Goal: Task Accomplishment & Management: Use online tool/utility

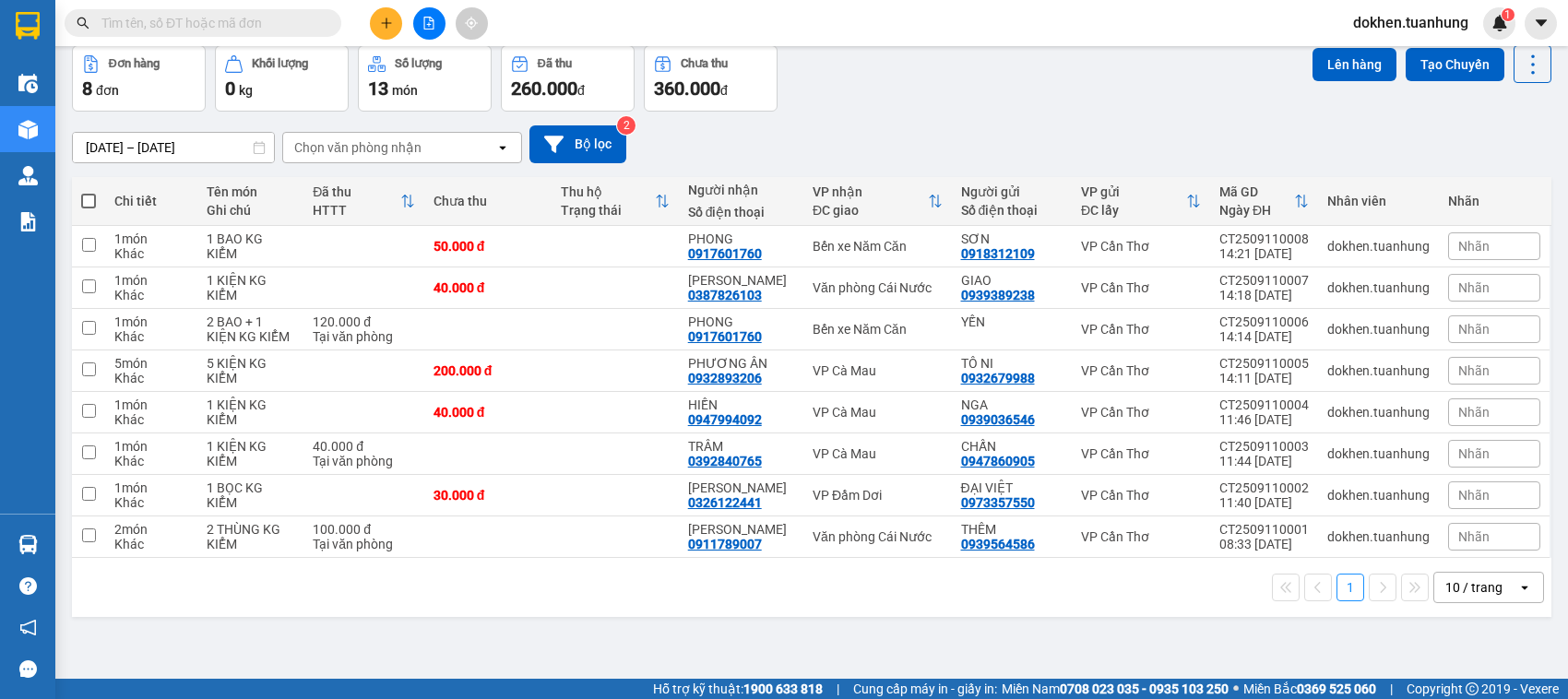
scroll to position [84, 0]
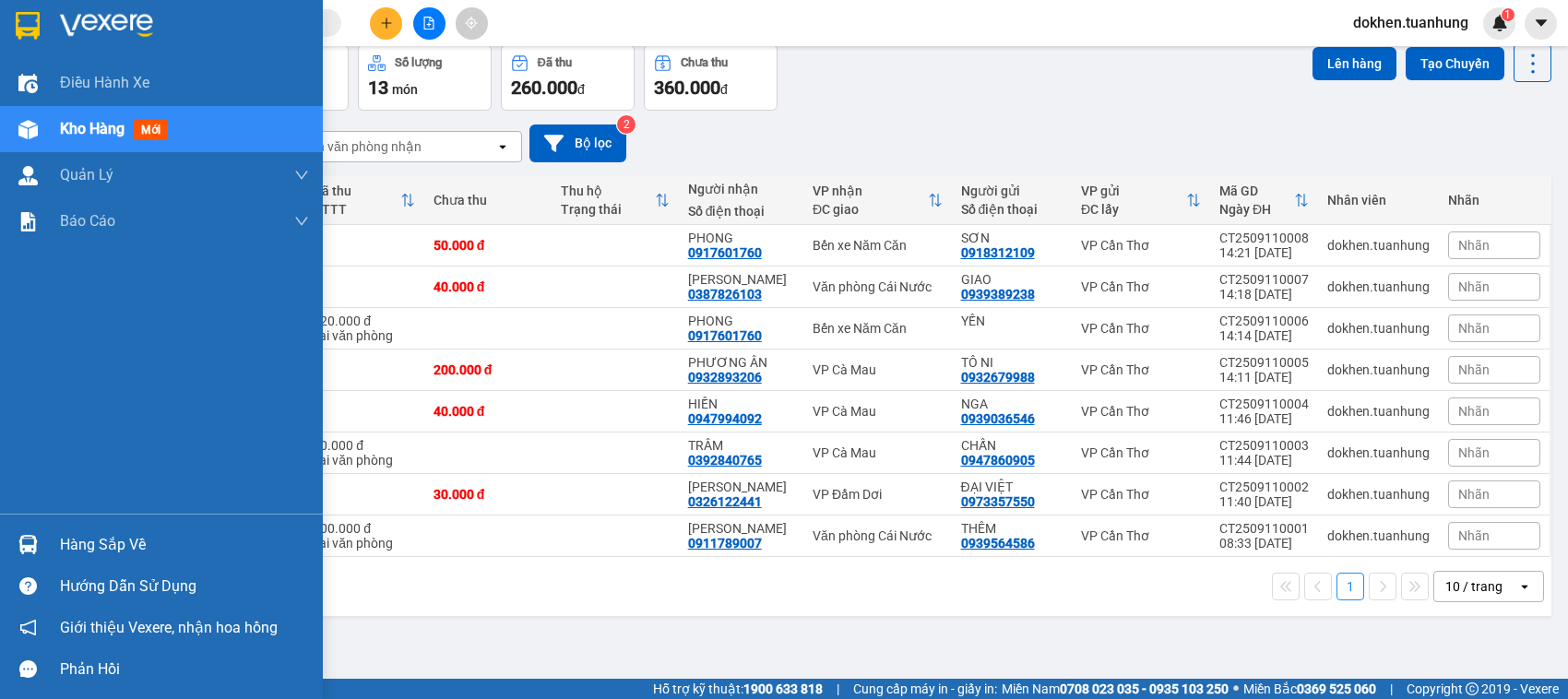
click at [81, 545] on div "Hàng sắp về" at bounding box center [184, 545] width 249 height 28
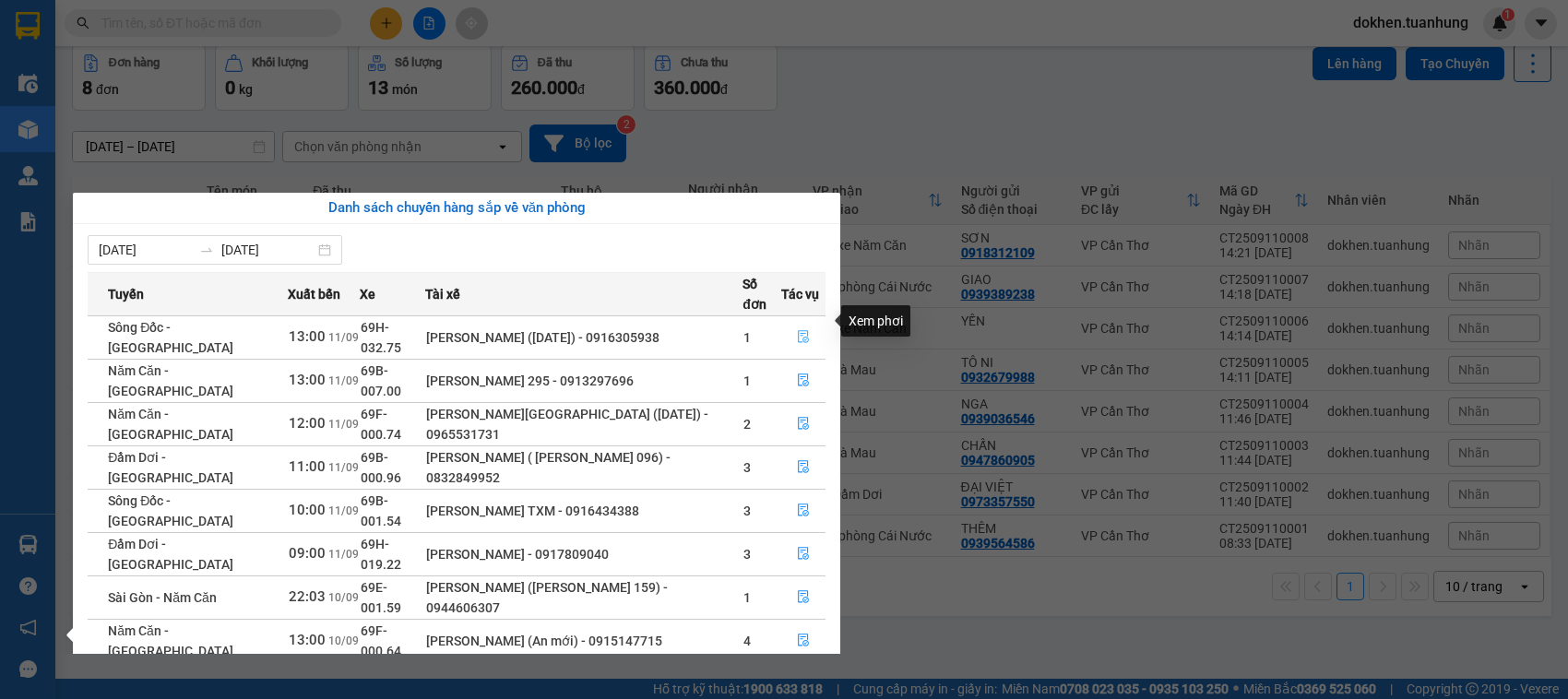
click at [801, 330] on icon "file-done" at bounding box center [803, 336] width 13 height 13
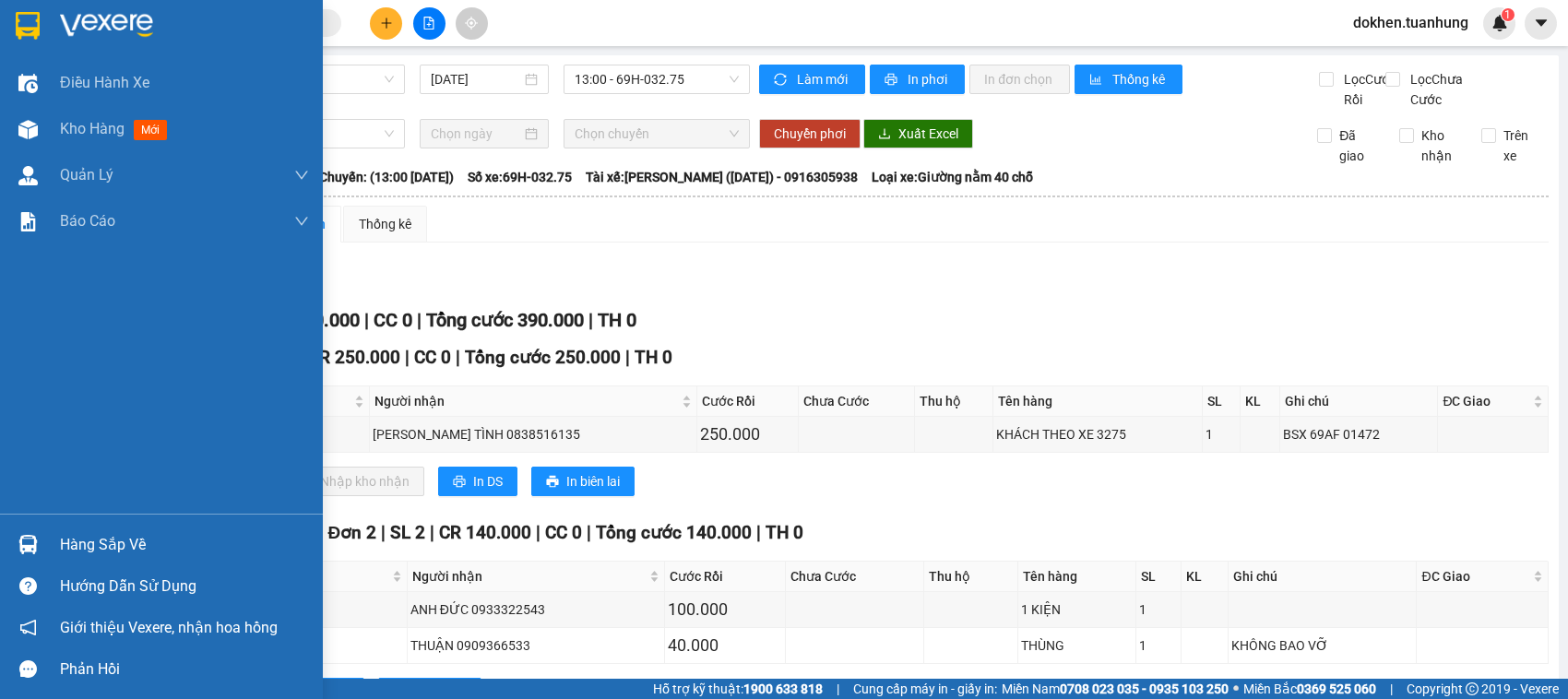
drag, startPoint x: 69, startPoint y: 544, endPoint x: 80, endPoint y: 540, distance: 11.7
click at [80, 540] on div "Hàng sắp về" at bounding box center [184, 545] width 249 height 28
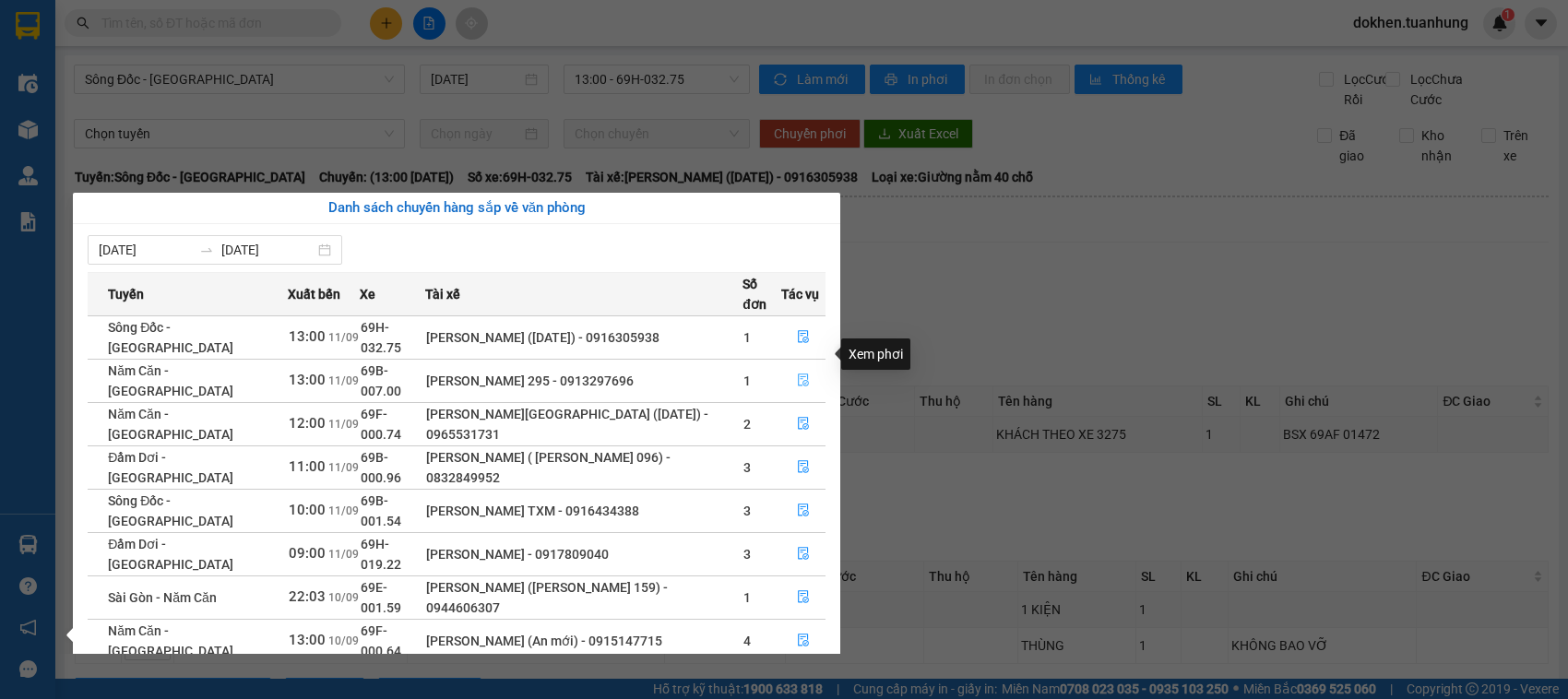
click at [804, 374] on icon "file-done" at bounding box center [803, 379] width 11 height 13
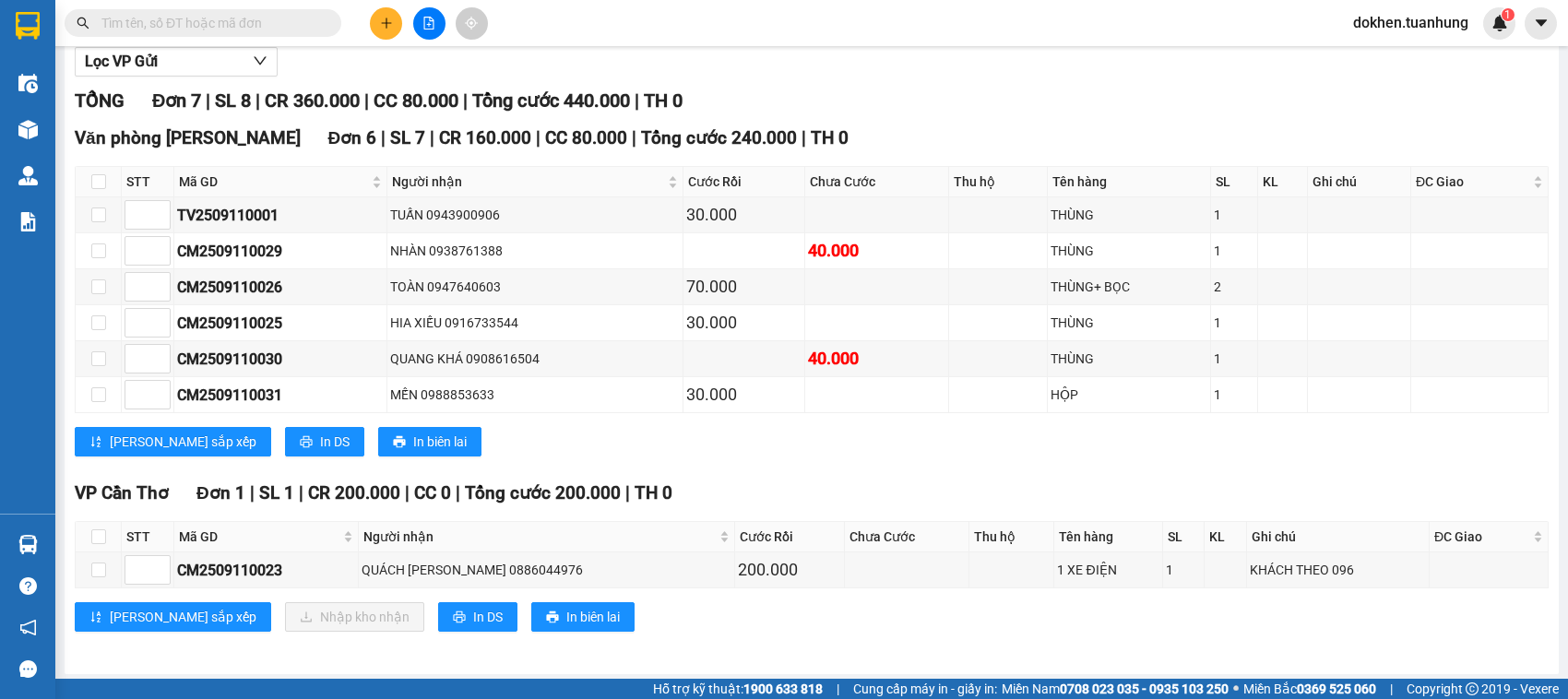
scroll to position [251, 0]
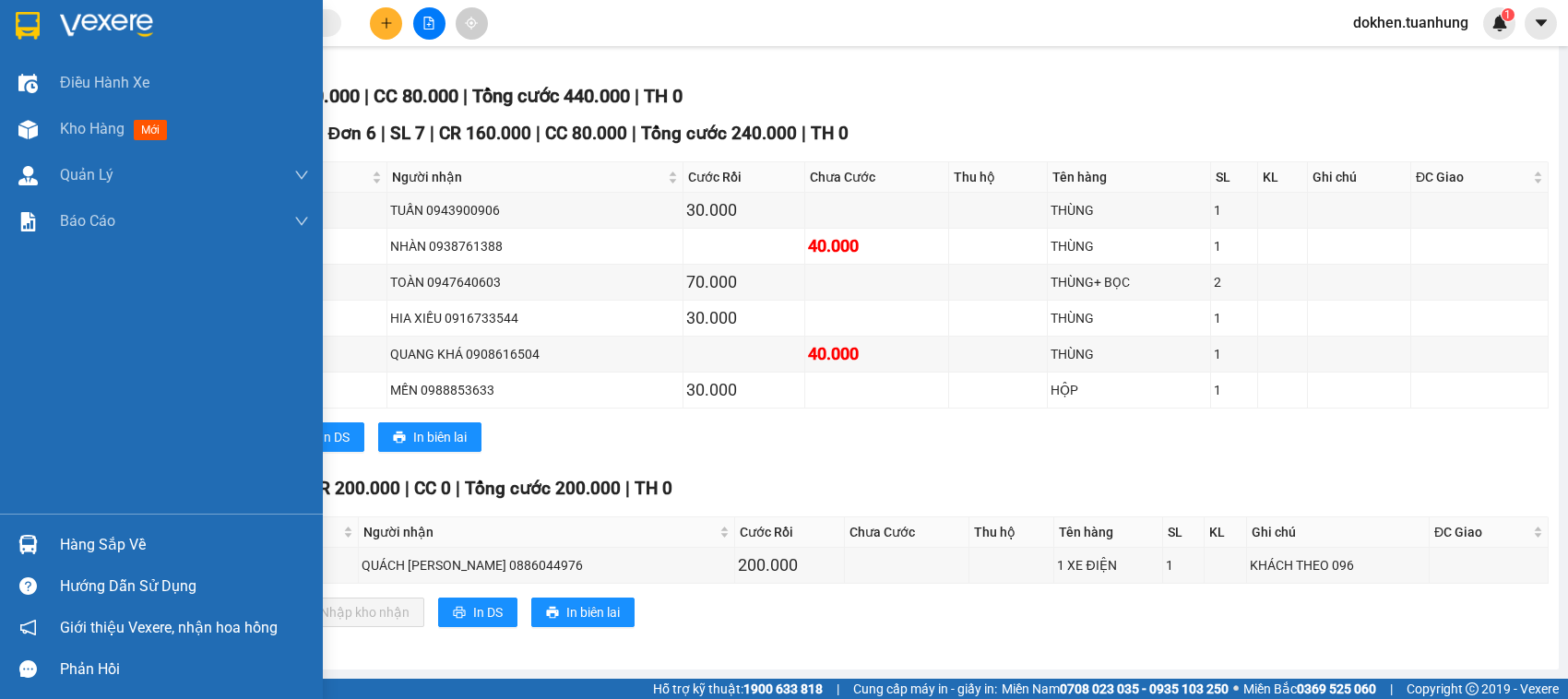
click at [82, 542] on div "Hàng sắp về" at bounding box center [184, 545] width 249 height 28
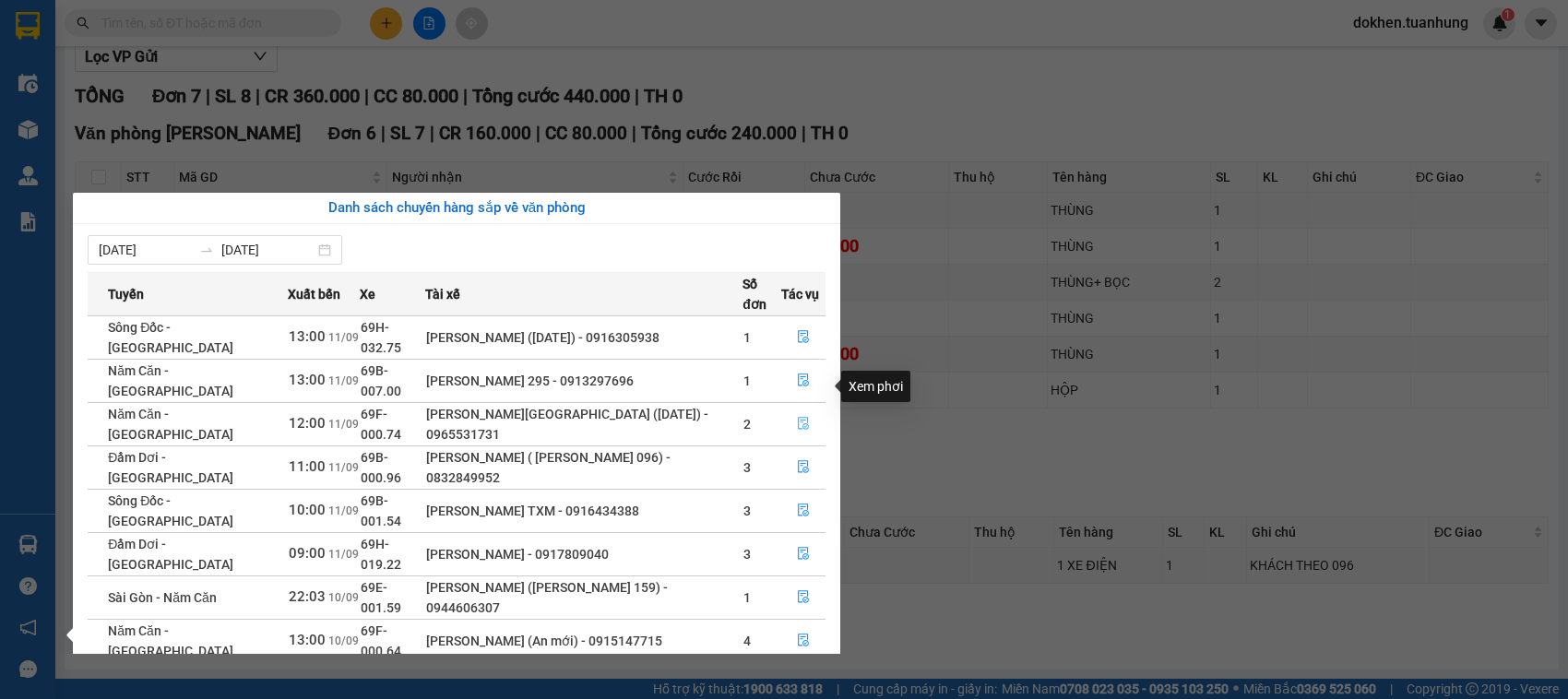
click at [801, 417] on icon "file-done" at bounding box center [803, 423] width 13 height 13
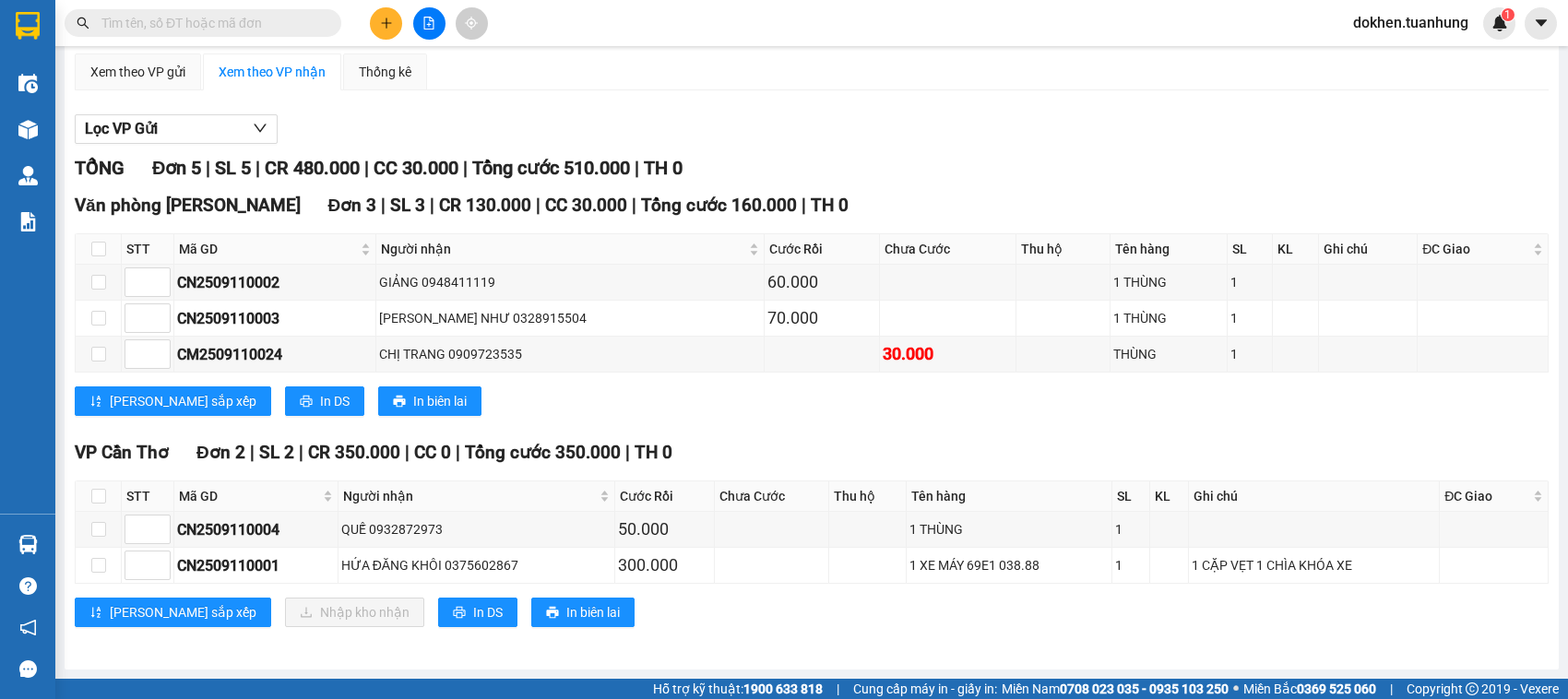
scroll to position [177, 0]
click at [804, 399] on div "[PERSON_NAME] sắp xếp In DS In biên lai" at bounding box center [812, 401] width 1475 height 29
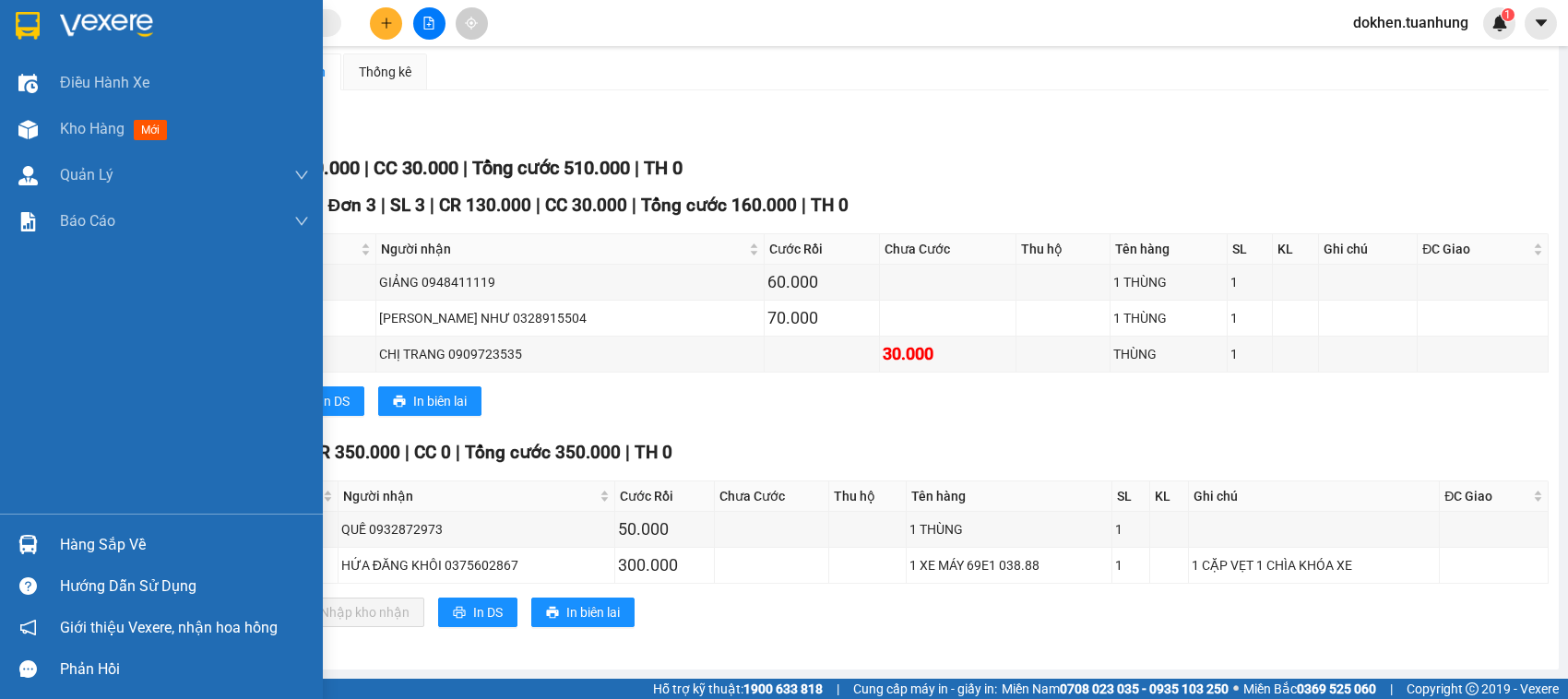
click at [82, 544] on div "Hàng sắp về" at bounding box center [184, 545] width 249 height 28
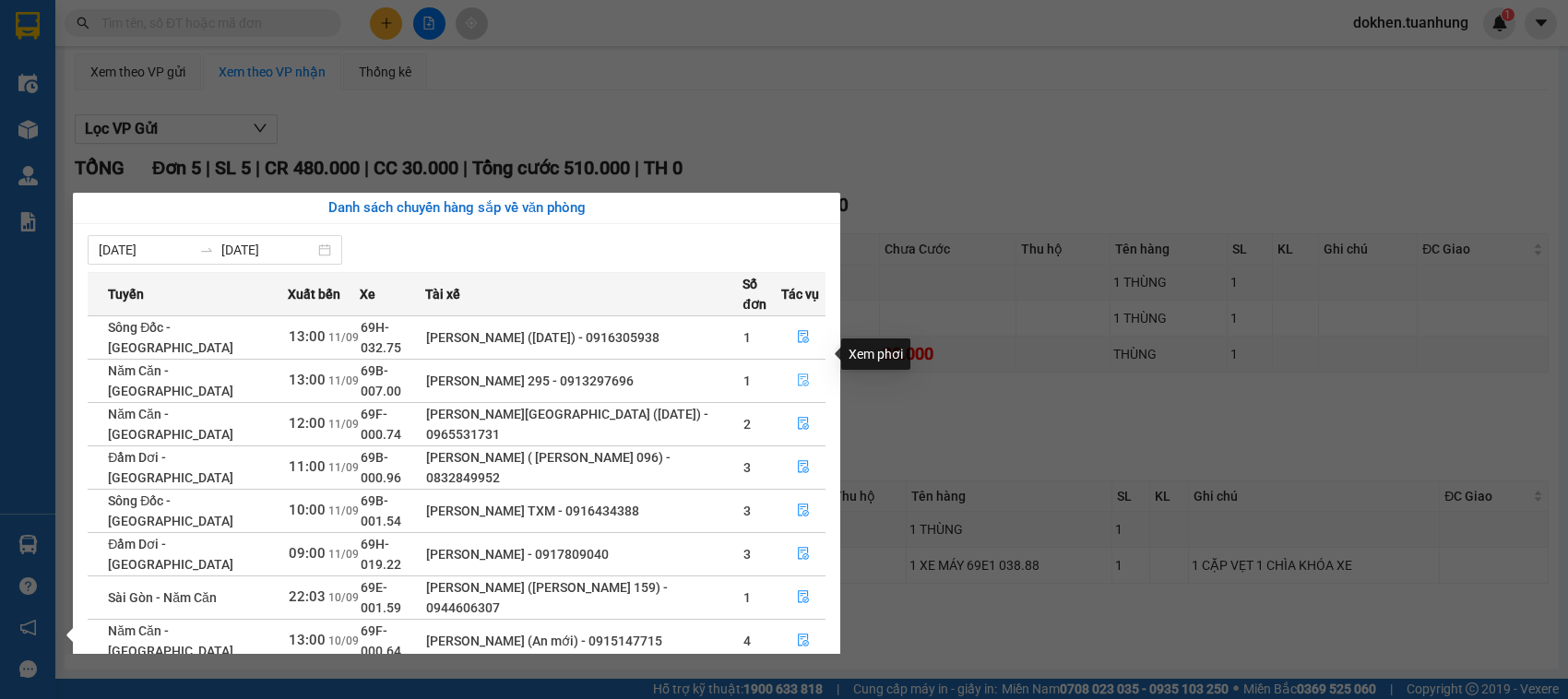
click at [798, 374] on icon "file-done" at bounding box center [803, 379] width 11 height 13
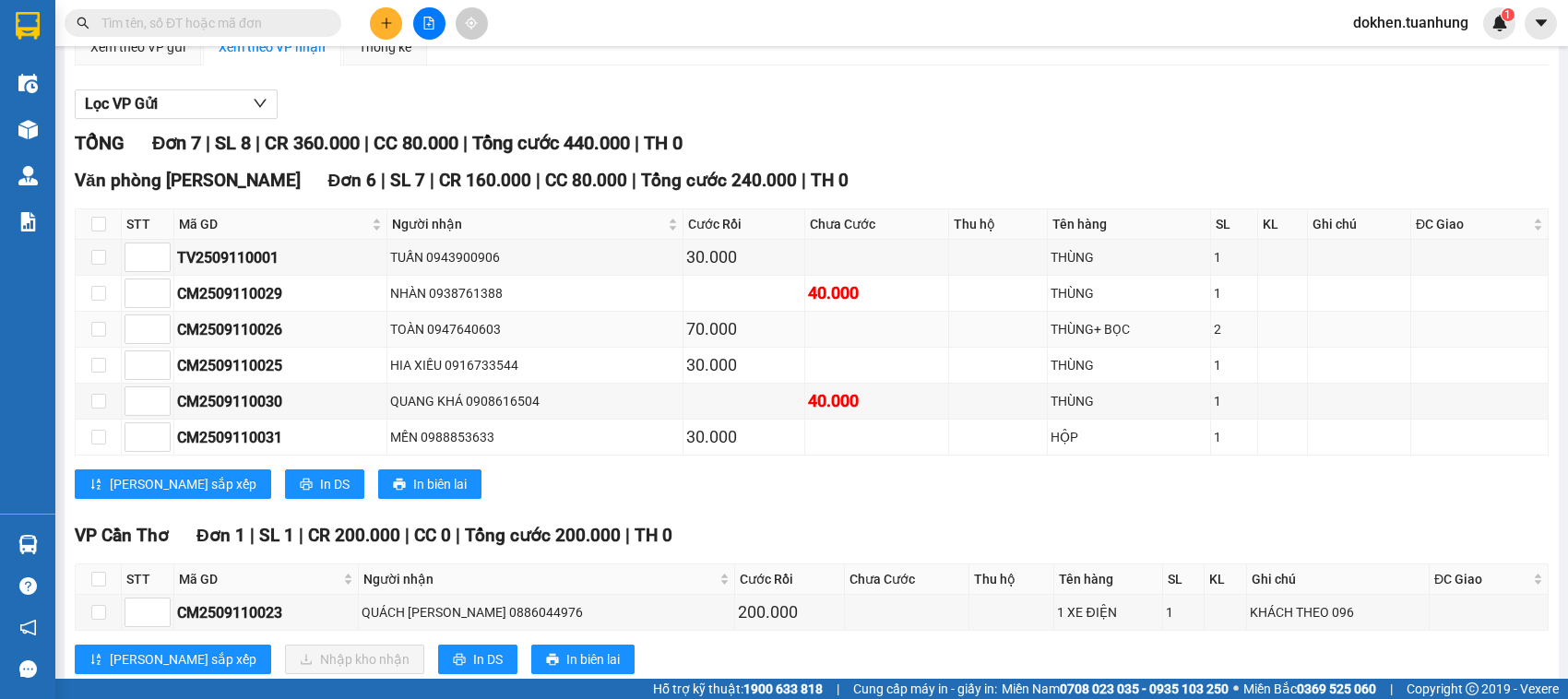
scroll to position [251, 0]
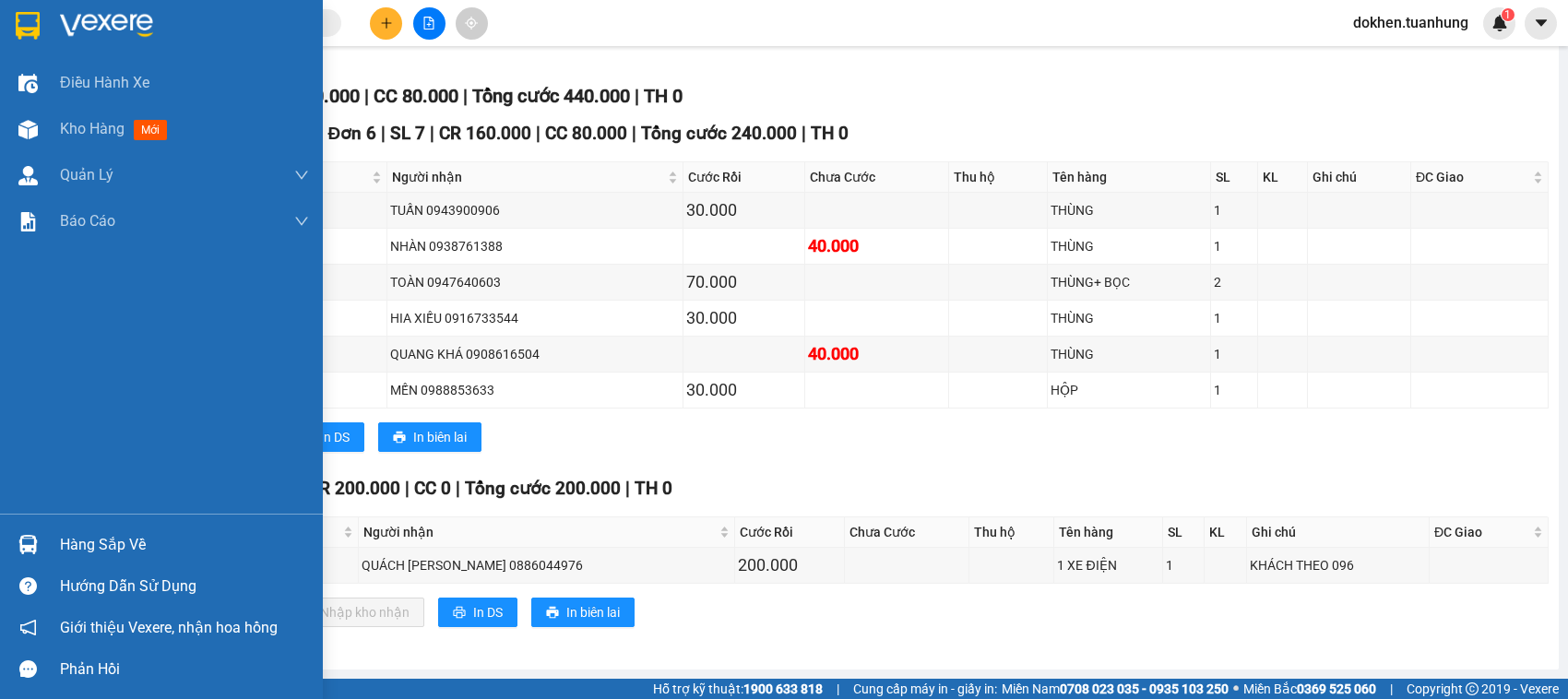
click at [80, 547] on div "Hàng sắp về" at bounding box center [184, 545] width 249 height 28
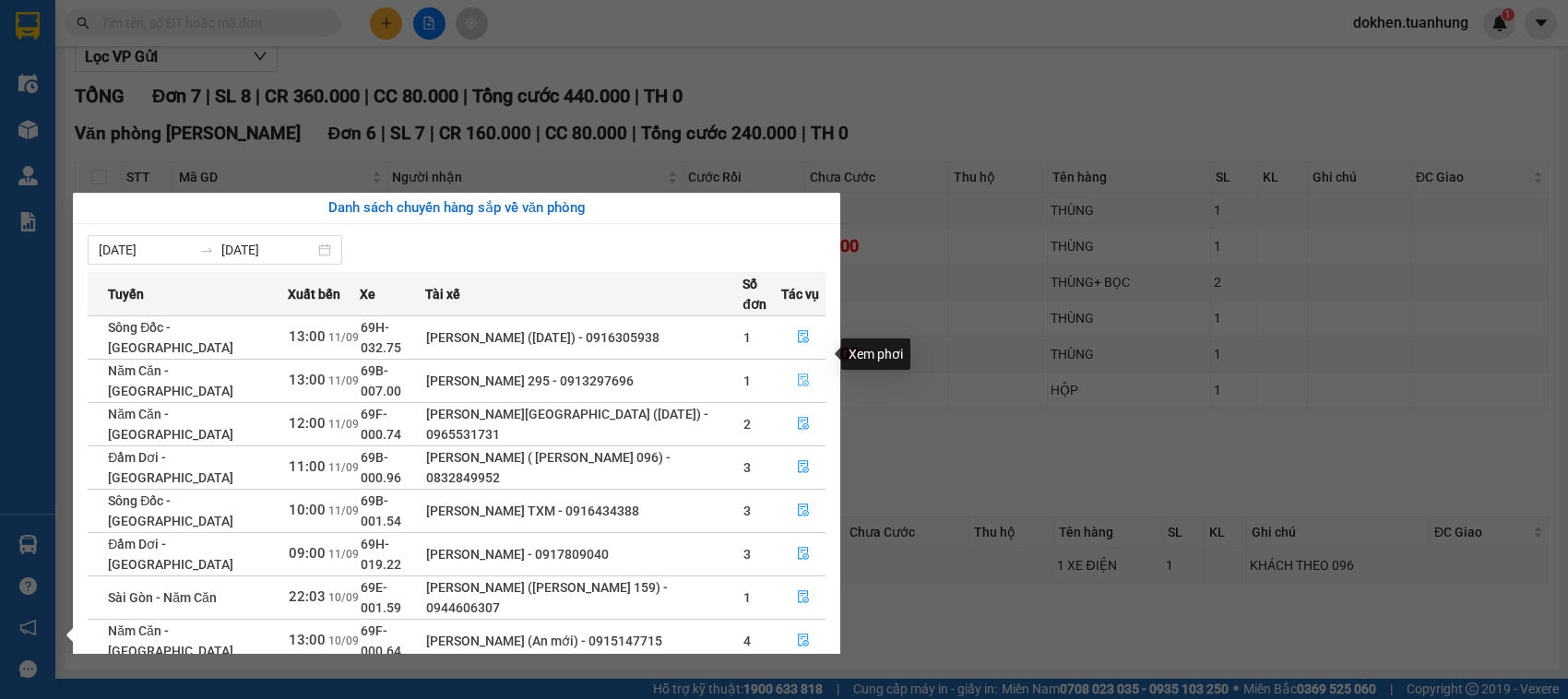
click at [800, 374] on icon "file-done" at bounding box center [803, 379] width 13 height 13
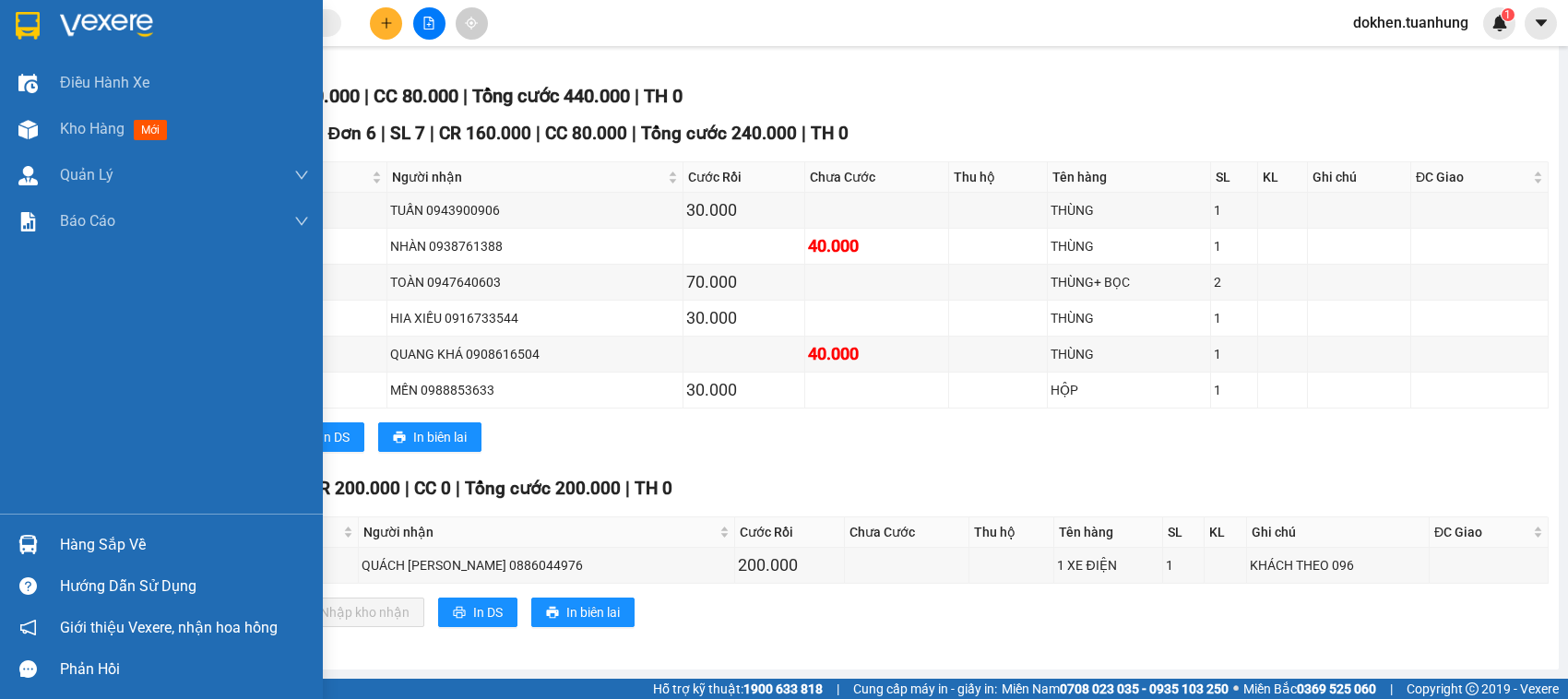
click at [80, 545] on div "Hàng sắp về" at bounding box center [184, 545] width 249 height 28
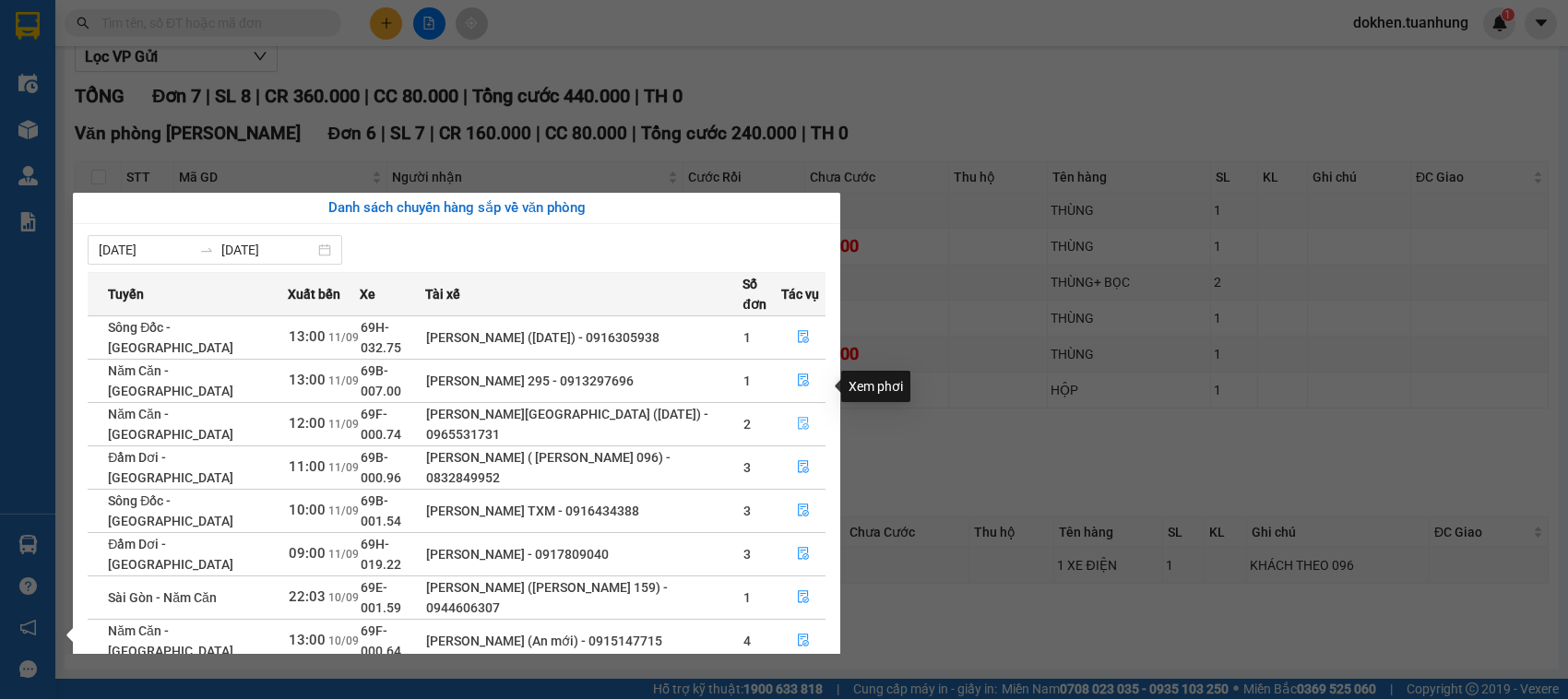
click at [803, 417] on icon "file-done" at bounding box center [803, 423] width 13 height 13
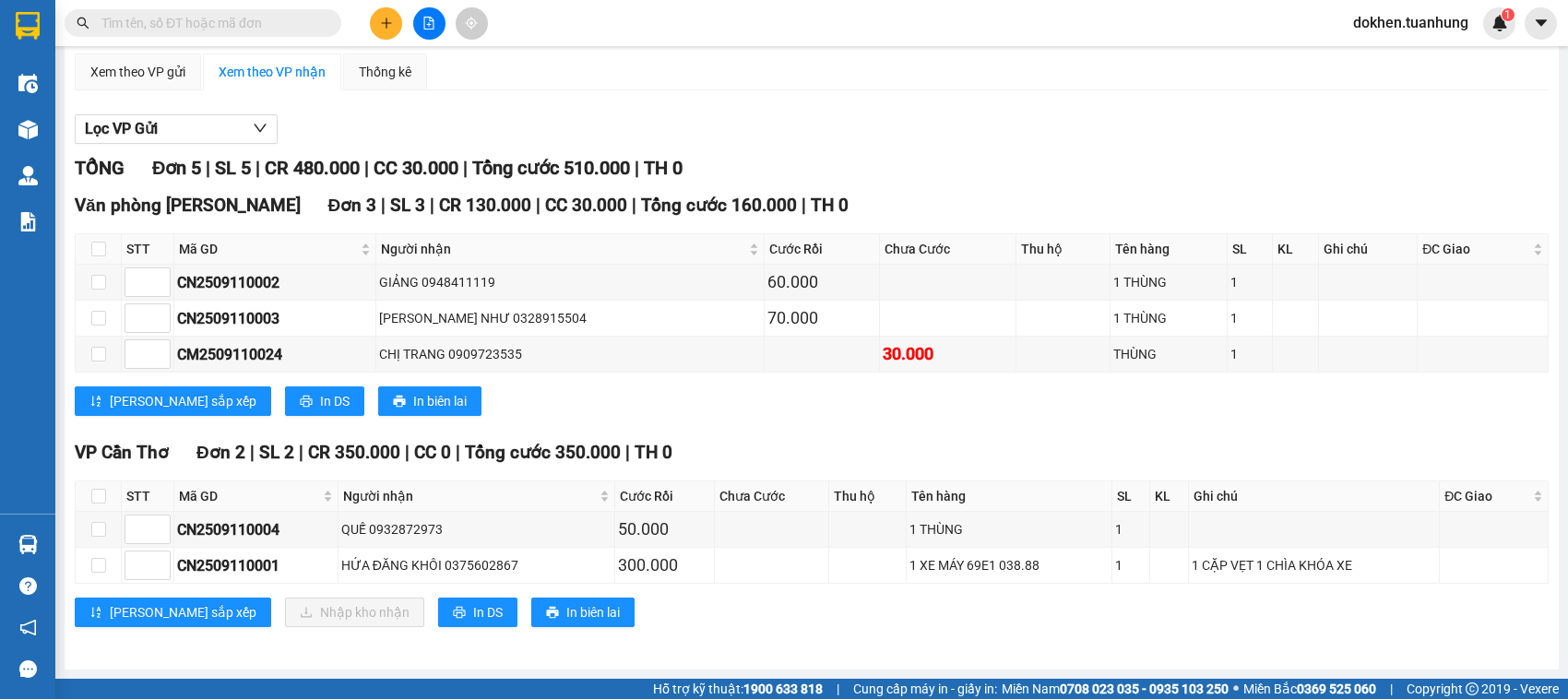
scroll to position [177, 0]
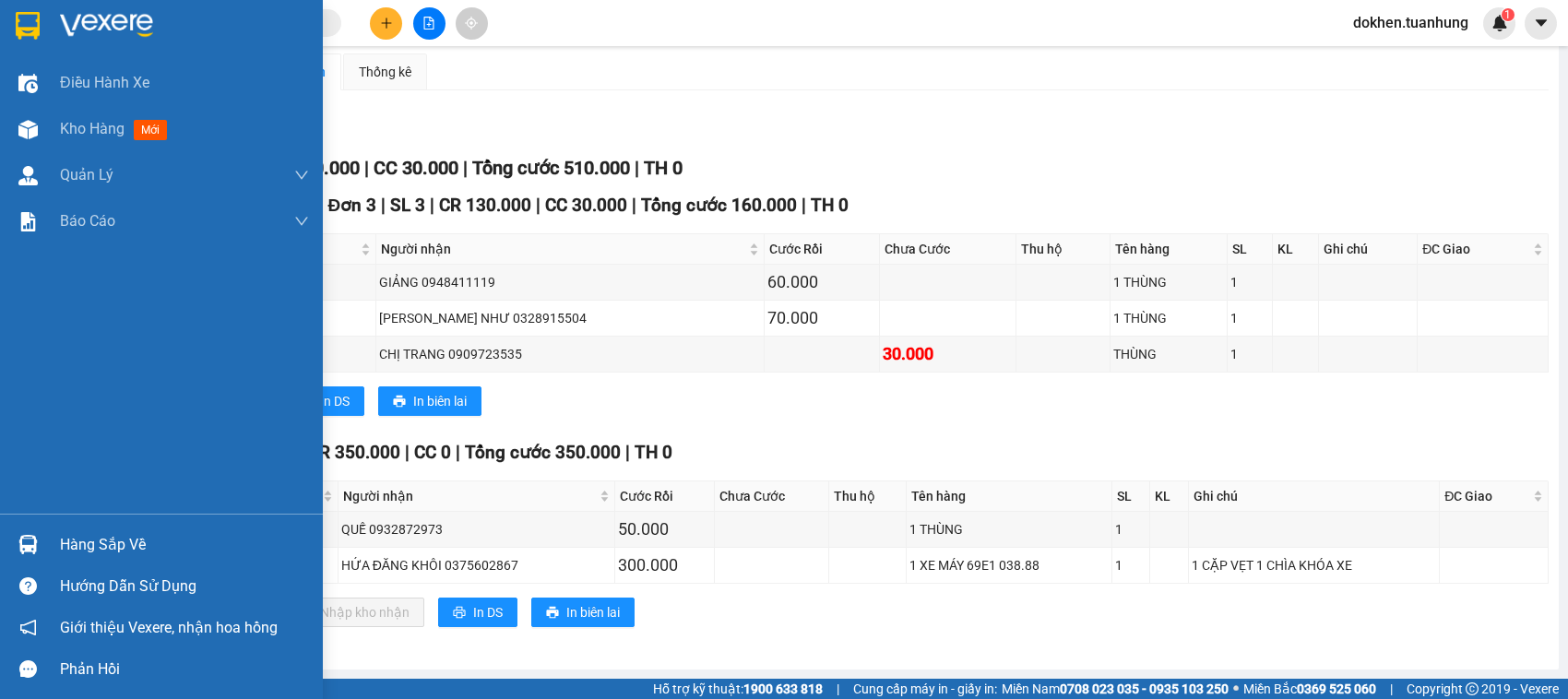
click at [77, 544] on div "Hàng sắp về" at bounding box center [184, 545] width 249 height 28
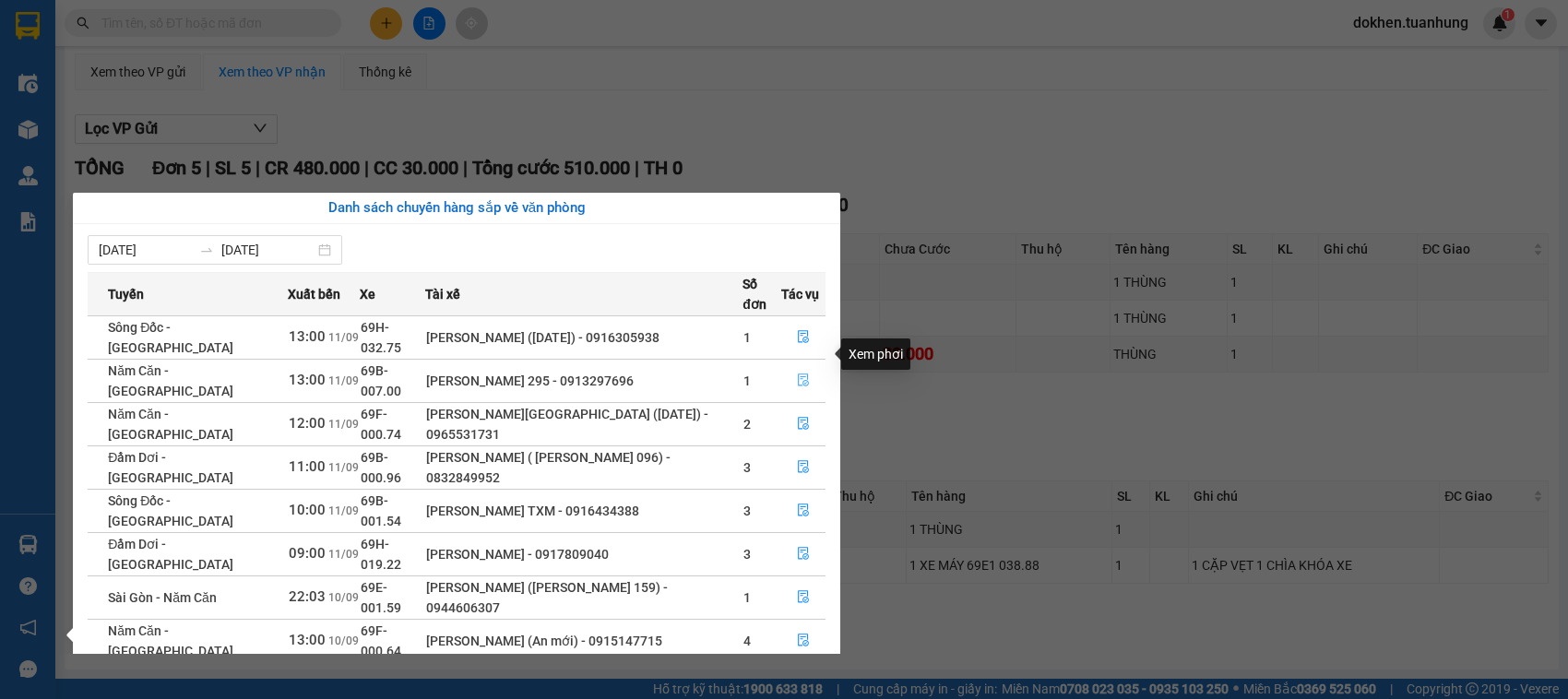
click at [798, 374] on icon "file-done" at bounding box center [803, 379] width 11 height 13
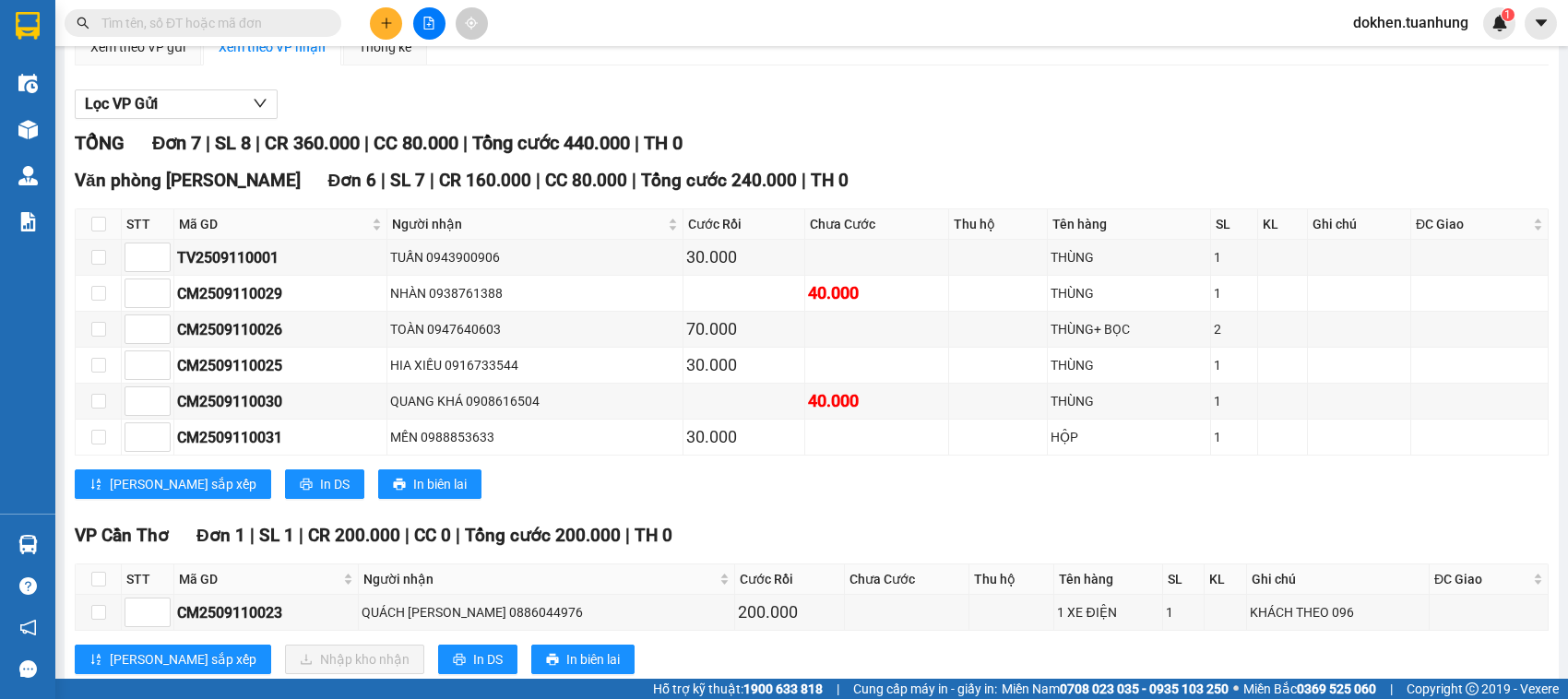
scroll to position [251, 0]
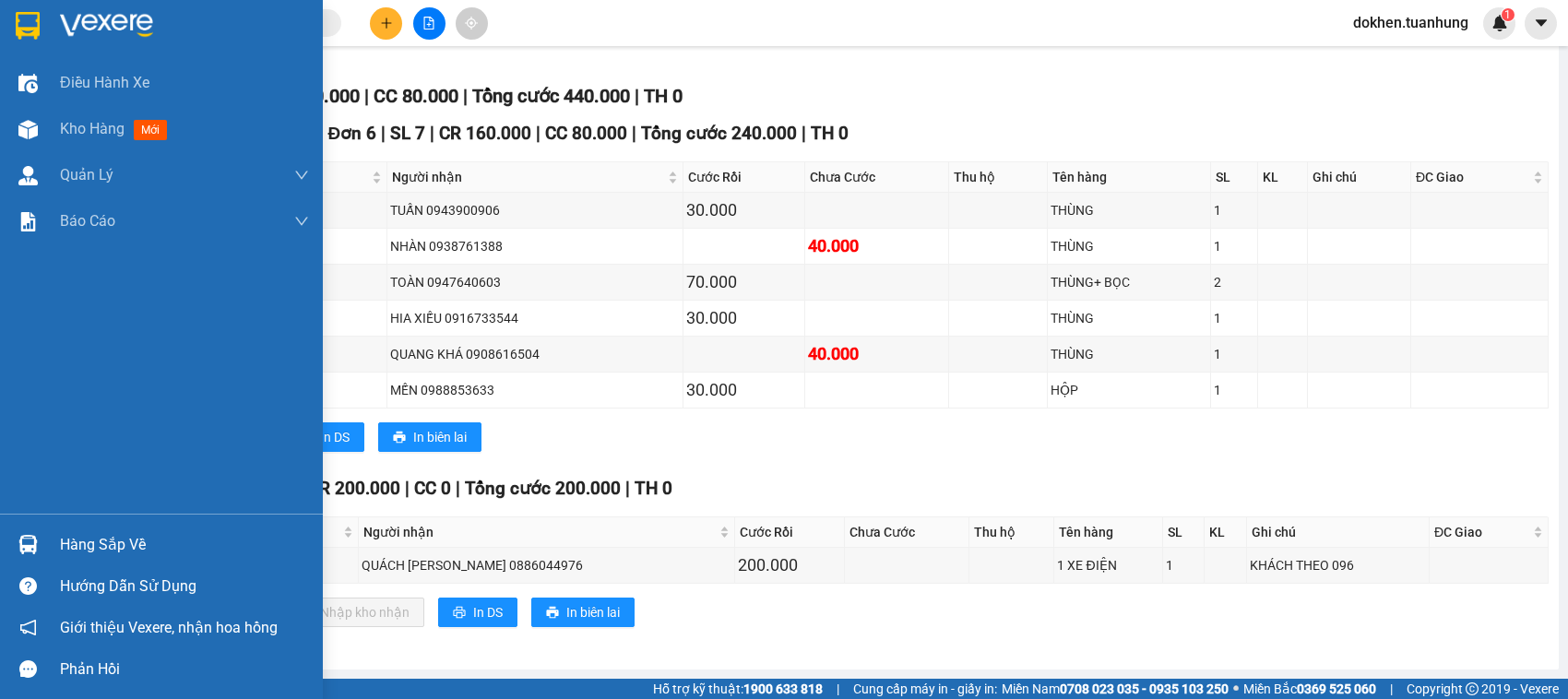
click at [79, 544] on div "Hàng sắp về" at bounding box center [184, 545] width 249 height 28
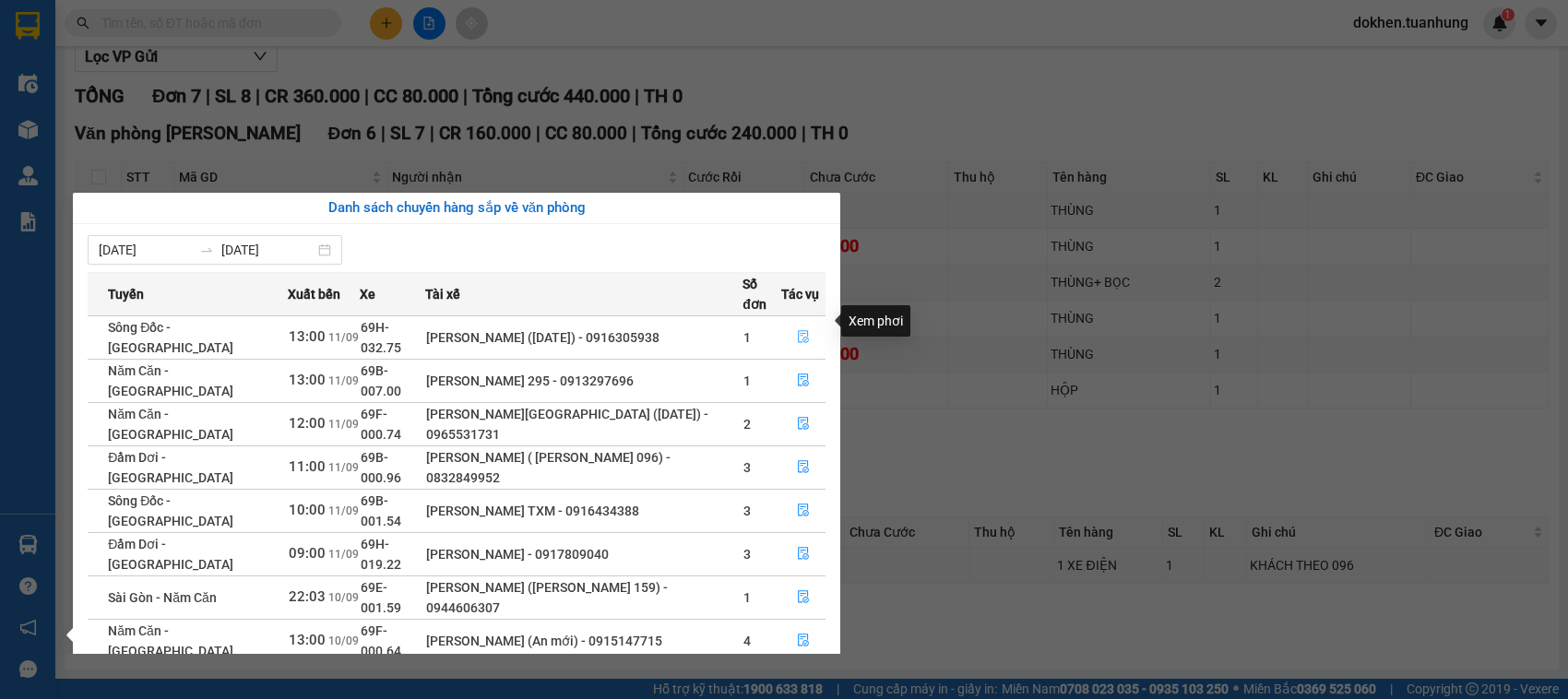
click at [798, 330] on icon "file-done" at bounding box center [803, 336] width 13 height 13
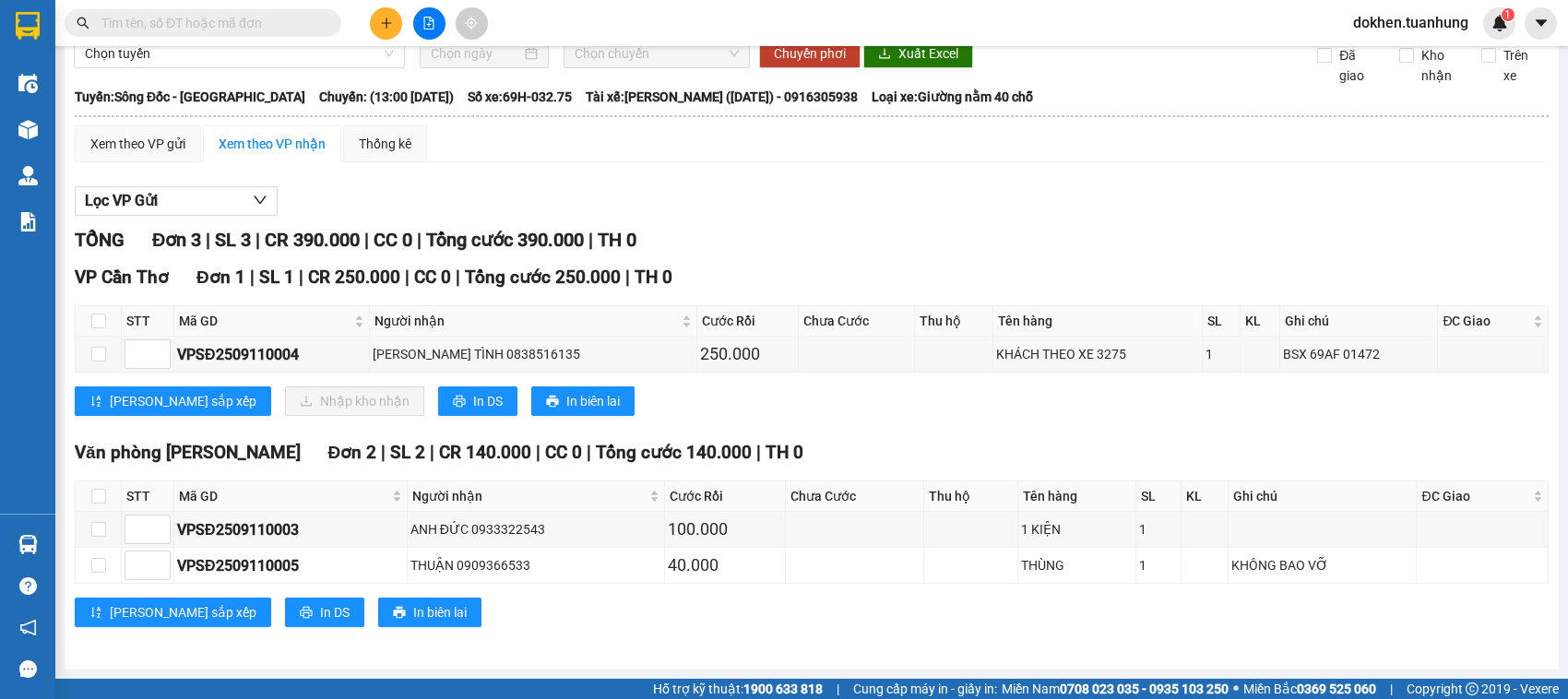
scroll to position [104, 0]
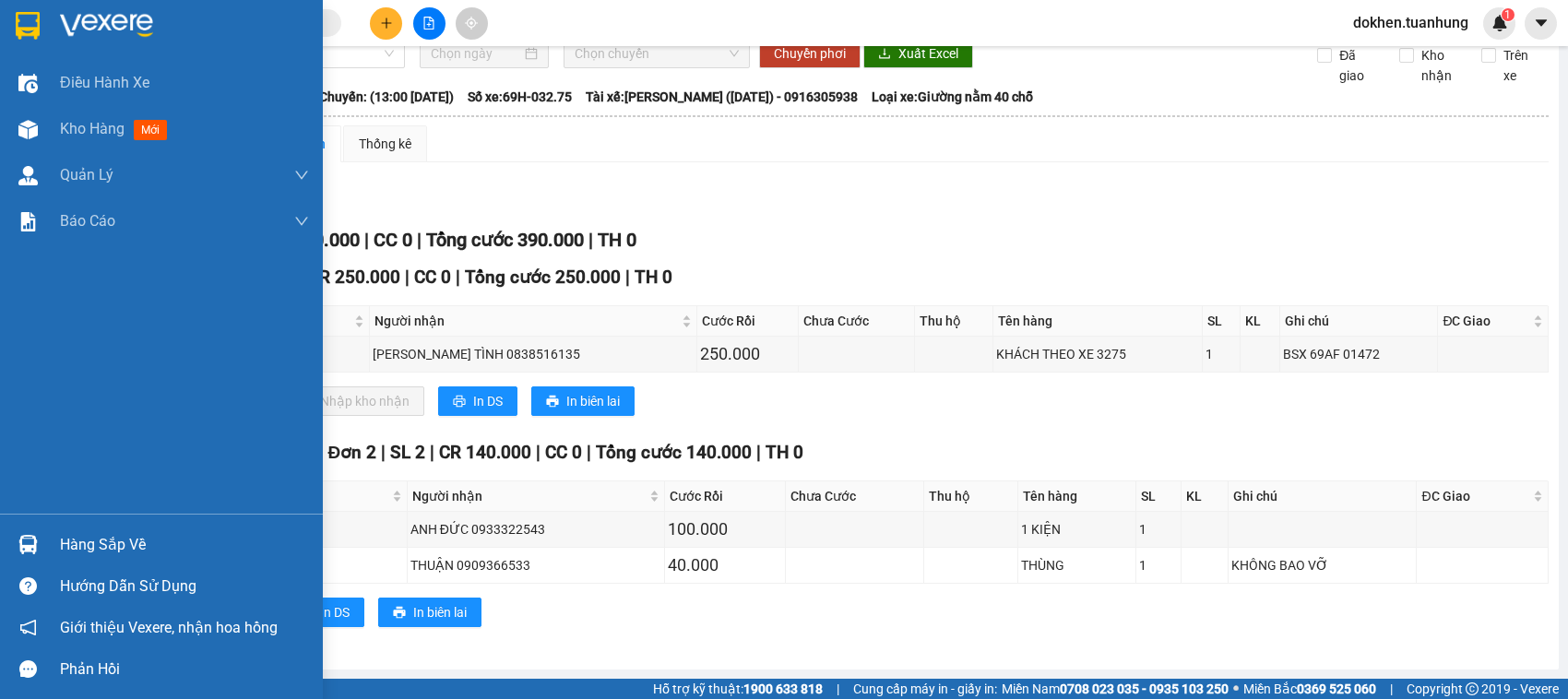
click at [82, 542] on div "Hàng sắp về" at bounding box center [184, 545] width 249 height 28
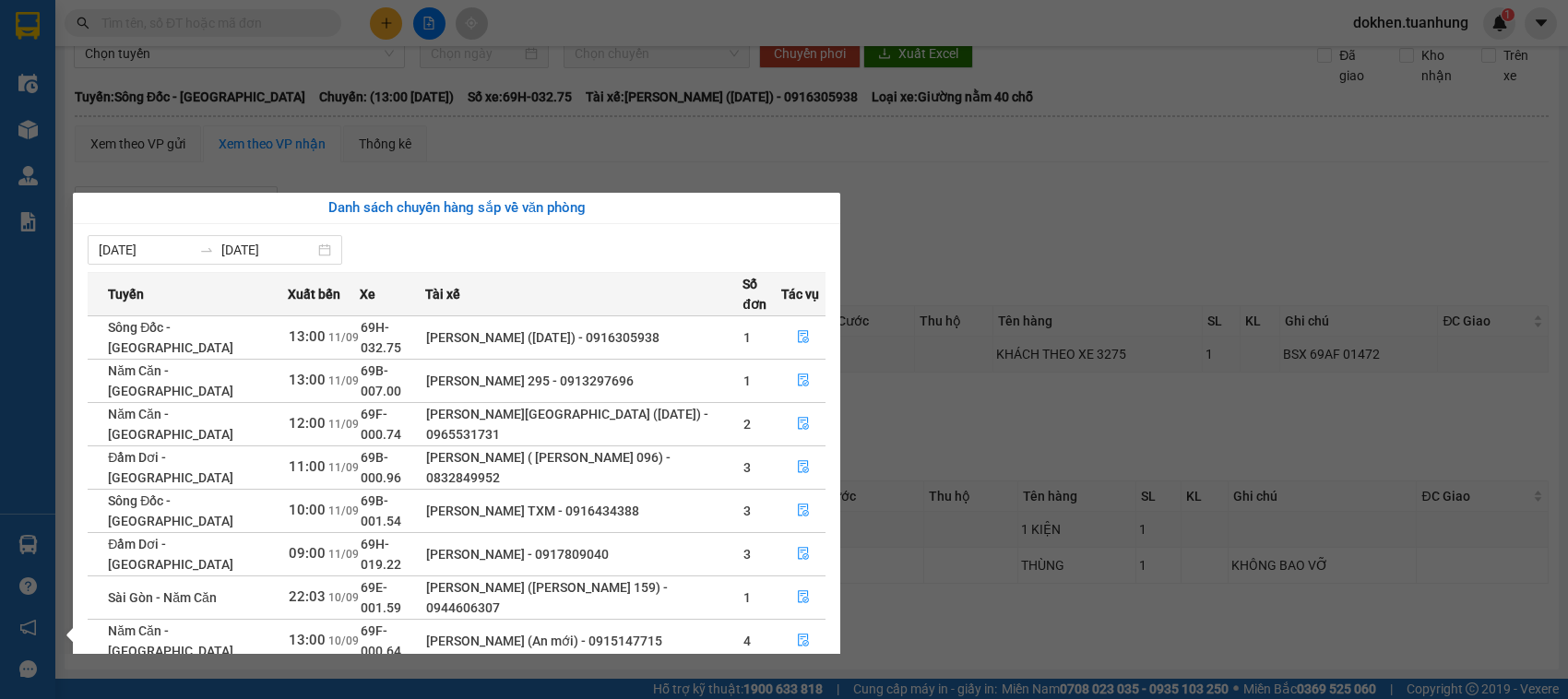
scroll to position [1, 0]
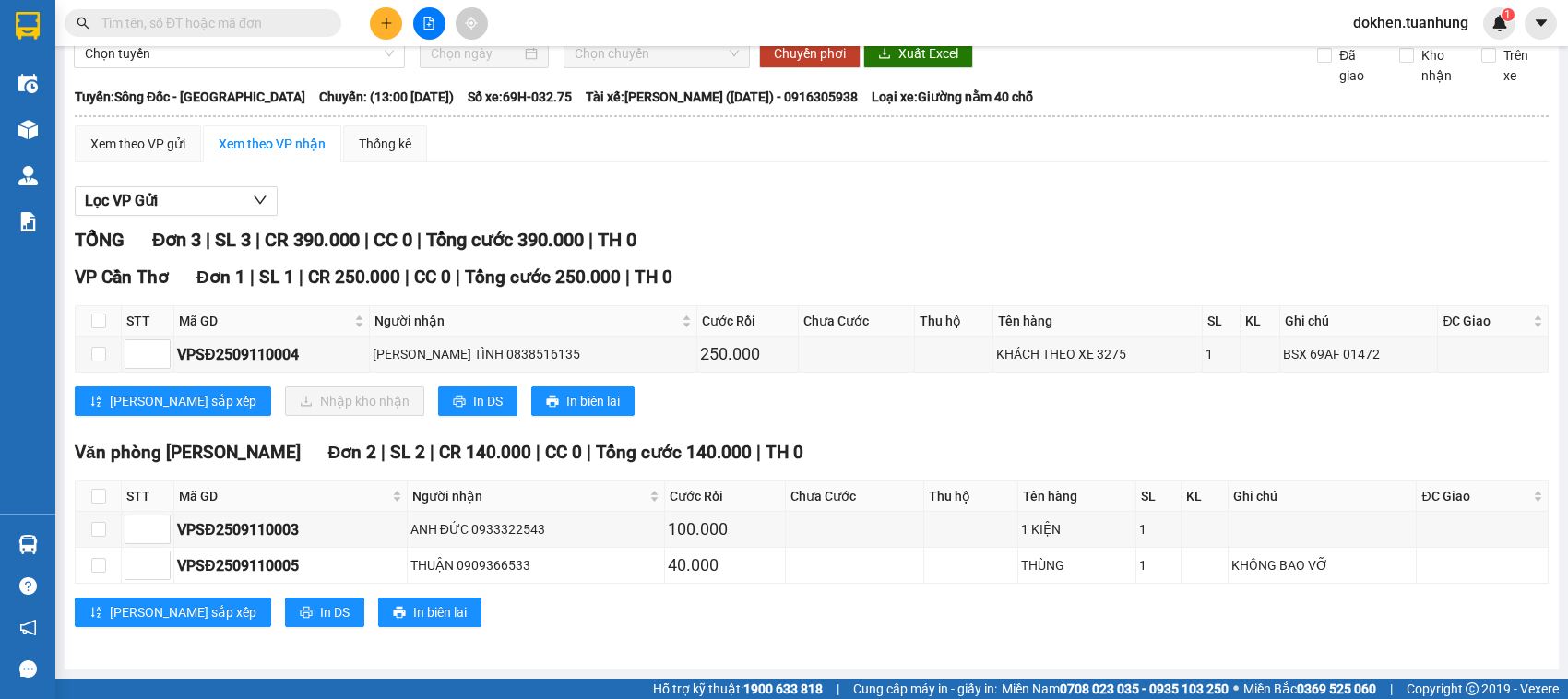
click at [1136, 209] on section "Kết quả tìm kiếm ( 0 ) Bộ lọc No Data dokhen.tuanhung 1 Điều hành xe Kho hàng m…" at bounding box center [784, 349] width 1568 height 699
click at [161, 22] on input "text" at bounding box center [210, 23] width 217 height 21
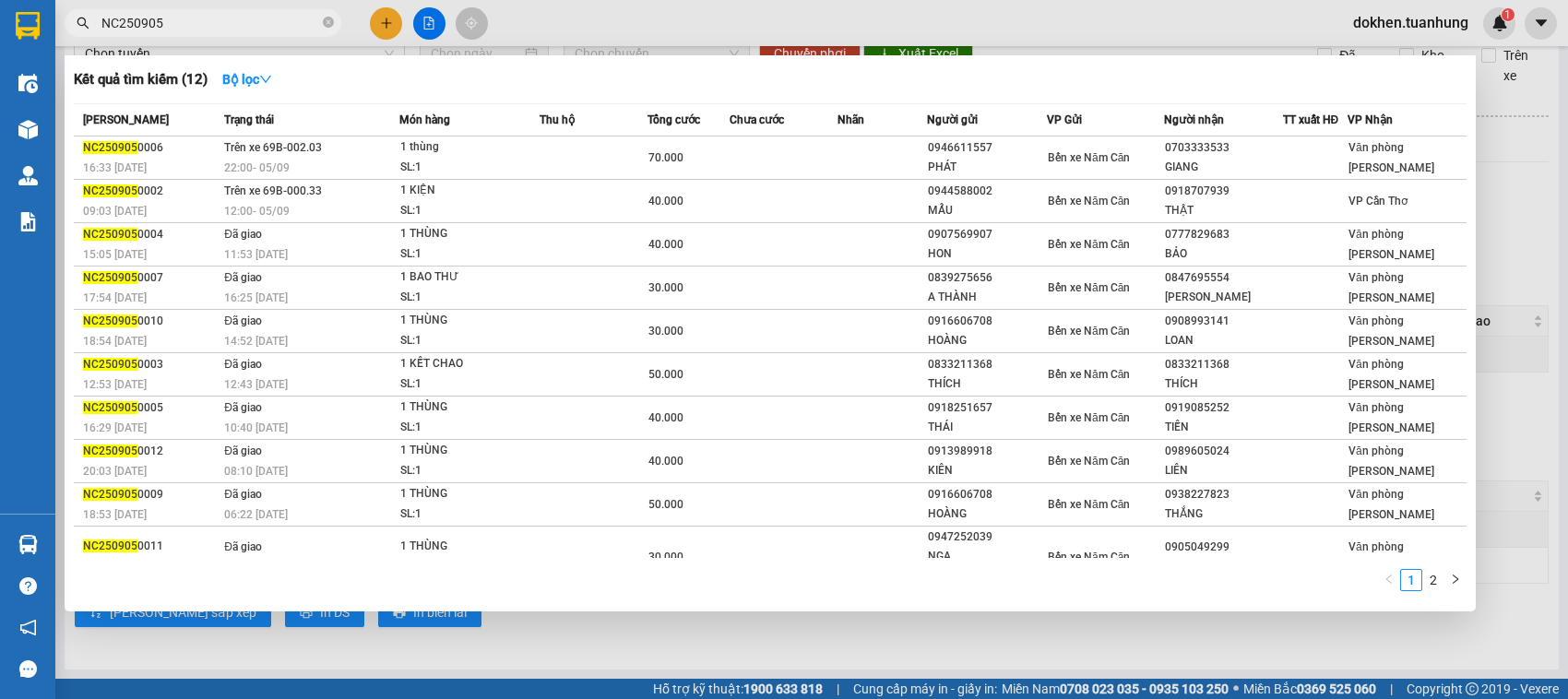
click at [1432, 586] on link "2" at bounding box center [1433, 580] width 21 height 21
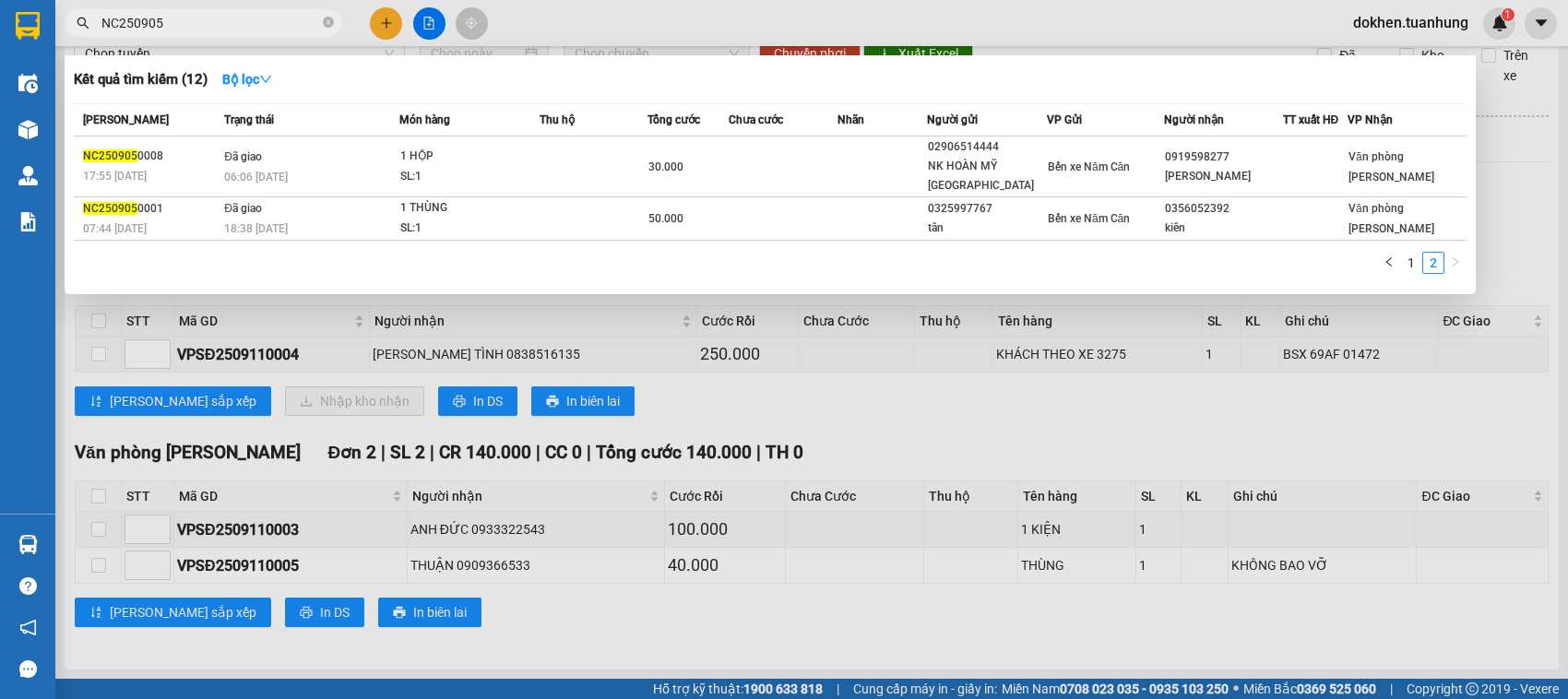
click at [191, 29] on input "NC250905" at bounding box center [210, 23] width 217 height 21
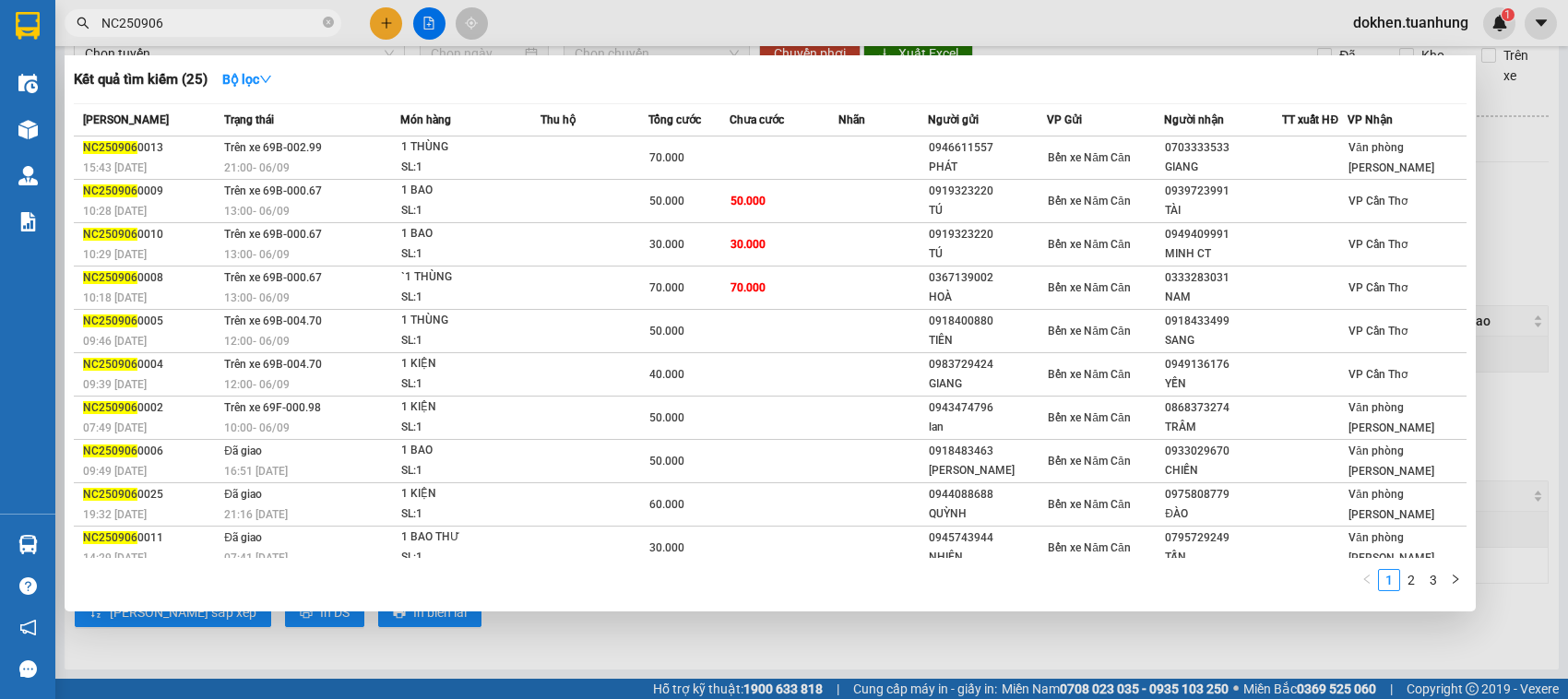
click at [117, 21] on input "NC250906" at bounding box center [210, 23] width 217 height 21
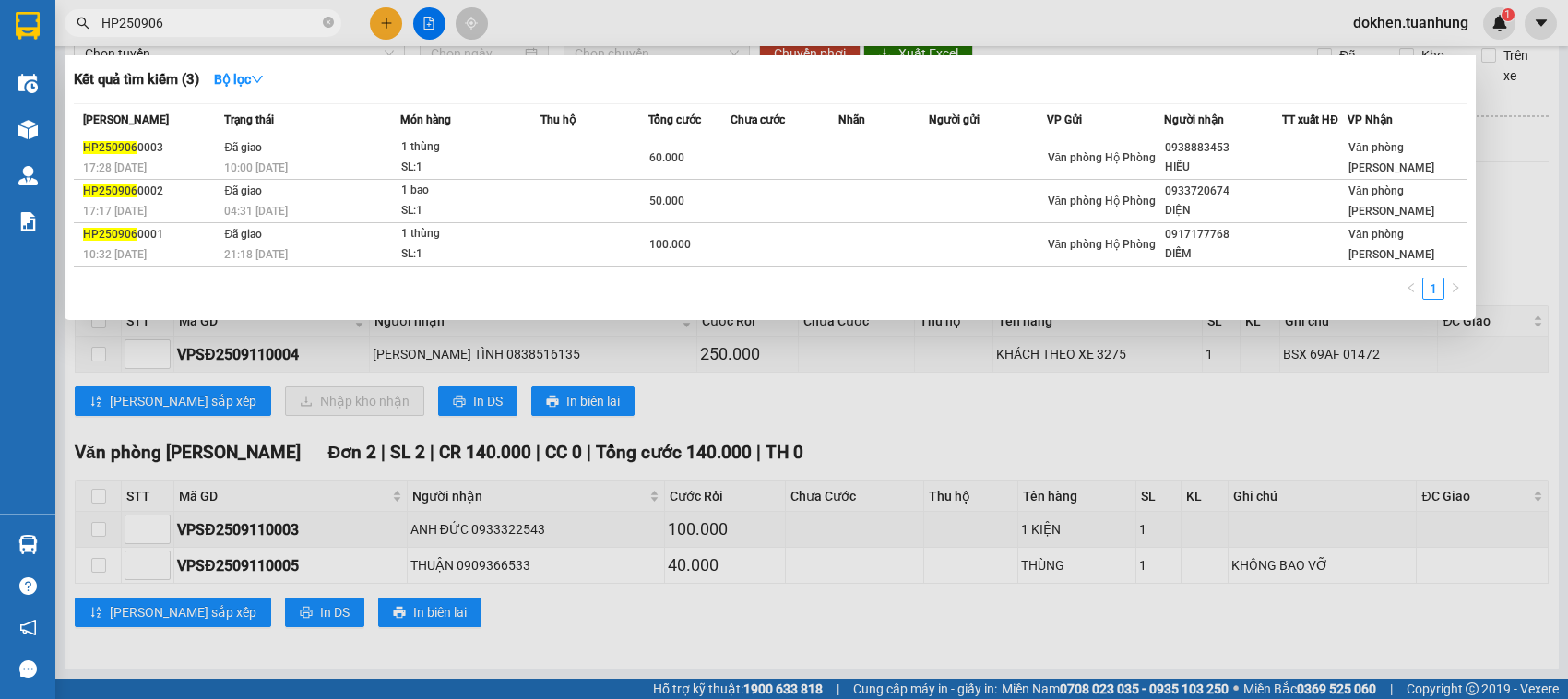
click at [178, 21] on input "HP250906" at bounding box center [210, 23] width 217 height 21
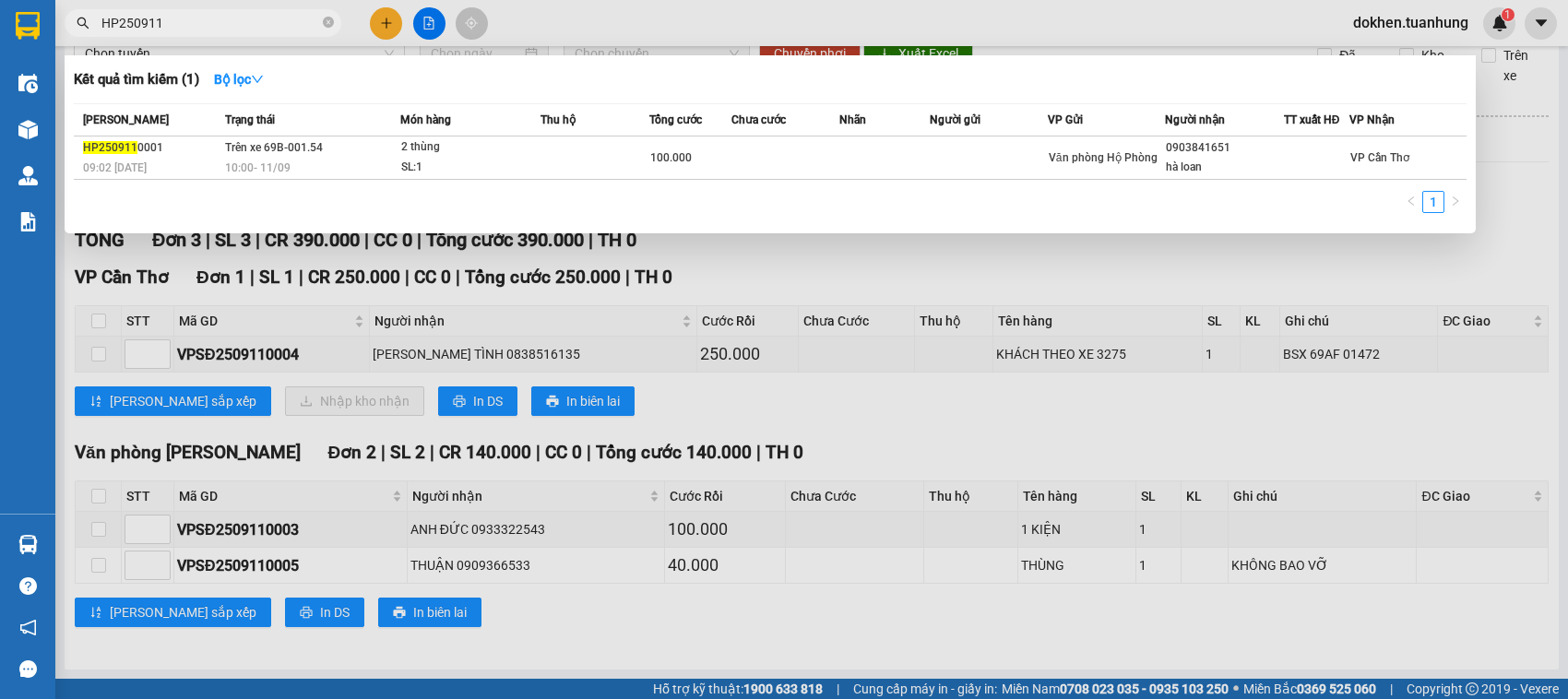
type input "HP250911"
click at [1175, 283] on div at bounding box center [784, 349] width 1568 height 699
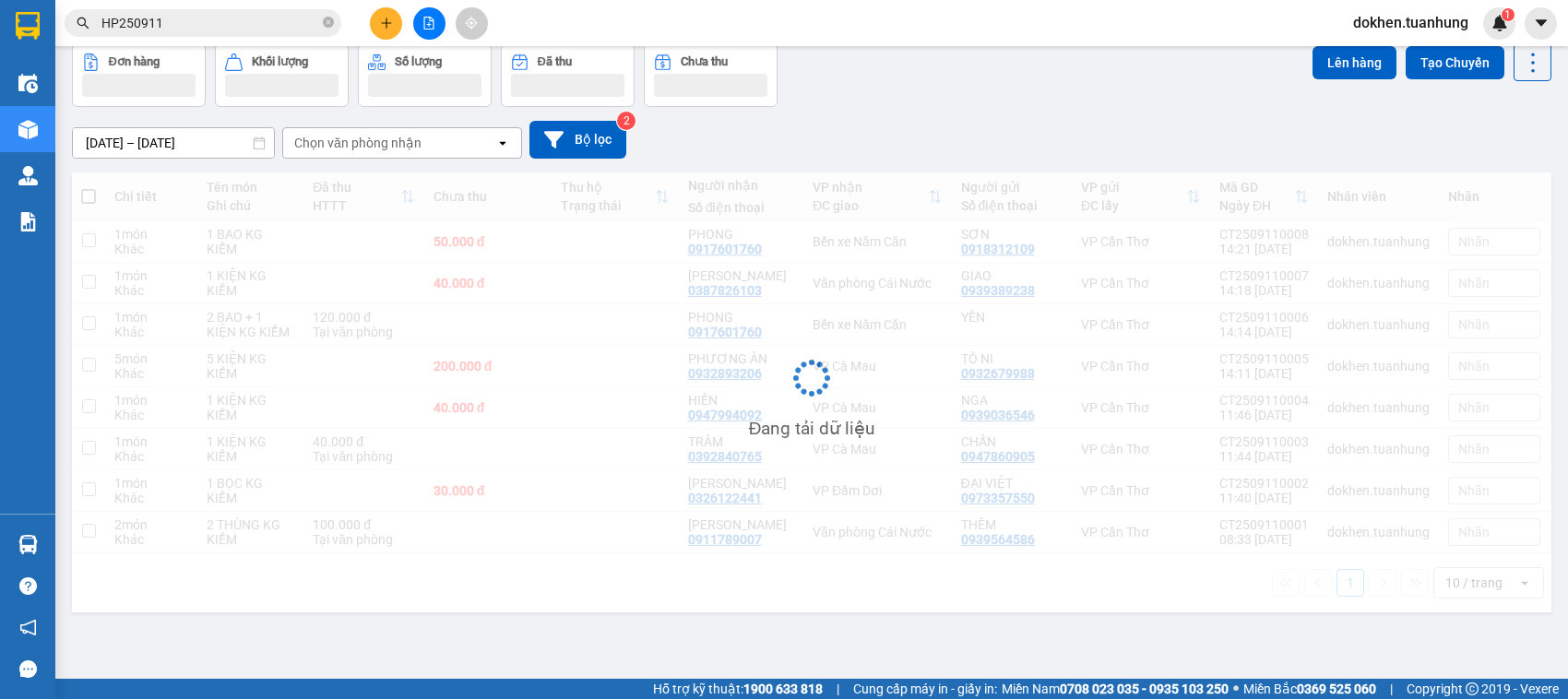
scroll to position [85, 0]
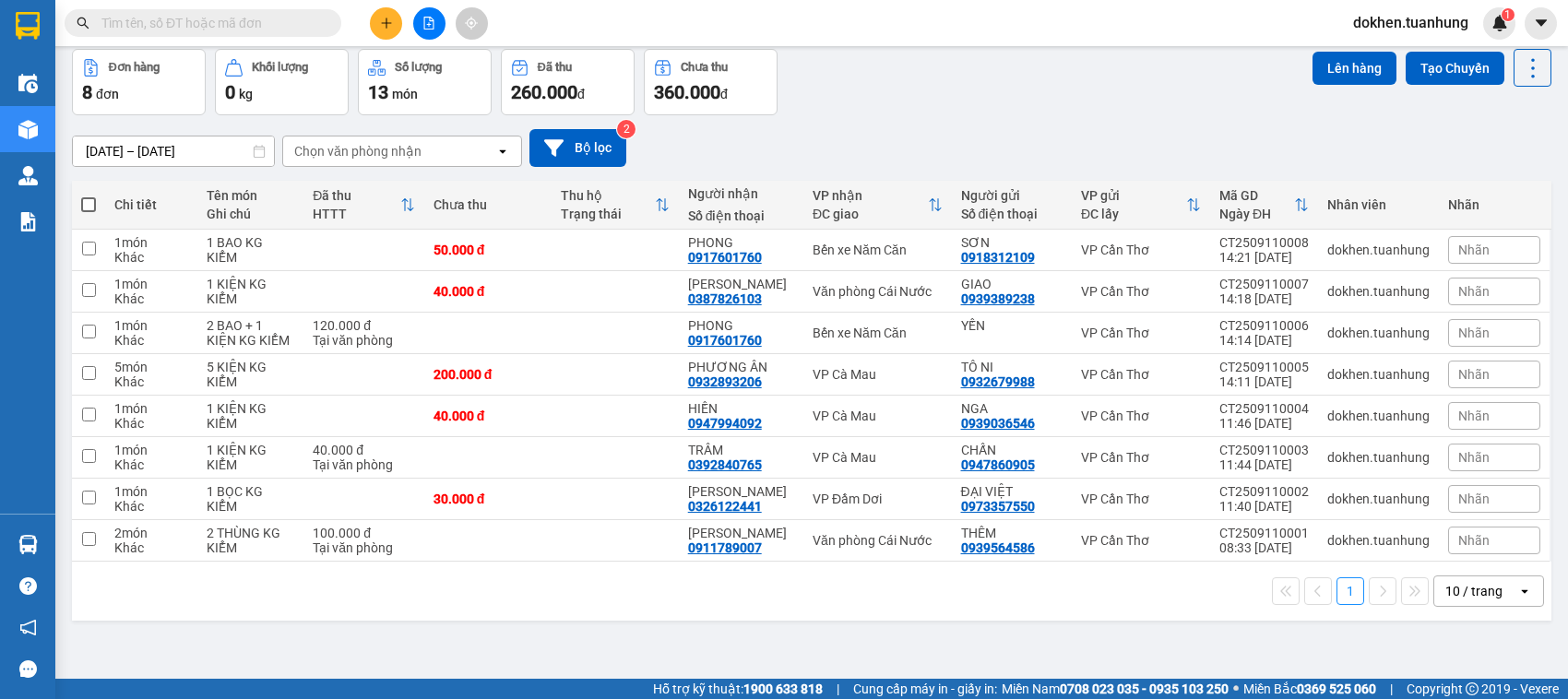
scroll to position [85, 0]
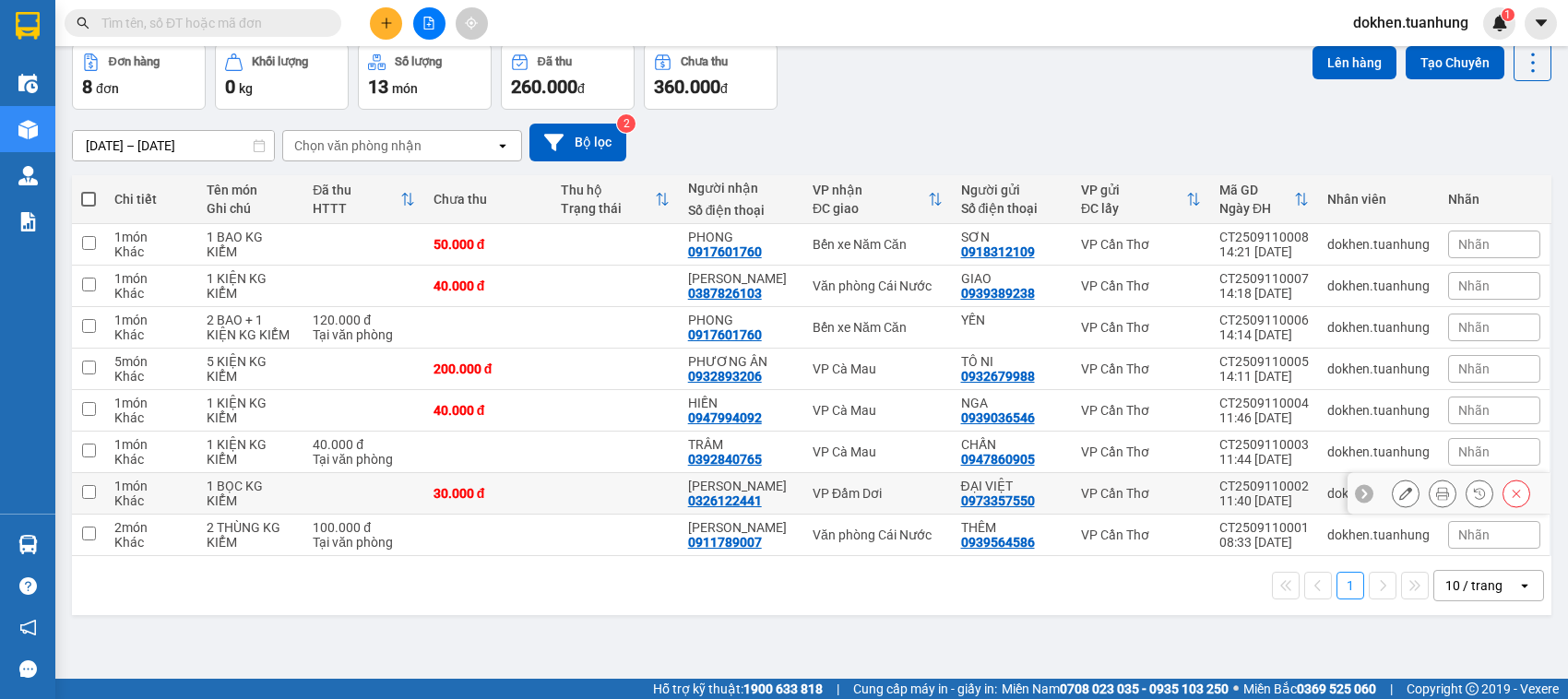
click at [89, 492] on input "checkbox" at bounding box center [89, 492] width 14 height 14
checkbox input "true"
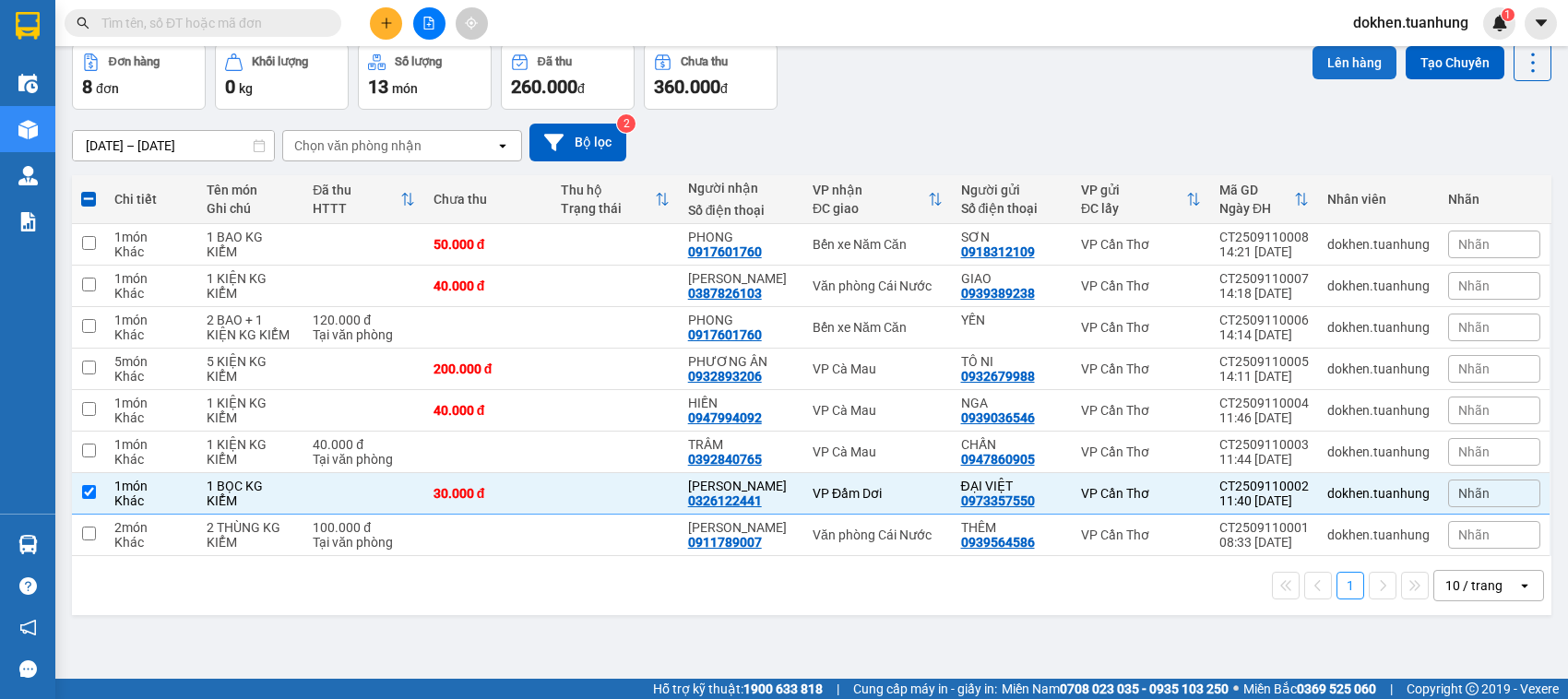
click at [1320, 57] on button "Lên hàng" at bounding box center [1355, 63] width 84 height 33
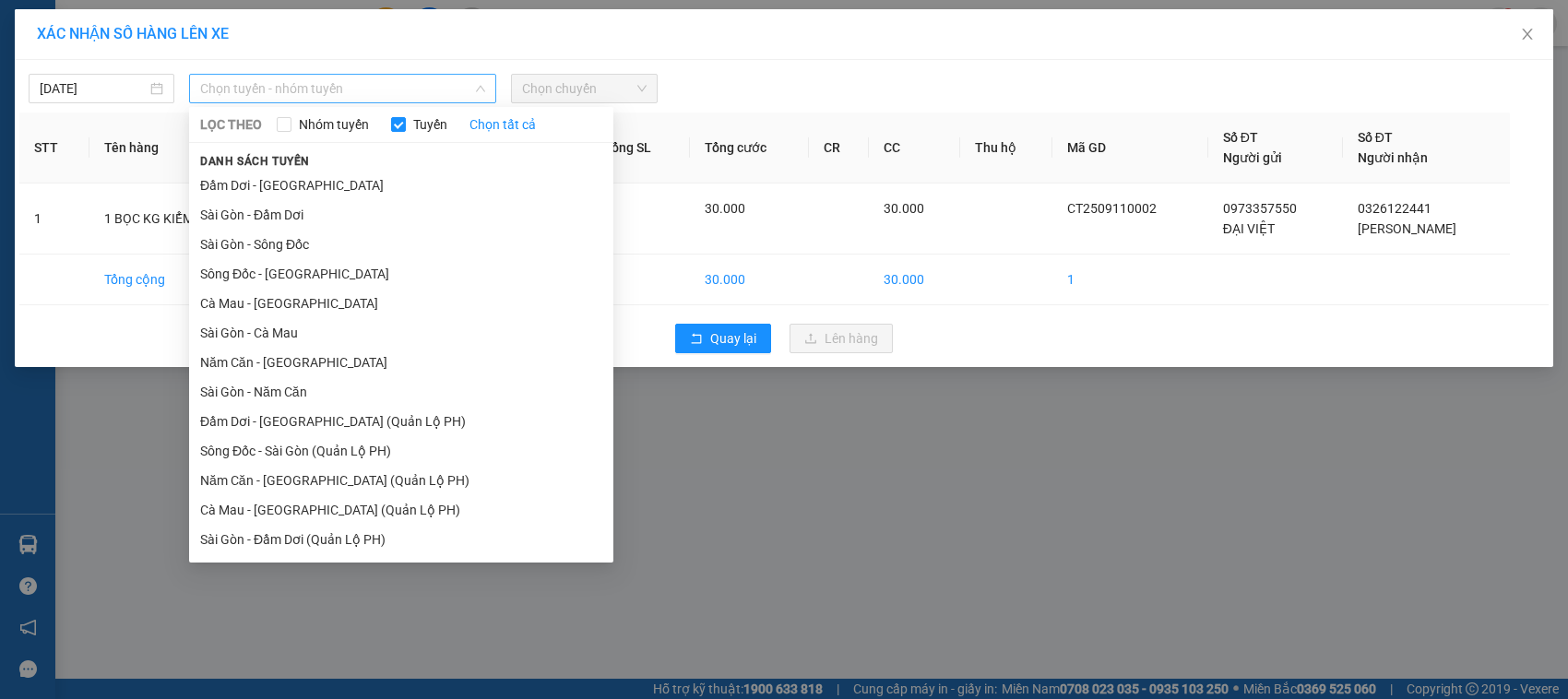
click at [247, 87] on span "Chọn tuyến - nhóm tuyến" at bounding box center [343, 88] width 285 height 28
click at [303, 245] on li "Sài Gòn - Sông Đốc" at bounding box center [400, 245] width 424 height 29
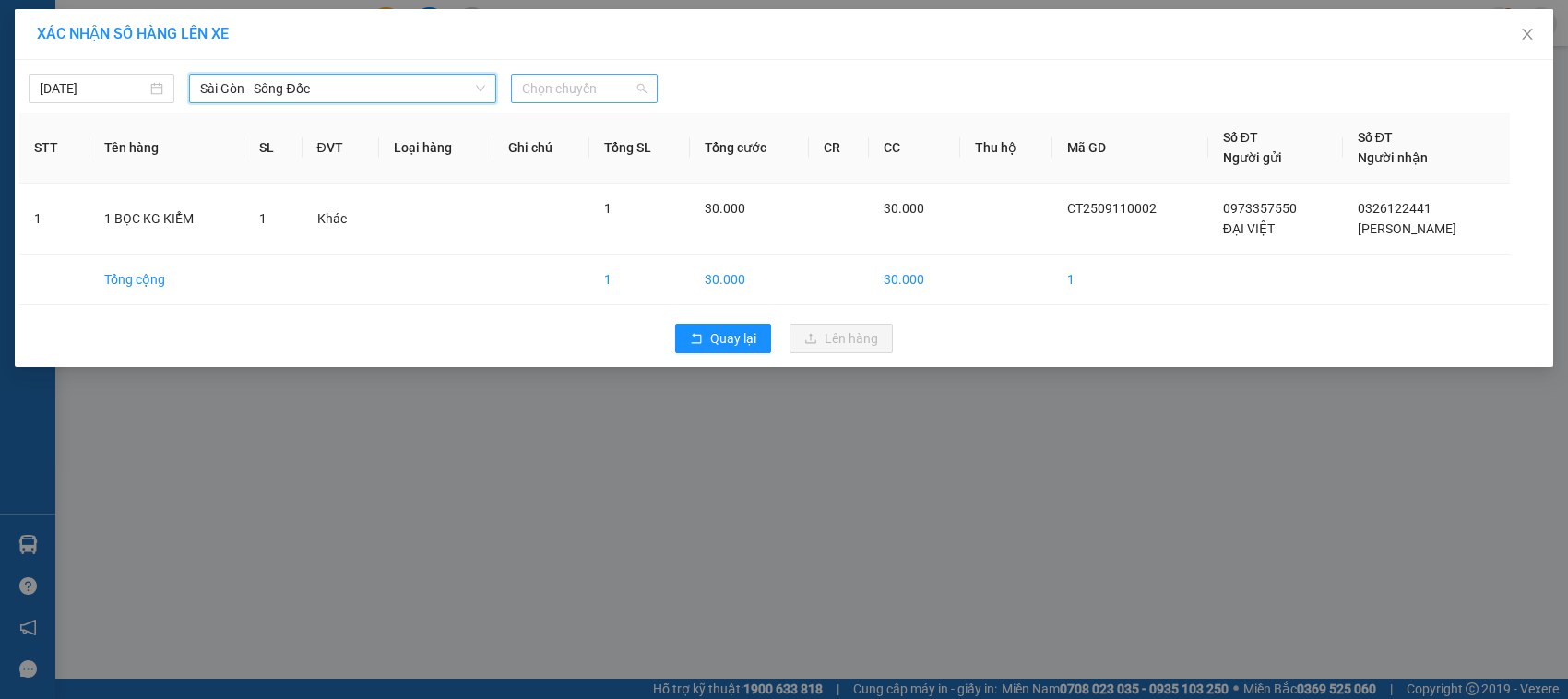
click at [564, 92] on span "Chọn chuyến" at bounding box center [584, 88] width 124 height 28
click at [328, 82] on span "Sài Gòn - Sông Đốc" at bounding box center [343, 88] width 285 height 28
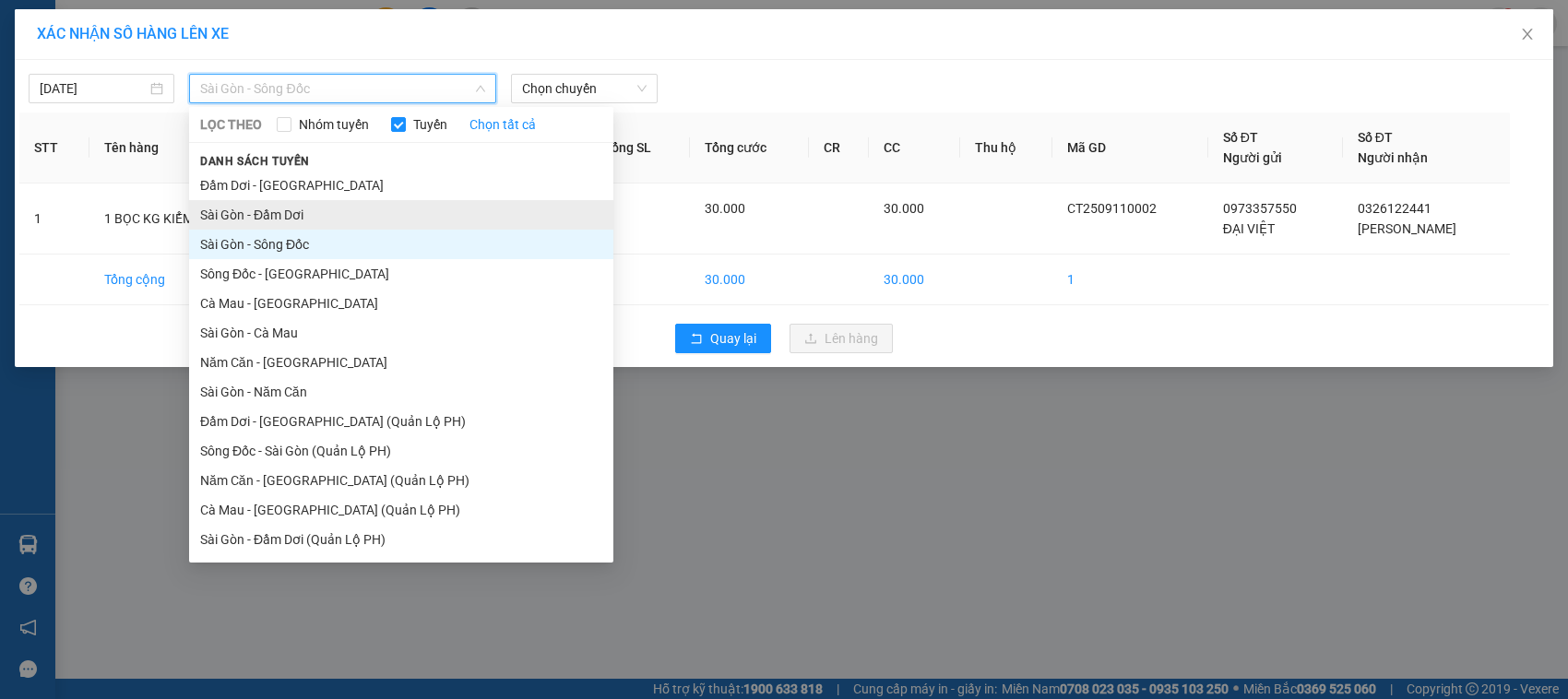
click at [310, 210] on li "Sài Gòn - Đầm Dơi" at bounding box center [400, 215] width 424 height 29
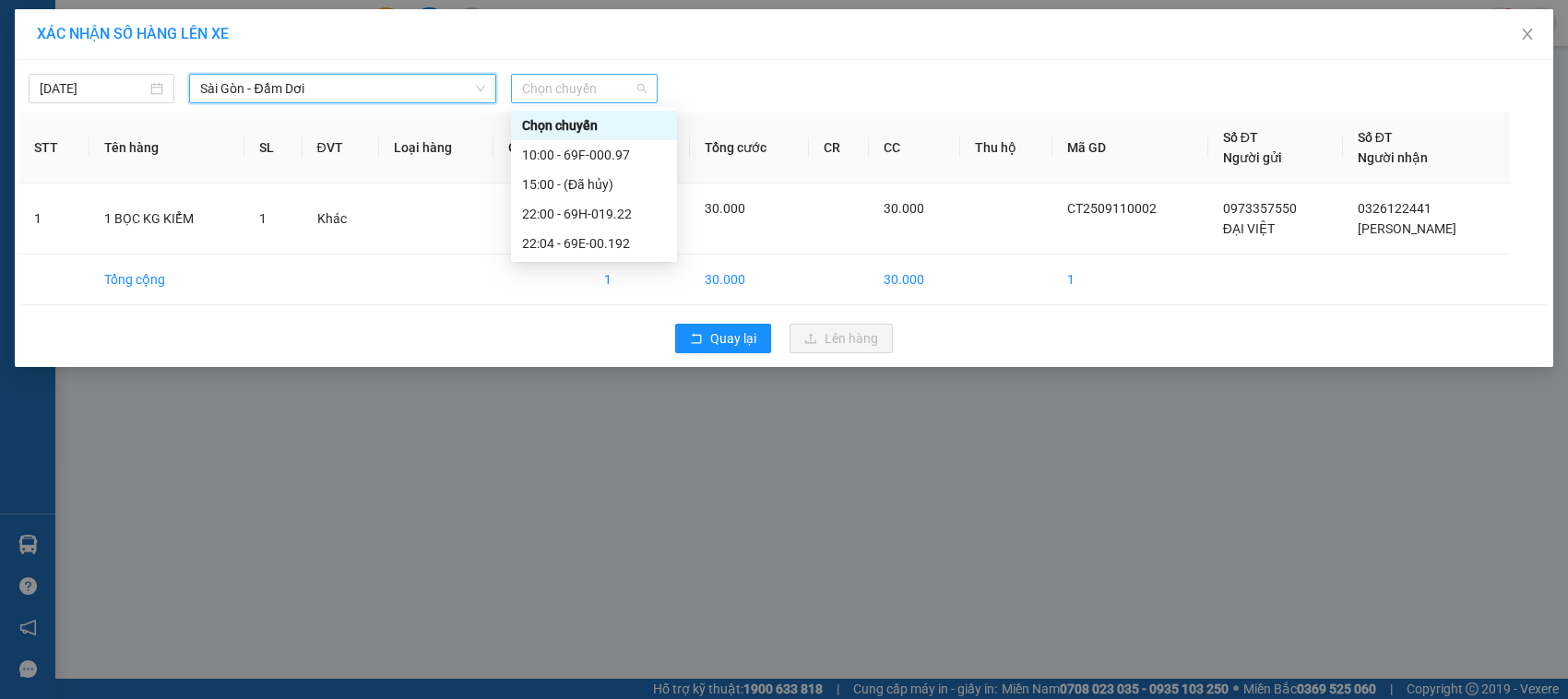
click at [600, 81] on span "Chọn chuyến" at bounding box center [584, 88] width 124 height 28
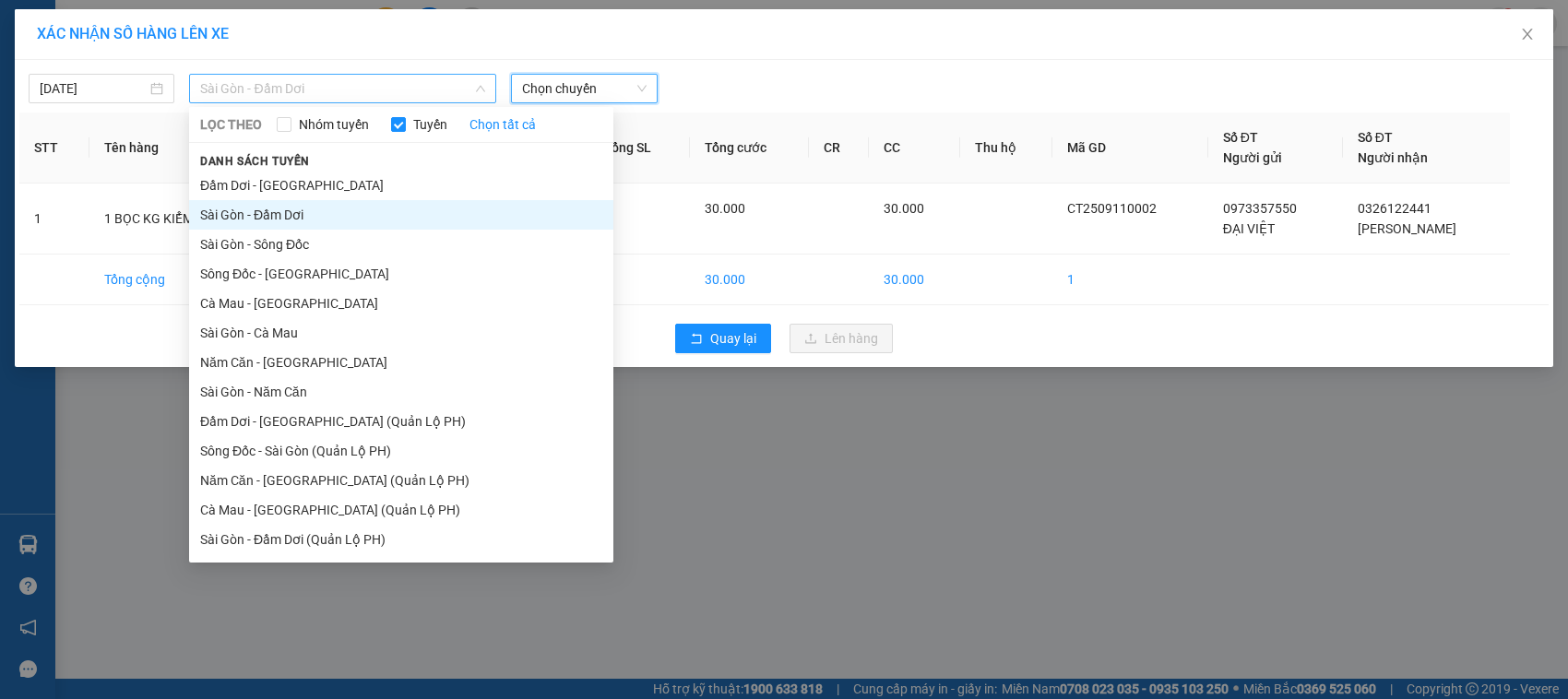
click at [336, 92] on span "Sài Gòn - Đầm Dơi" at bounding box center [343, 88] width 285 height 28
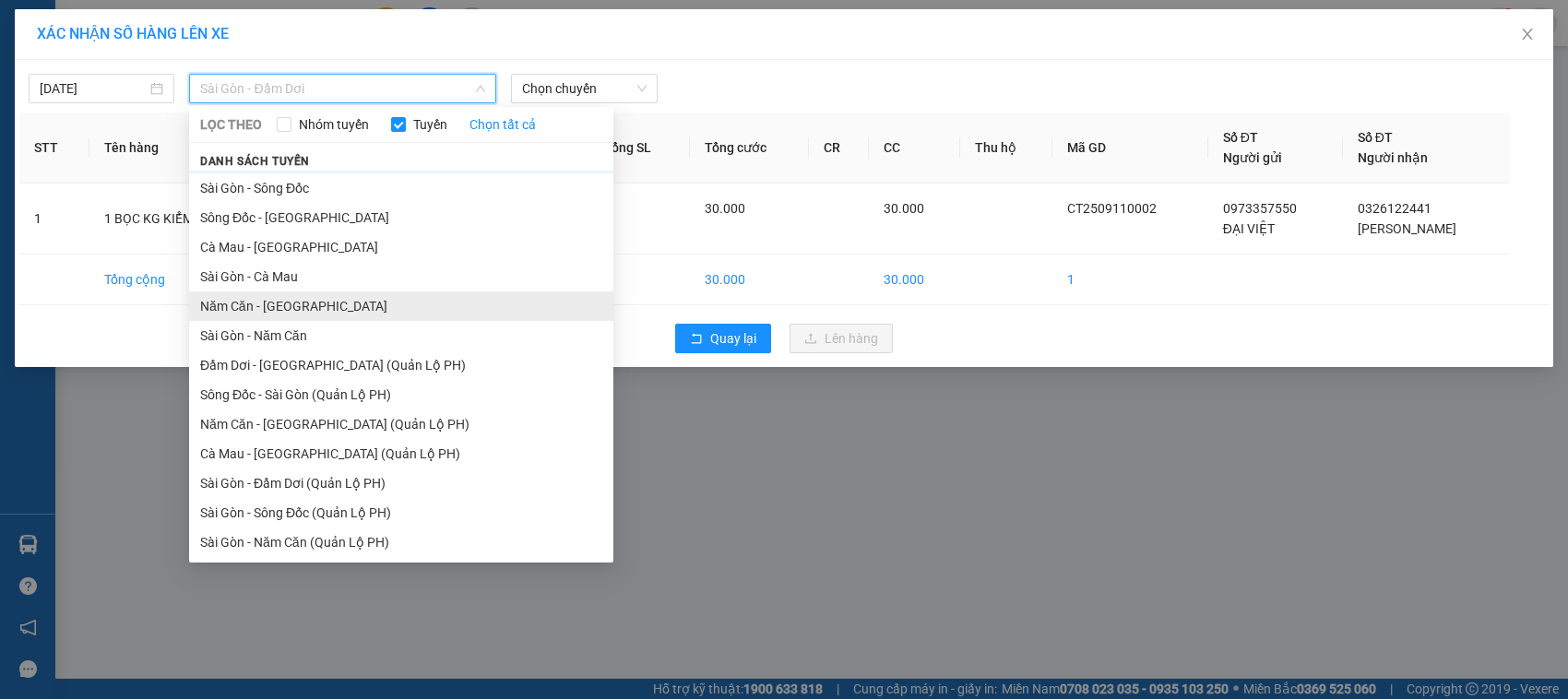
scroll to position [87, 0]
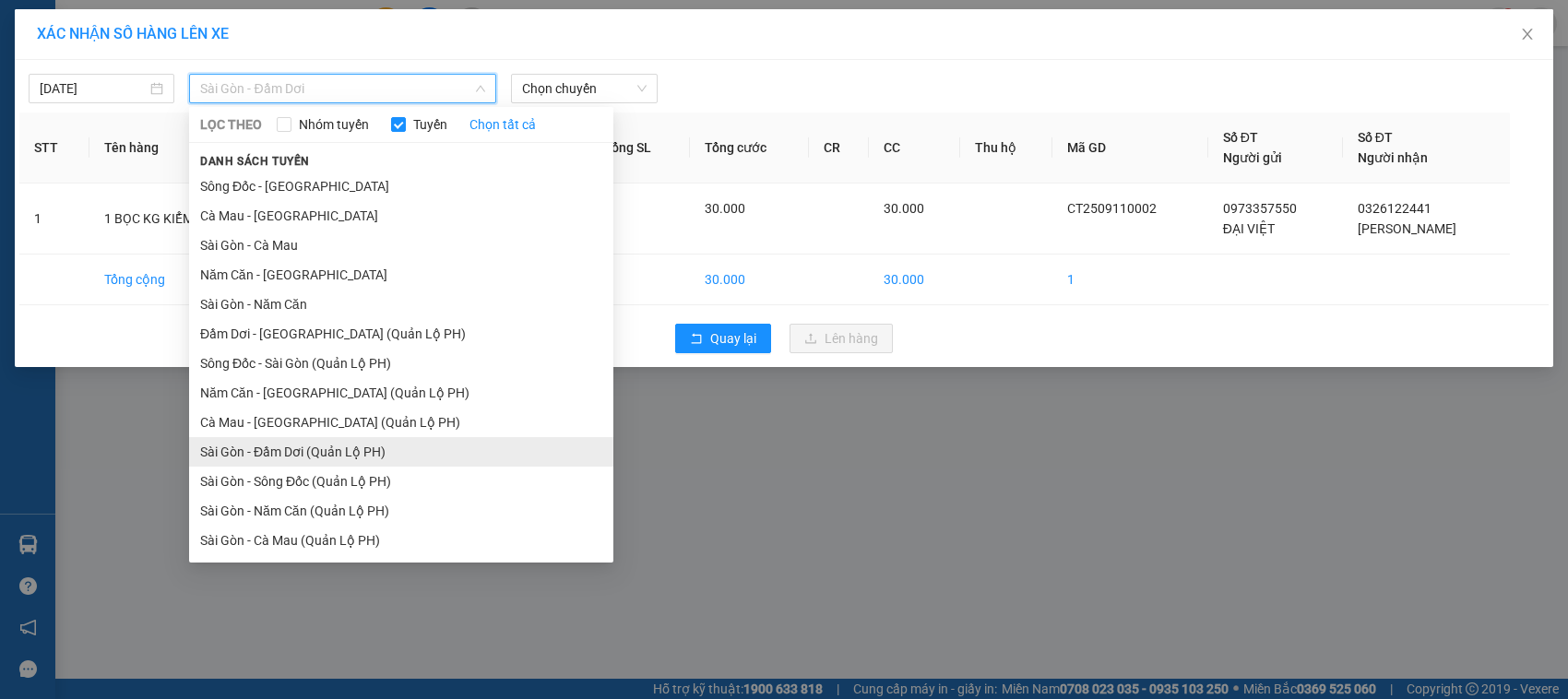
click at [362, 449] on li "Sài Gòn - Đầm Dơi (Quản Lộ PH)" at bounding box center [400, 452] width 424 height 29
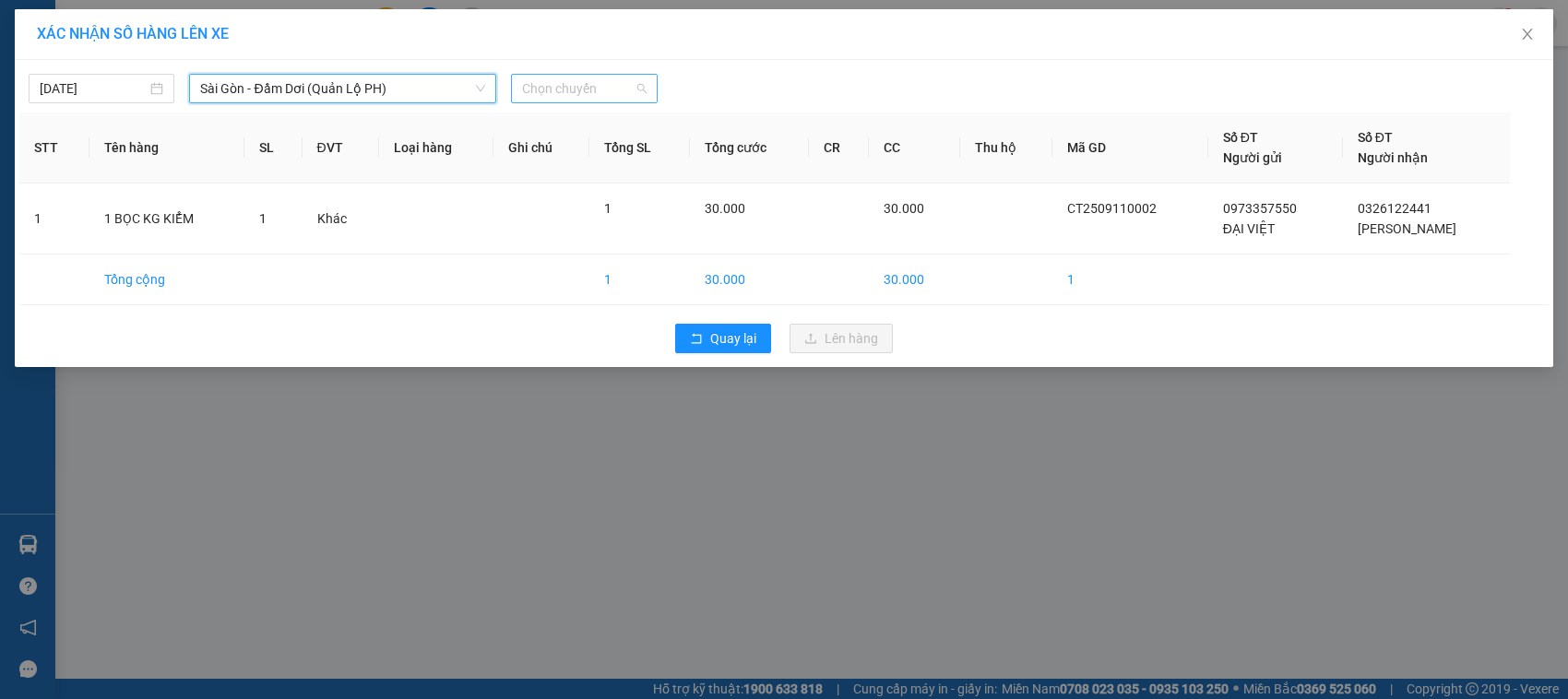
click at [641, 82] on span "Chọn chuyến" at bounding box center [584, 88] width 124 height 28
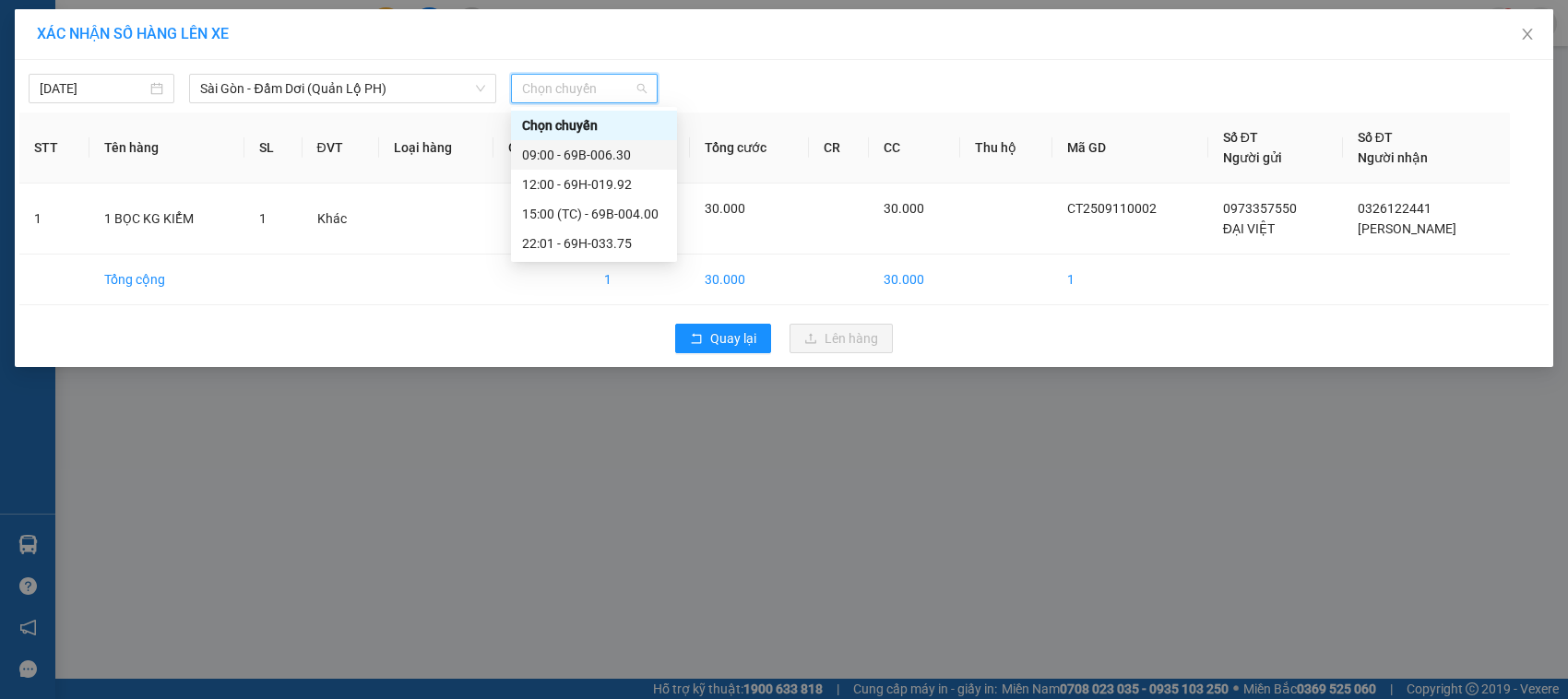
click at [616, 157] on div "09:00 - 69B-006.30" at bounding box center [594, 154] width 144 height 21
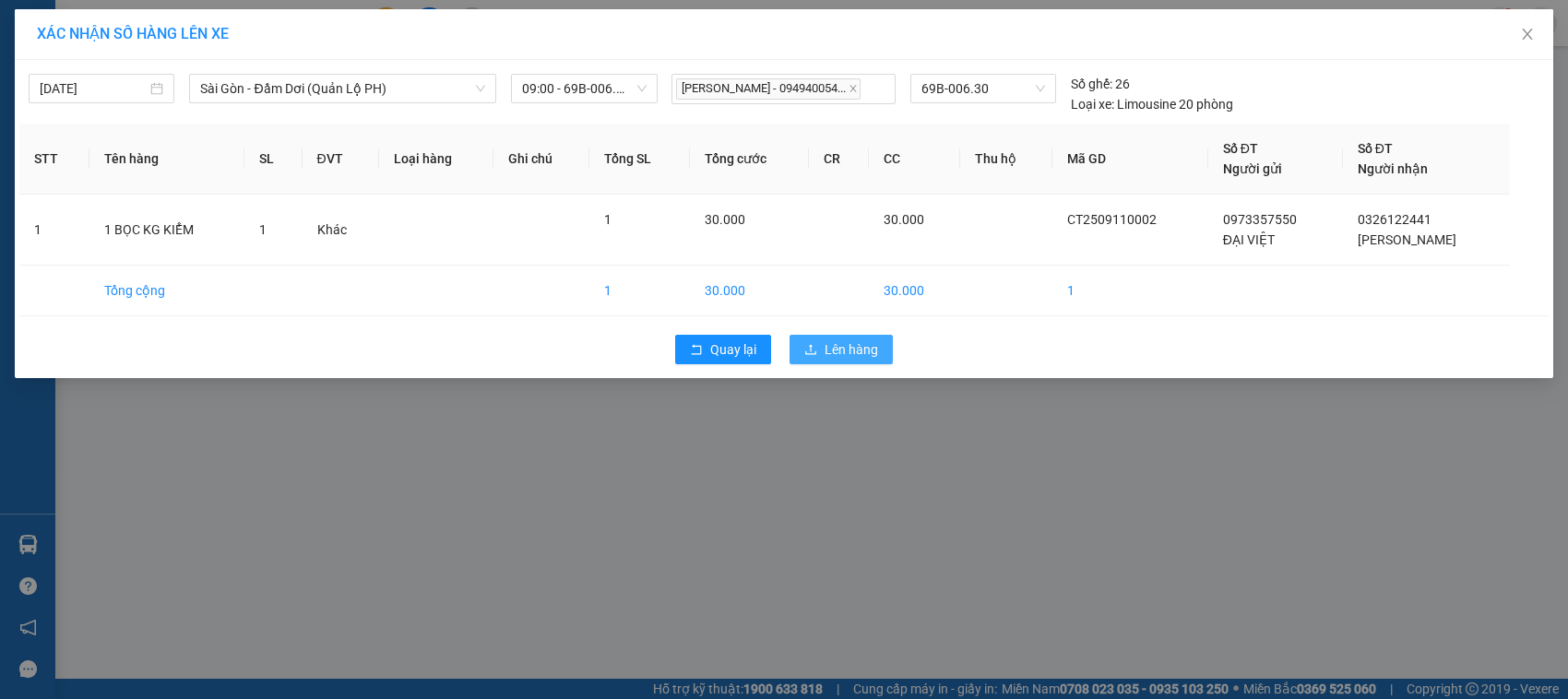
click at [844, 348] on span "Lên hàng" at bounding box center [851, 349] width 53 height 21
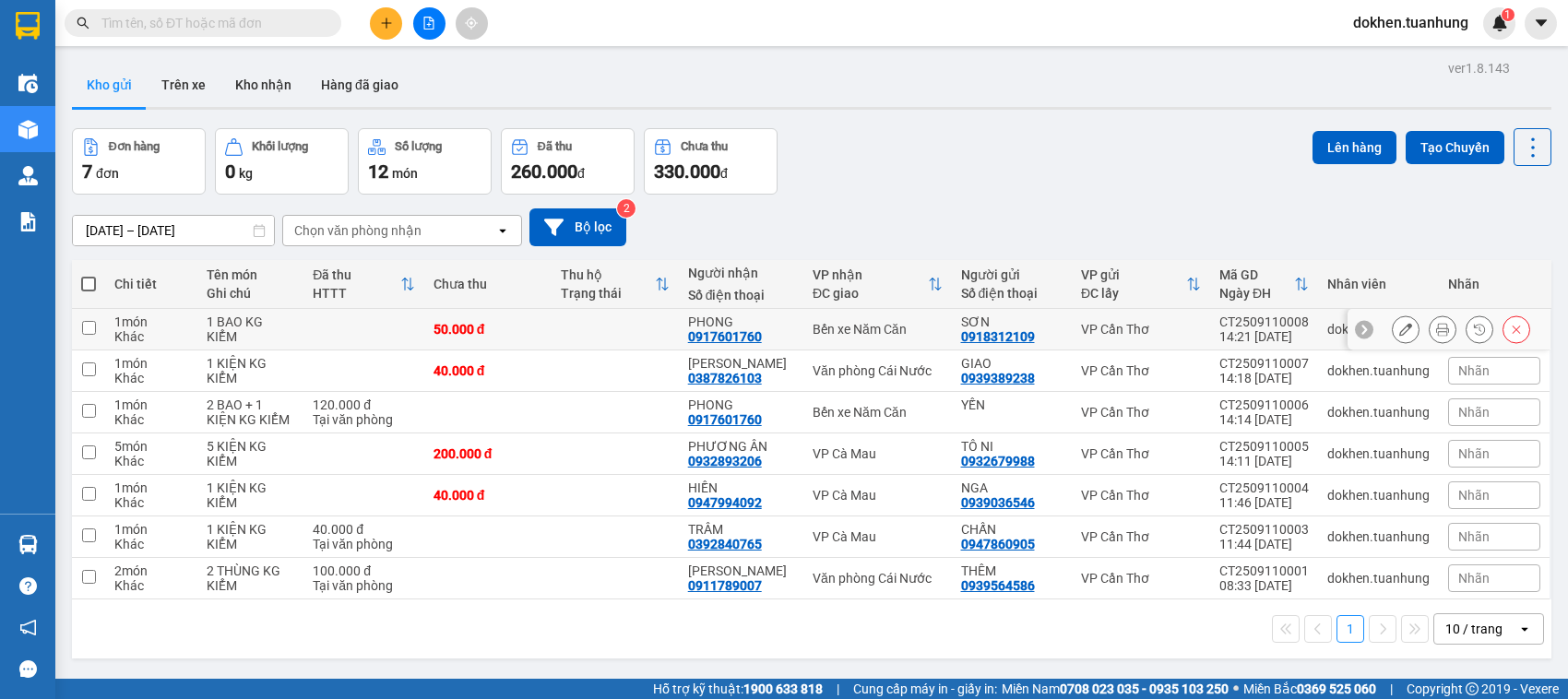
click at [85, 324] on input "checkbox" at bounding box center [89, 327] width 14 height 14
checkbox input "true"
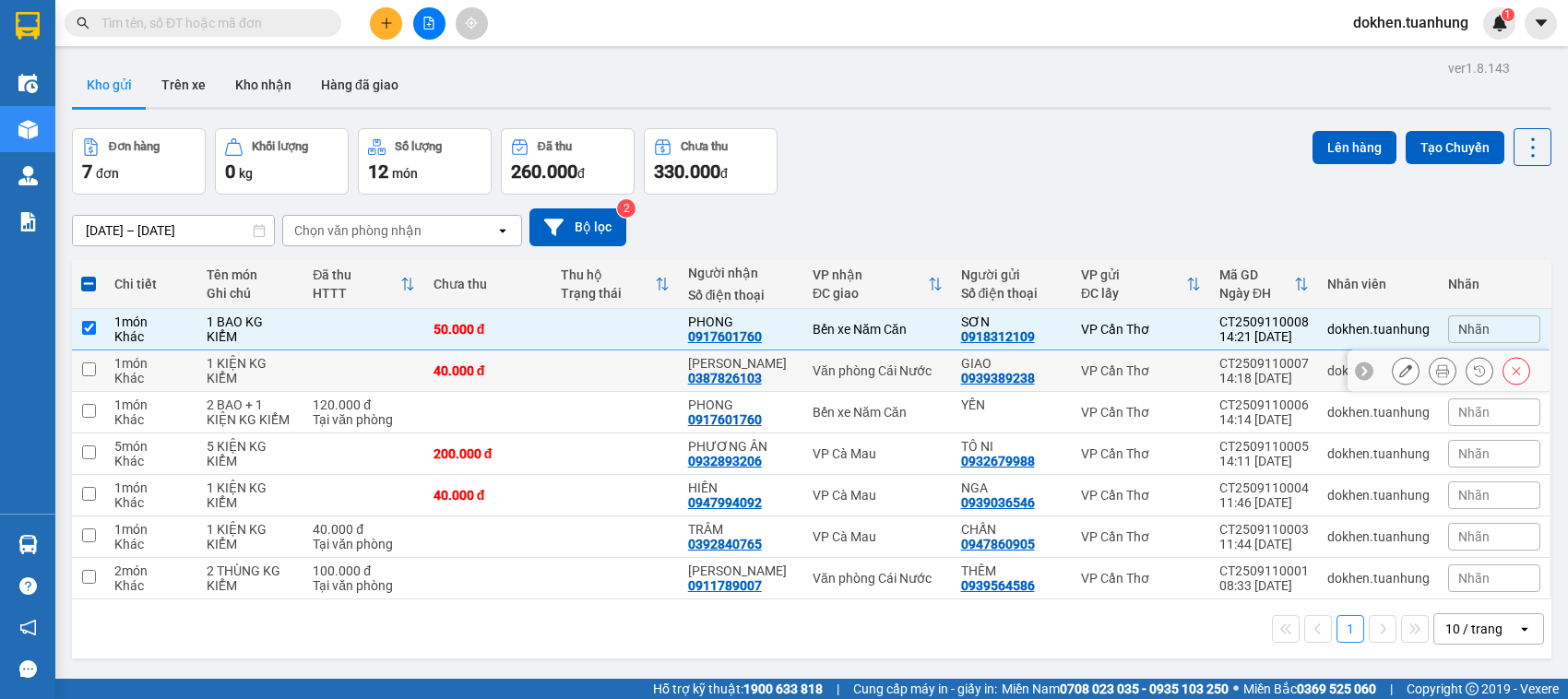
click at [88, 371] on input "checkbox" at bounding box center [89, 370] width 14 height 14
checkbox input "true"
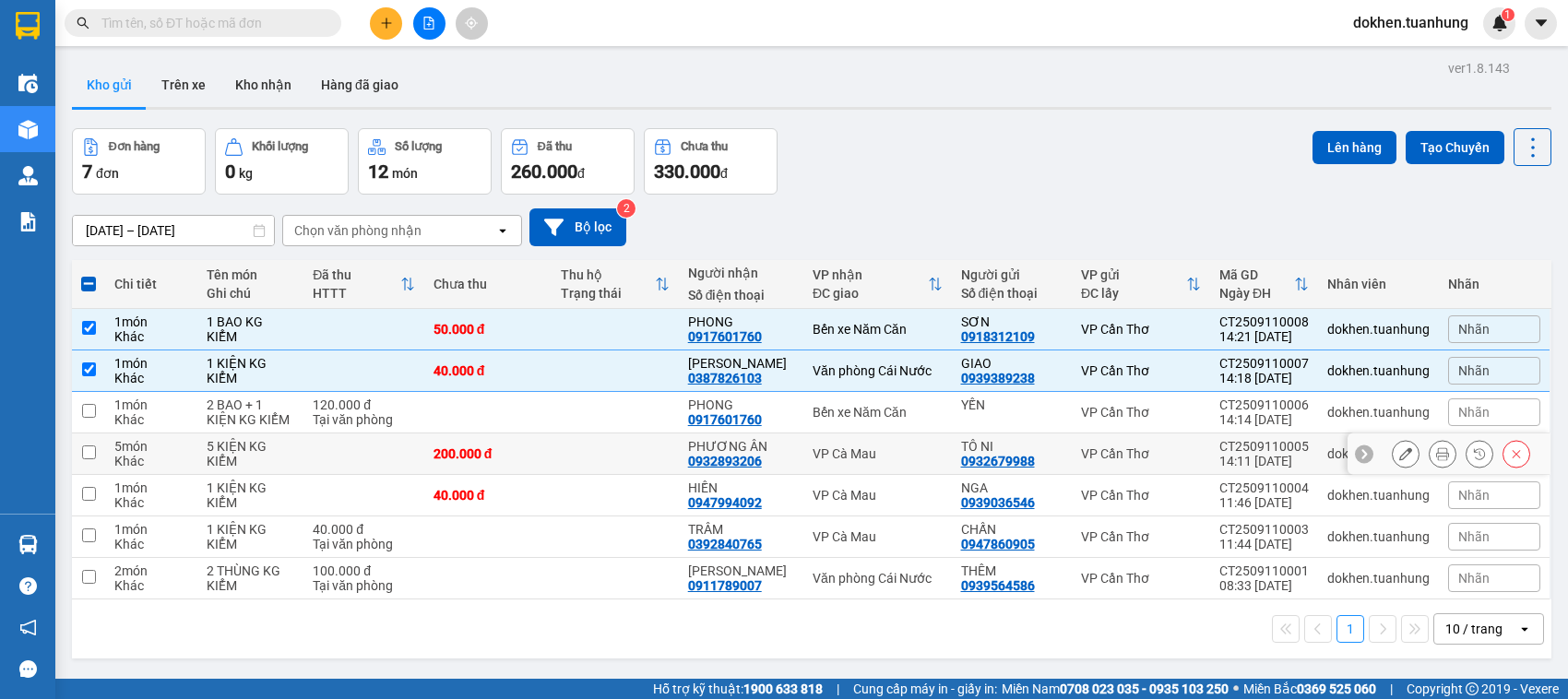
click at [88, 447] on input "checkbox" at bounding box center [89, 452] width 14 height 14
checkbox input "true"
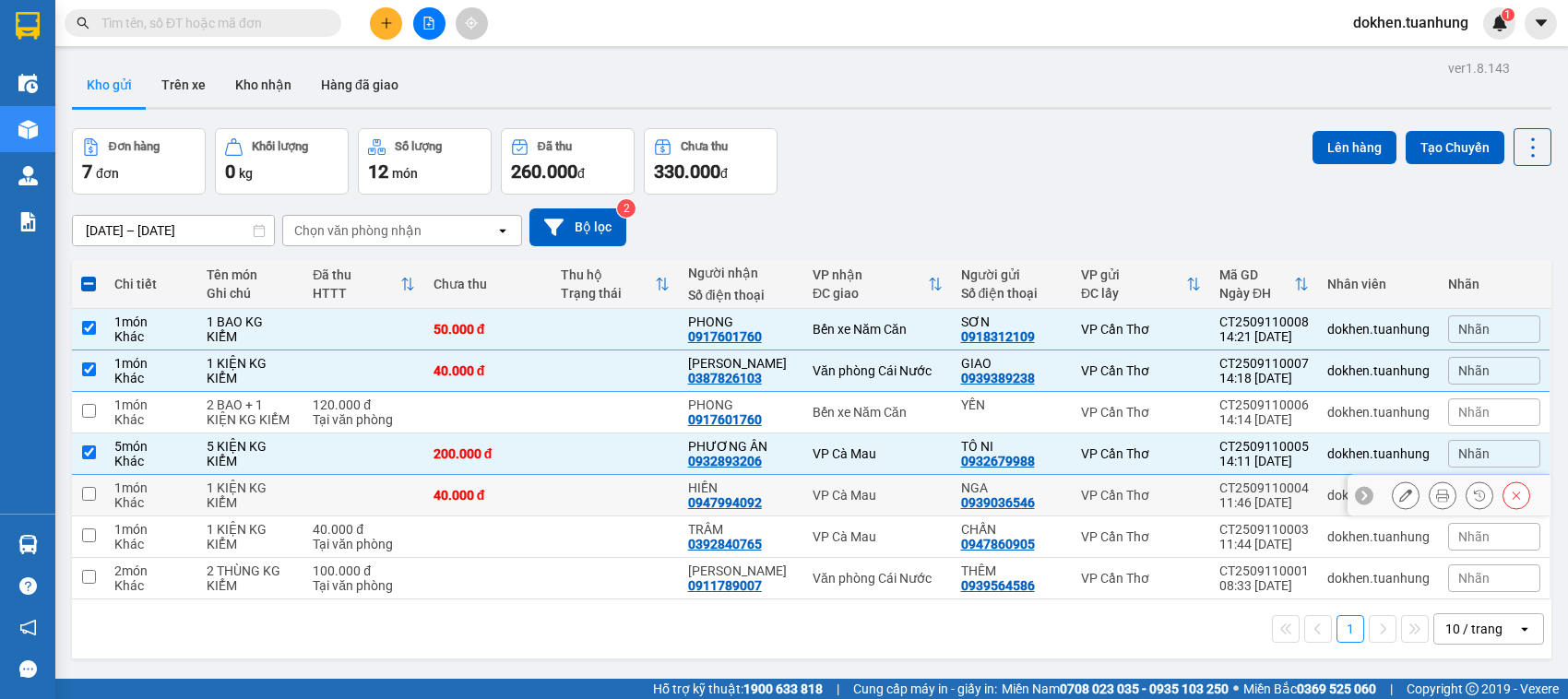
click at [89, 491] on input "checkbox" at bounding box center [89, 494] width 14 height 14
checkbox input "true"
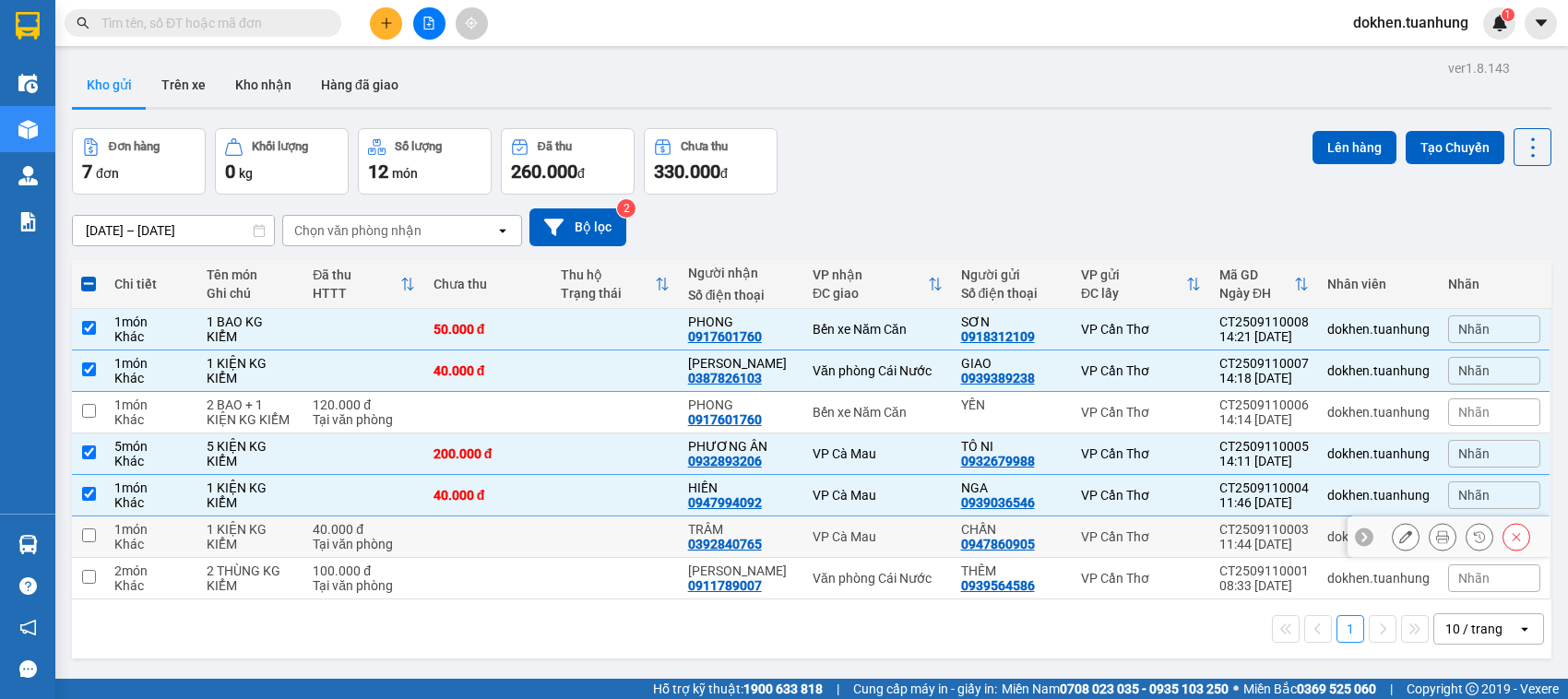
click at [89, 536] on input "checkbox" at bounding box center [89, 535] width 14 height 14
checkbox input "true"
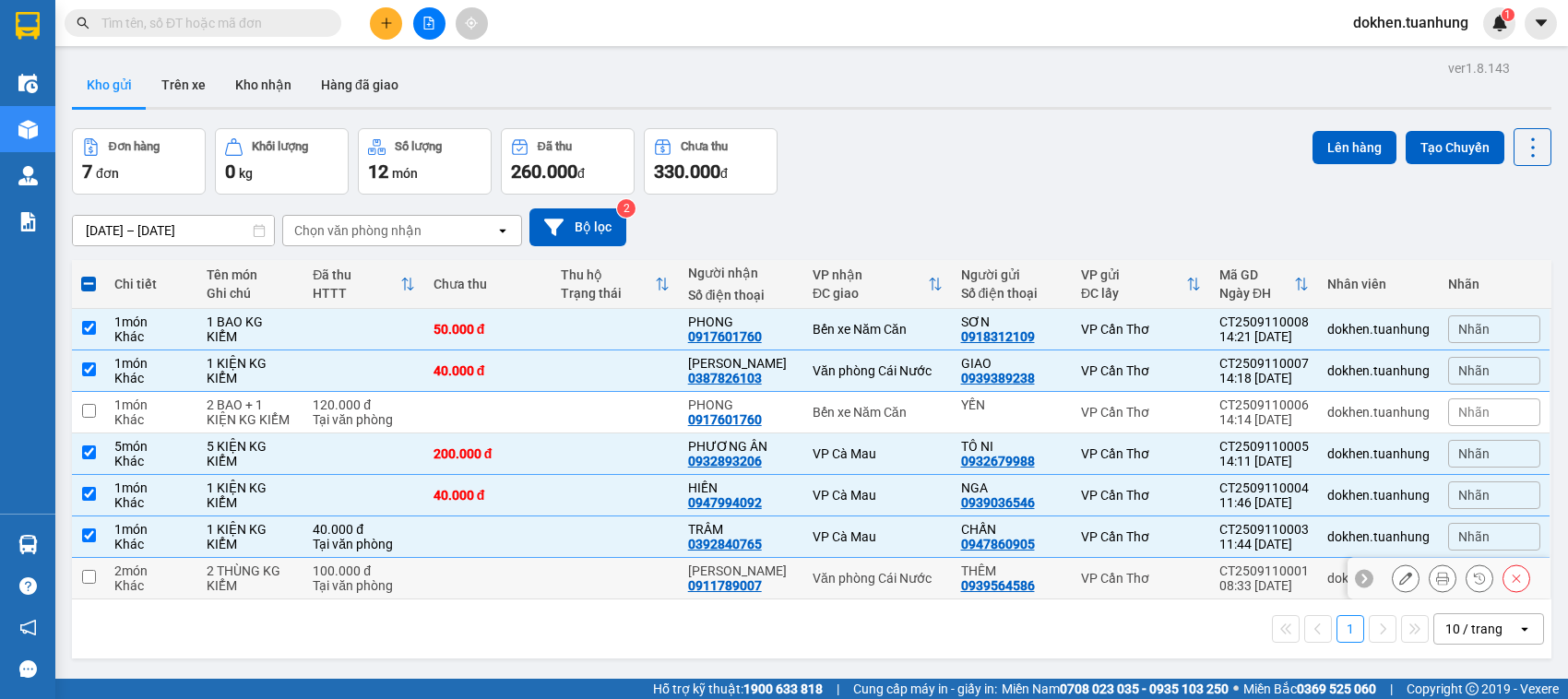
click at [89, 574] on input "checkbox" at bounding box center [89, 577] width 14 height 14
checkbox input "true"
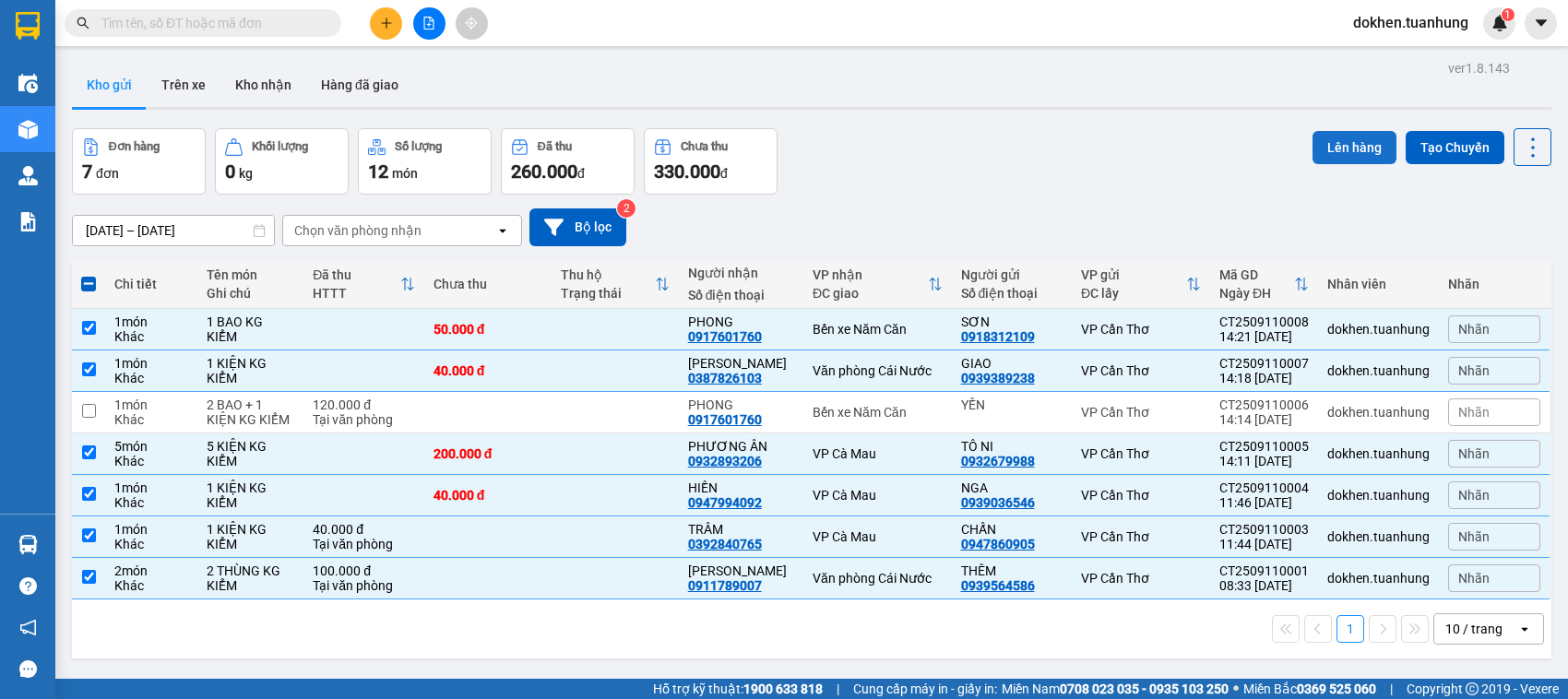
click at [1329, 145] on button "Lên hàng" at bounding box center [1355, 147] width 84 height 33
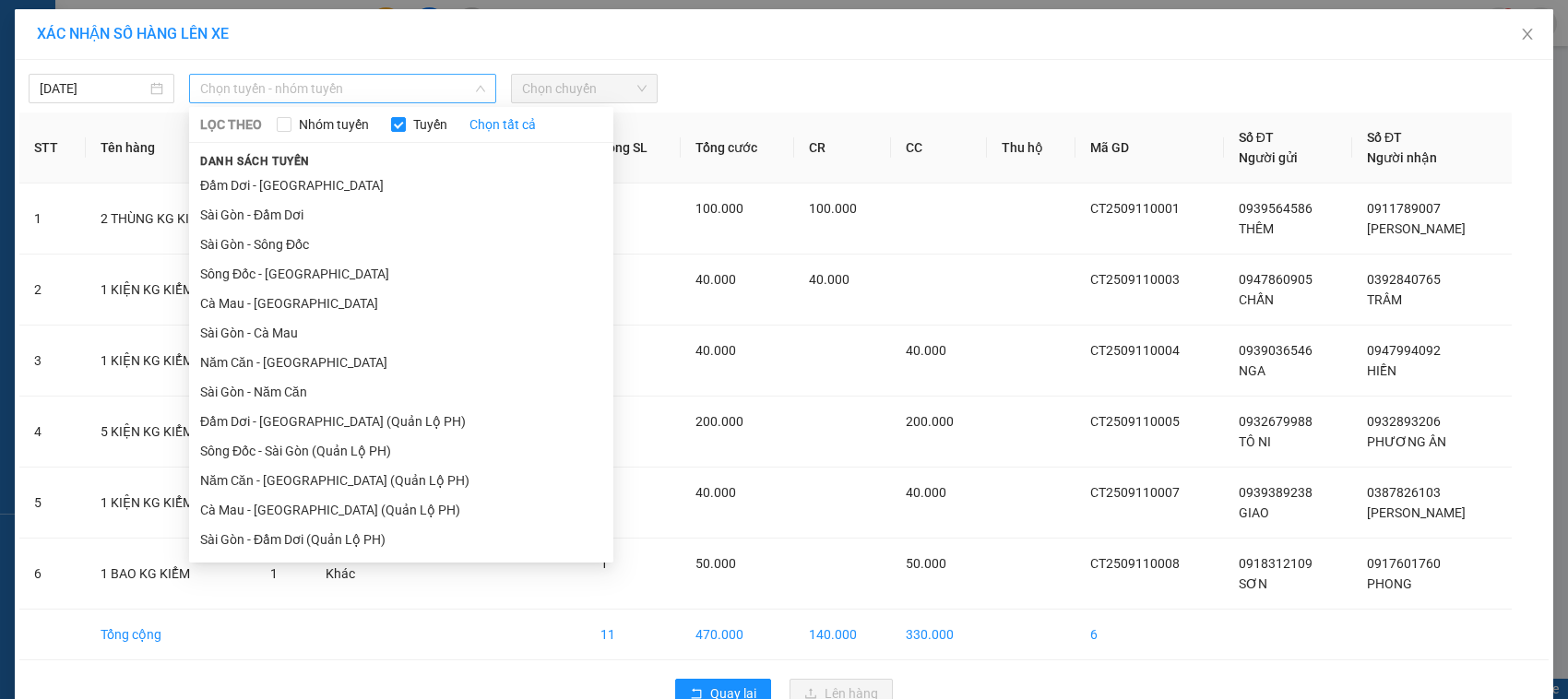
click at [266, 89] on span "Chọn tuyến - nhóm tuyến" at bounding box center [343, 88] width 285 height 28
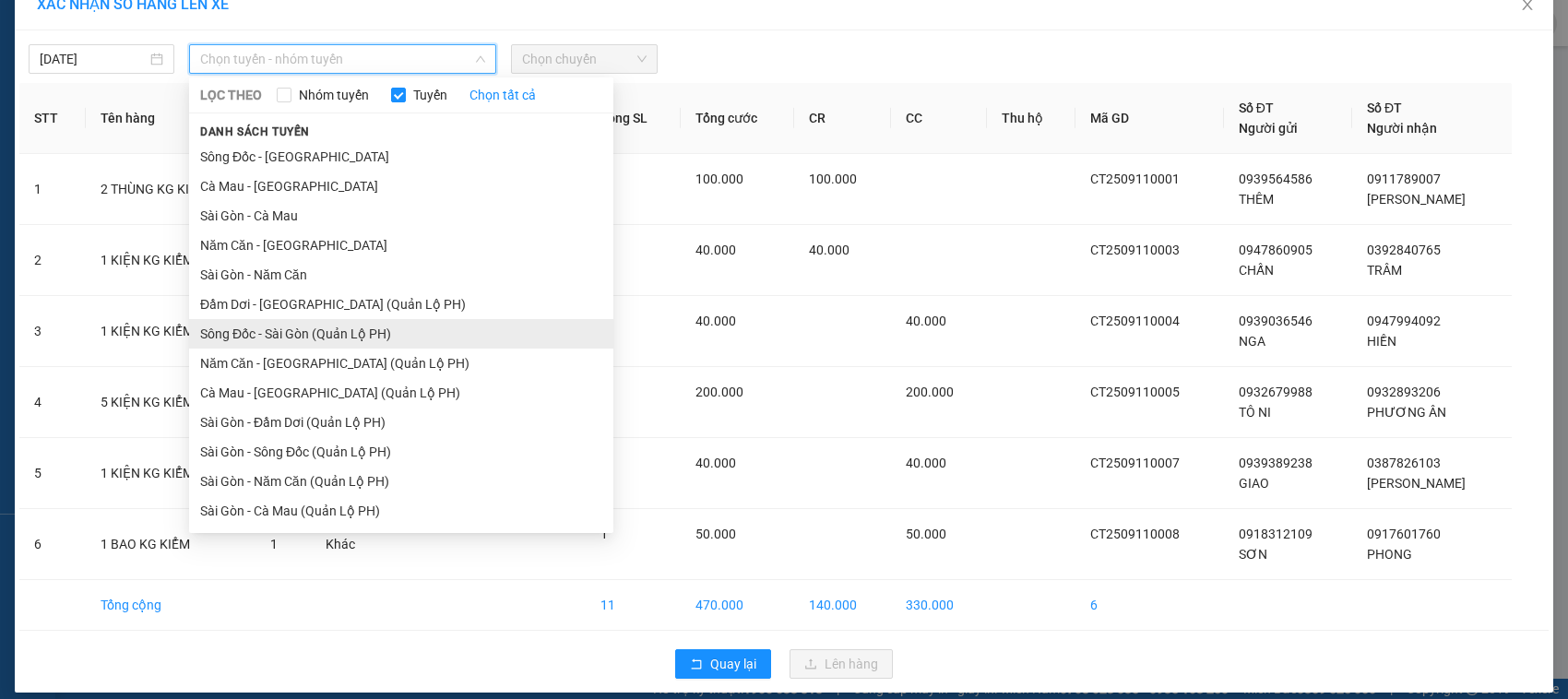
scroll to position [47, 0]
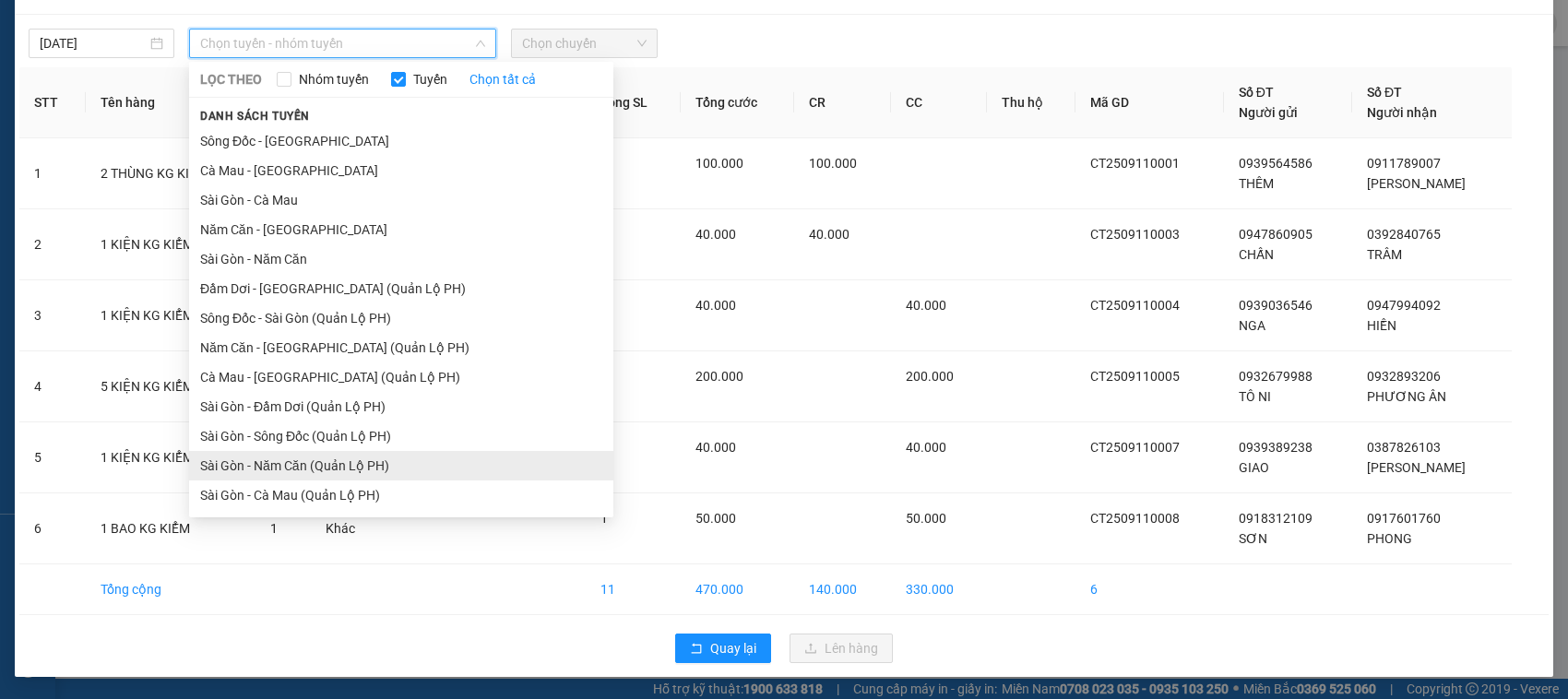
click at [288, 466] on li "Sài Gòn - Năm Căn (Quản Lộ PH)" at bounding box center [400, 466] width 424 height 29
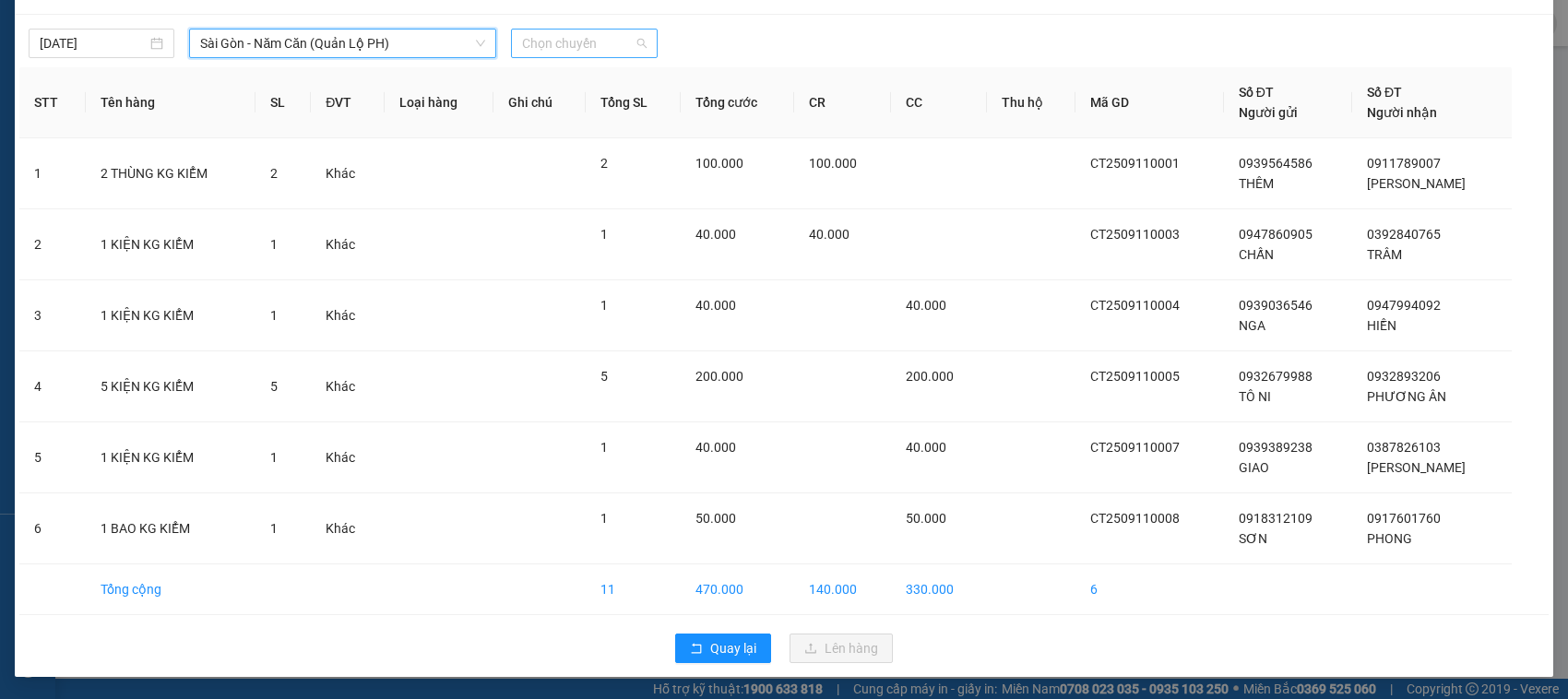
click at [632, 49] on span "Chọn chuyến" at bounding box center [584, 43] width 124 height 28
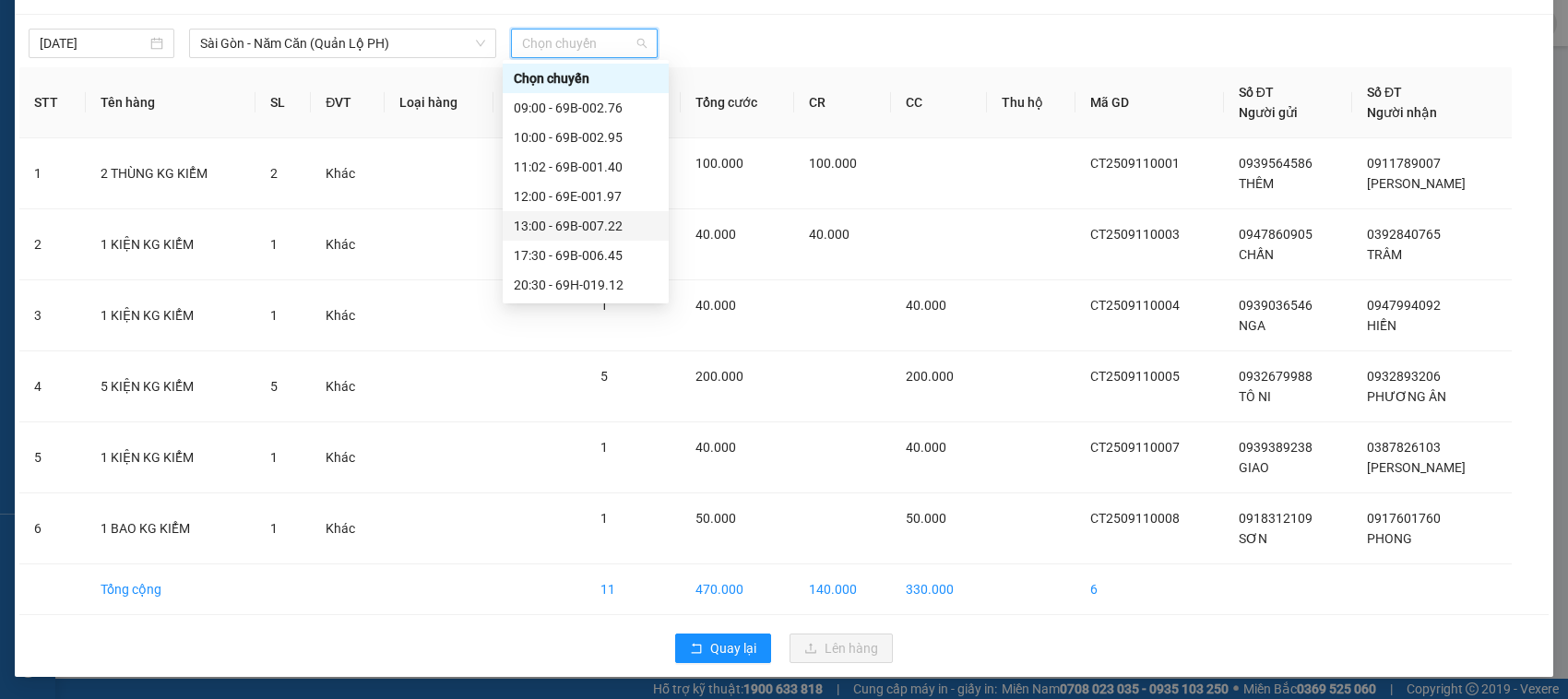
click at [598, 227] on div "13:00 - 69B-007.22" at bounding box center [585, 225] width 144 height 21
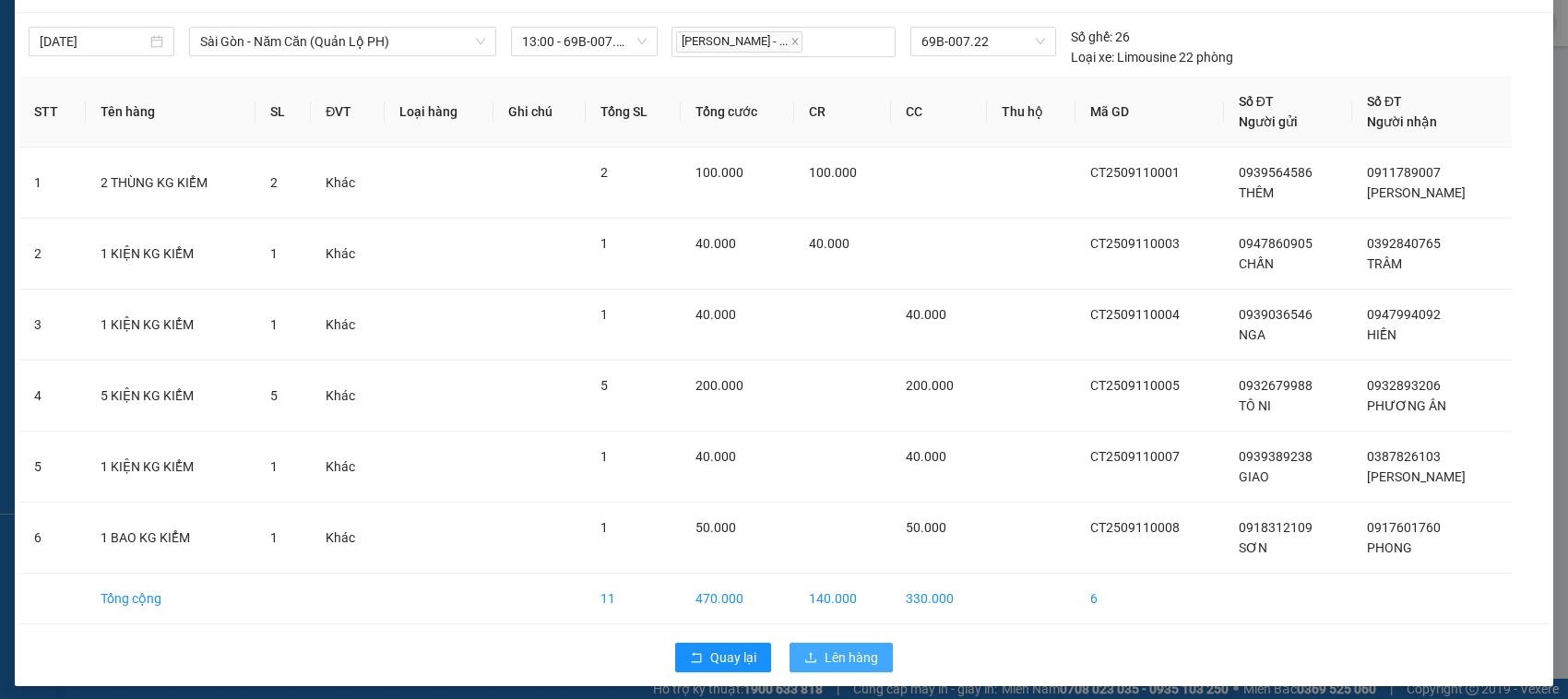
click at [813, 658] on button "Lên hàng" at bounding box center [841, 658] width 103 height 29
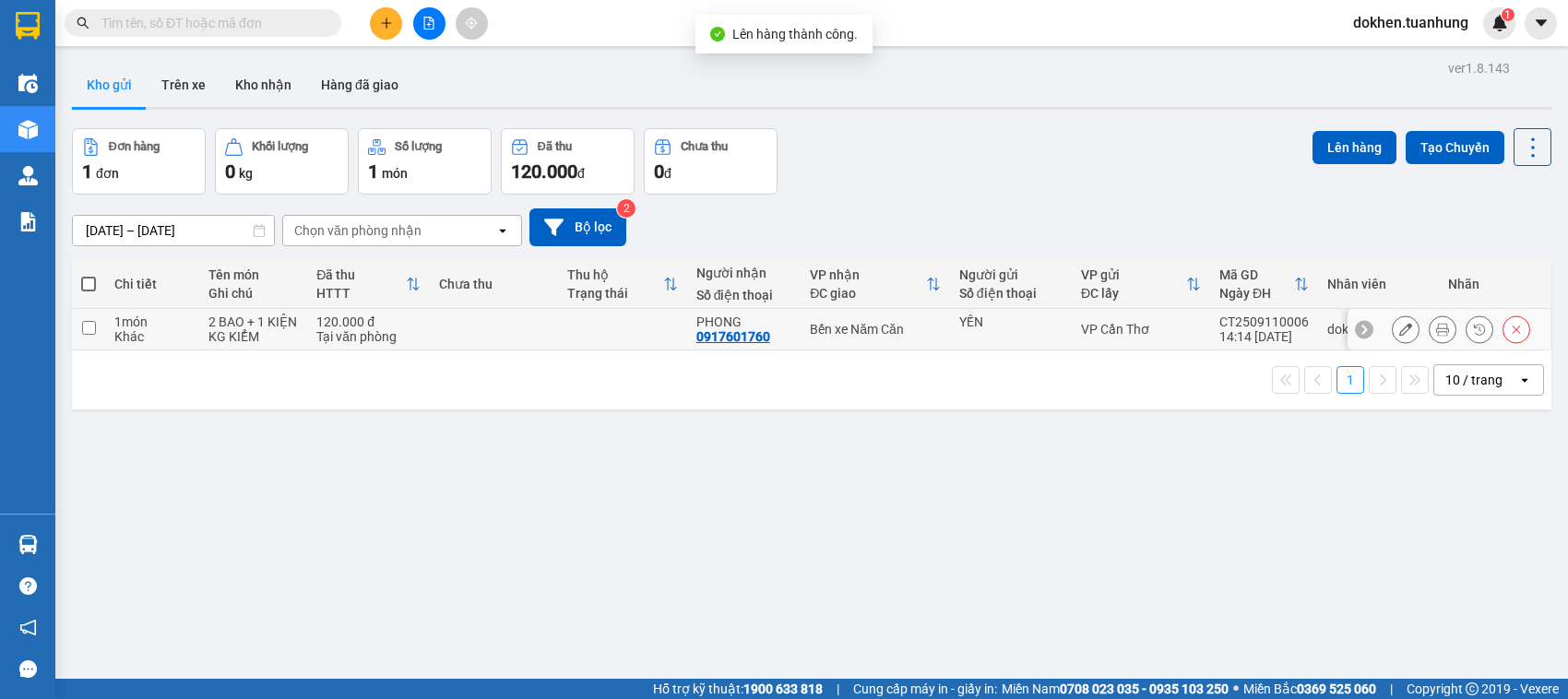
click at [84, 325] on input "checkbox" at bounding box center [89, 327] width 14 height 14
checkbox input "true"
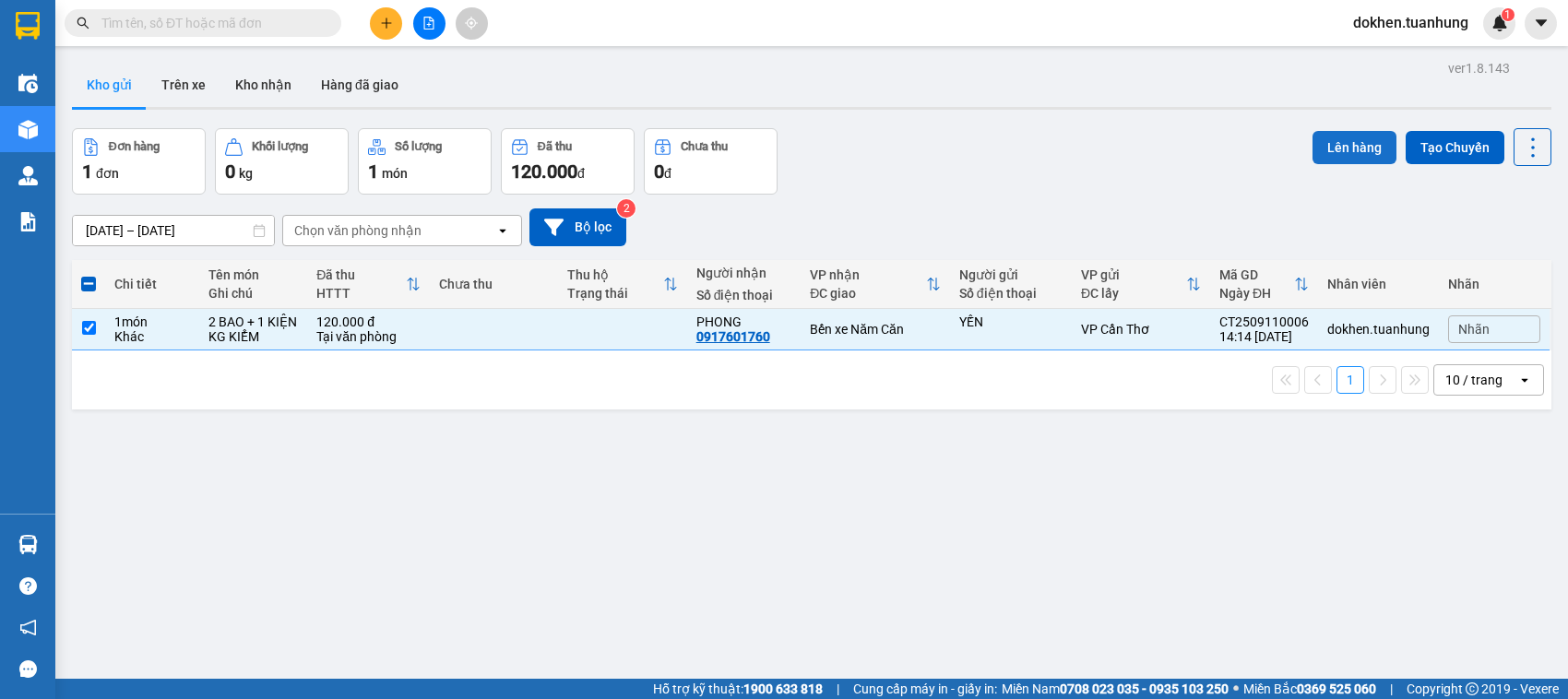
click at [1330, 145] on button "Lên hàng" at bounding box center [1355, 147] width 84 height 33
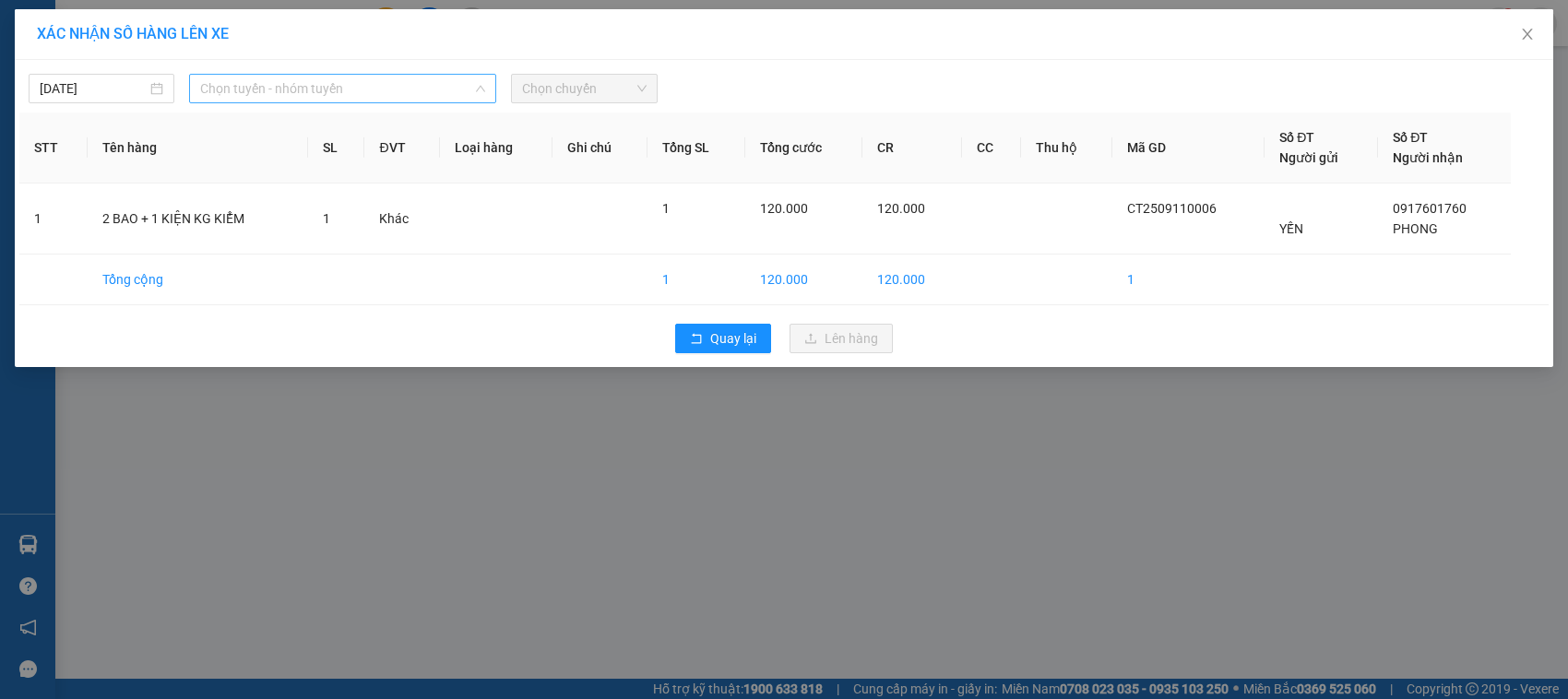
click at [404, 92] on span "Chọn tuyến - nhóm tuyến" at bounding box center [343, 88] width 285 height 28
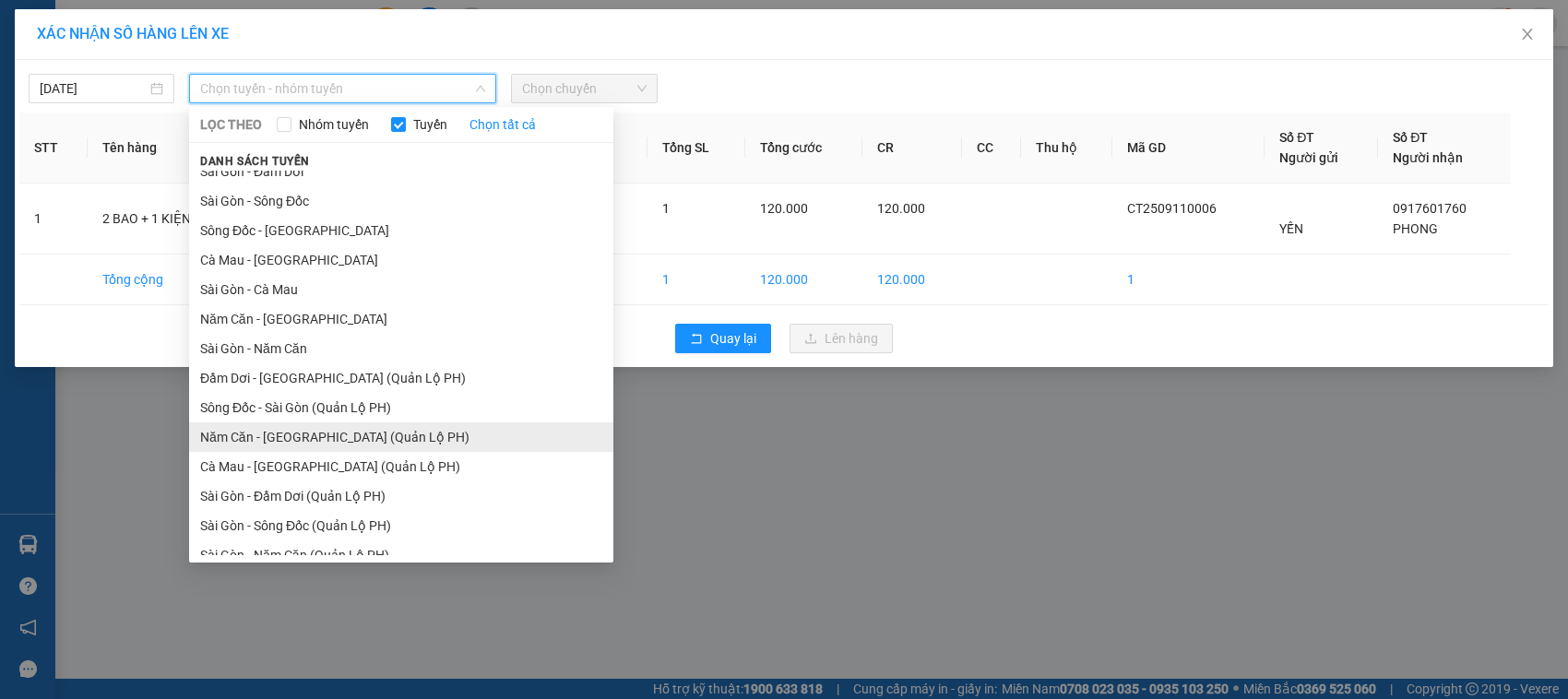
scroll to position [87, 0]
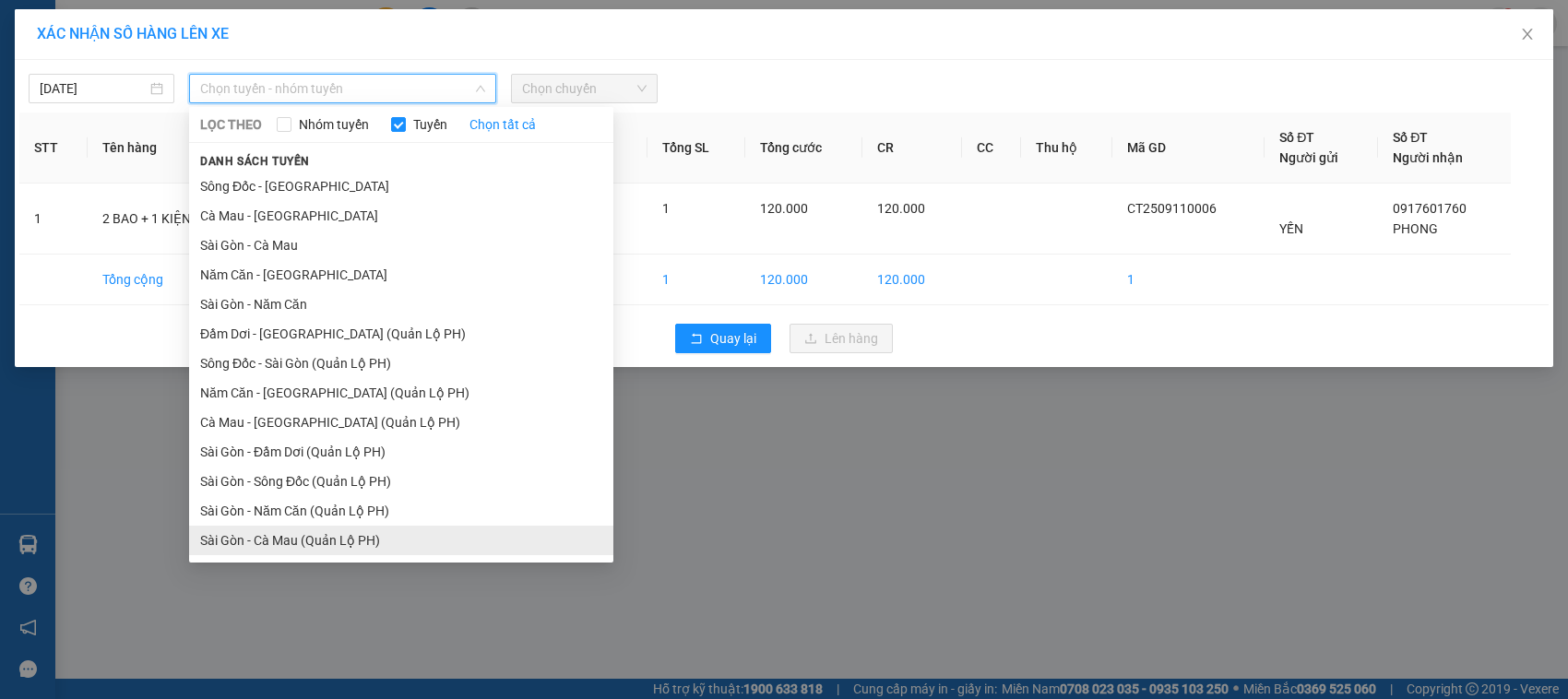
click at [324, 540] on li "Sài Gòn - Cà Mau (Quản Lộ PH)" at bounding box center [400, 541] width 424 height 29
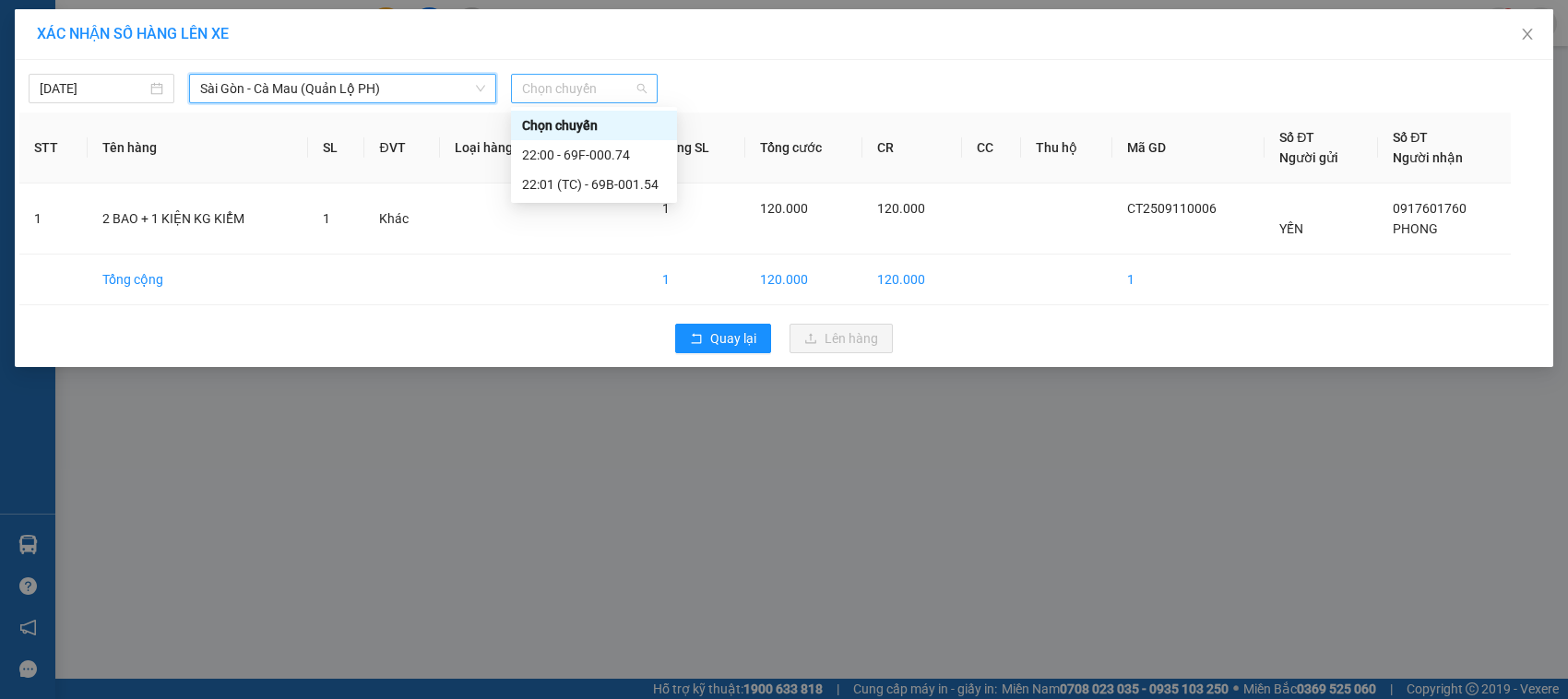
click at [598, 93] on span "Chọn chuyến" at bounding box center [584, 88] width 124 height 28
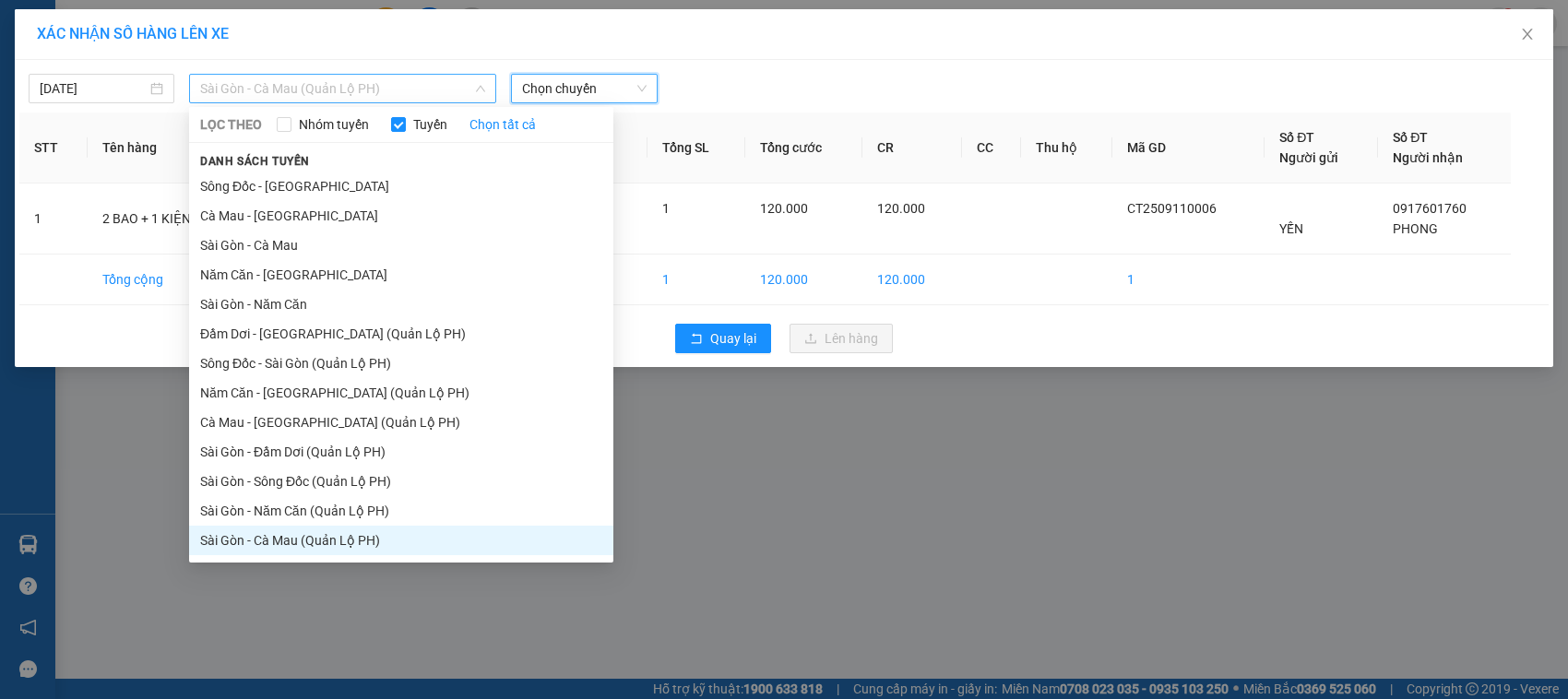
click at [383, 83] on span "Sài Gòn - Cà Mau (Quản Lộ PH)" at bounding box center [343, 88] width 285 height 28
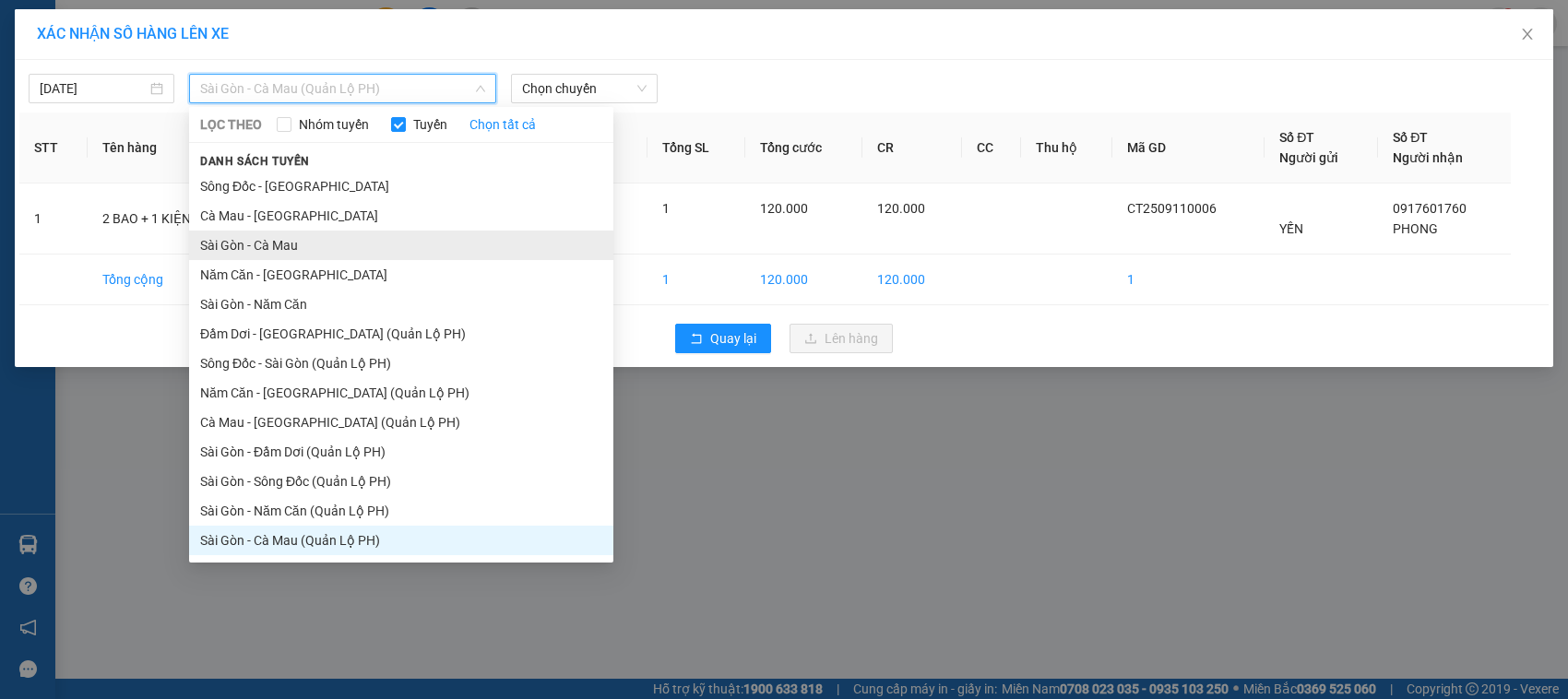
click at [311, 245] on li "Sài Gòn - Cà Mau" at bounding box center [400, 245] width 424 height 29
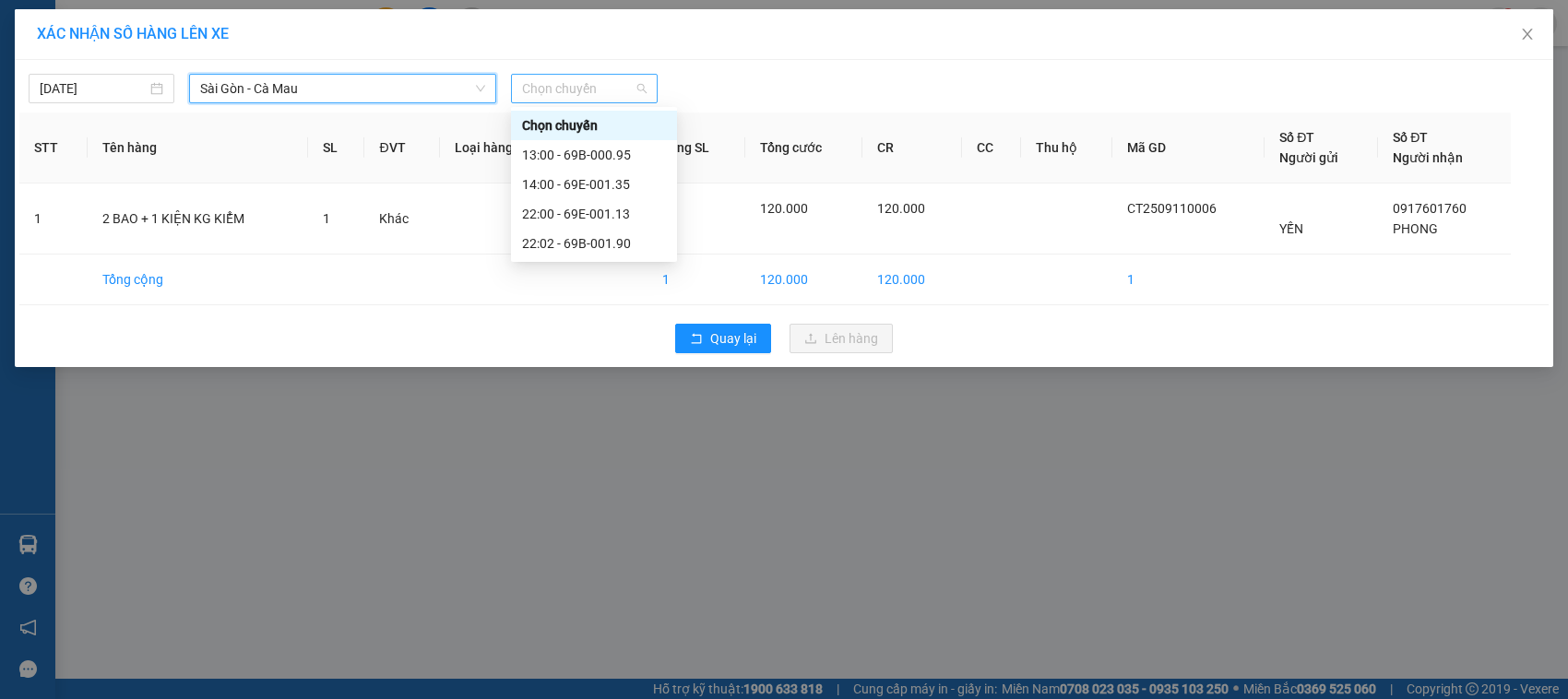
click at [565, 84] on span "Chọn chuyến" at bounding box center [584, 88] width 124 height 28
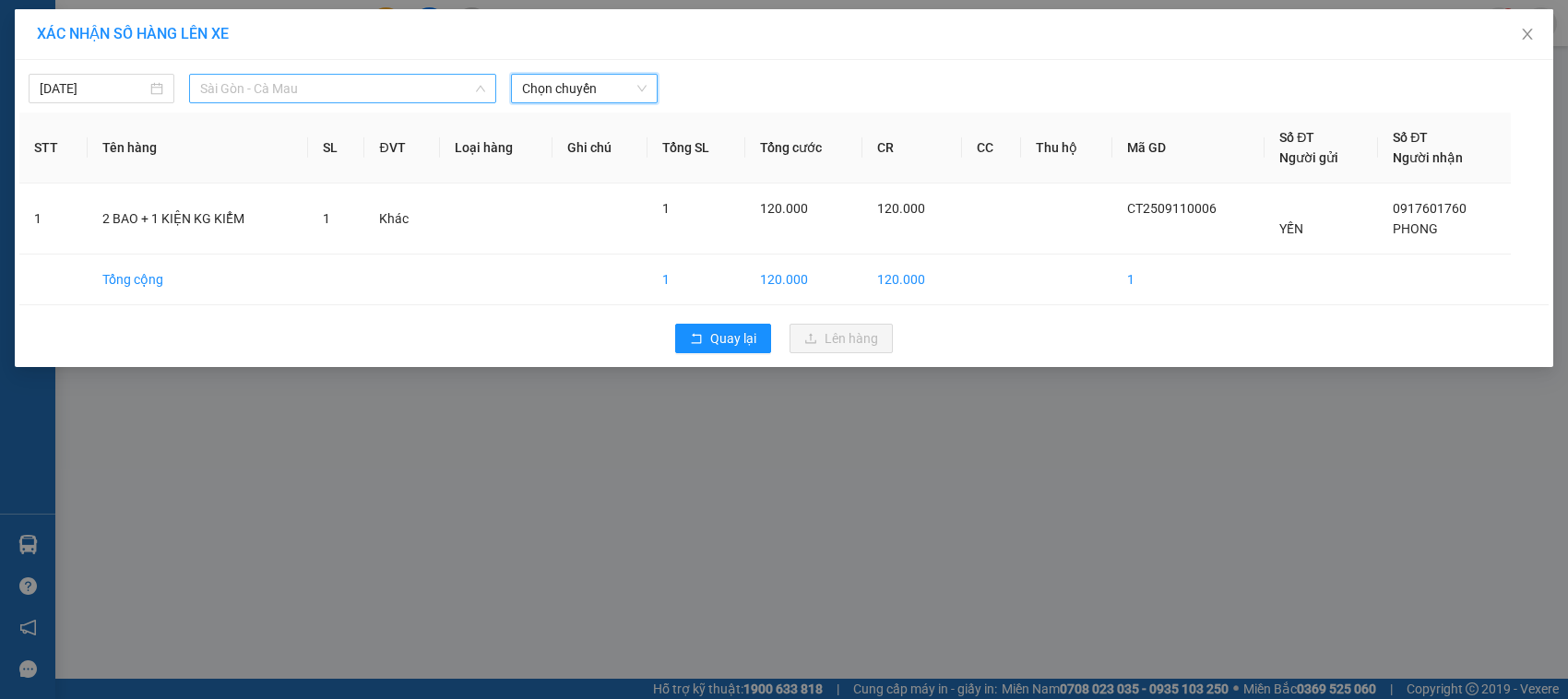
click at [417, 97] on span "Sài Gòn - Cà Mau" at bounding box center [343, 88] width 285 height 28
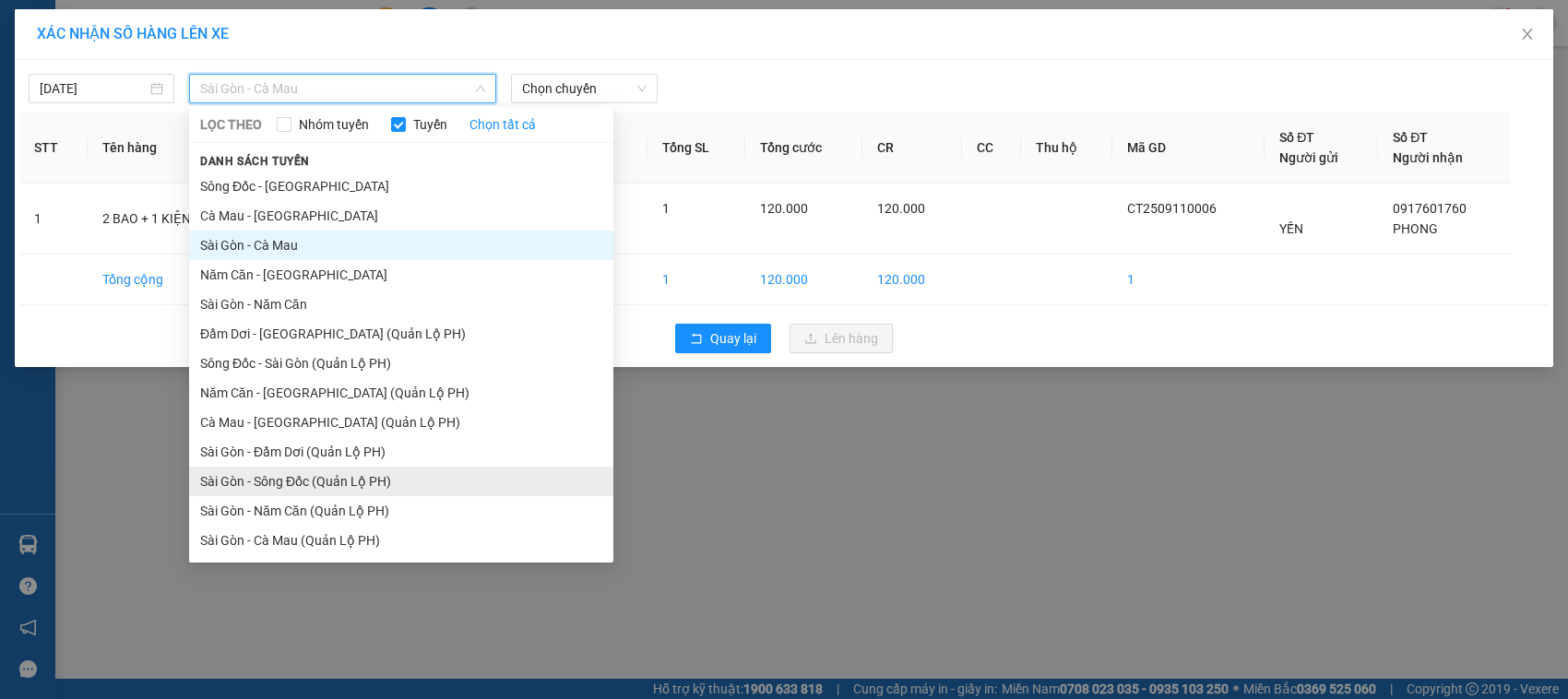
click at [377, 480] on li "Sài Gòn - Sông Đốc (Quản Lộ PH)" at bounding box center [400, 482] width 424 height 29
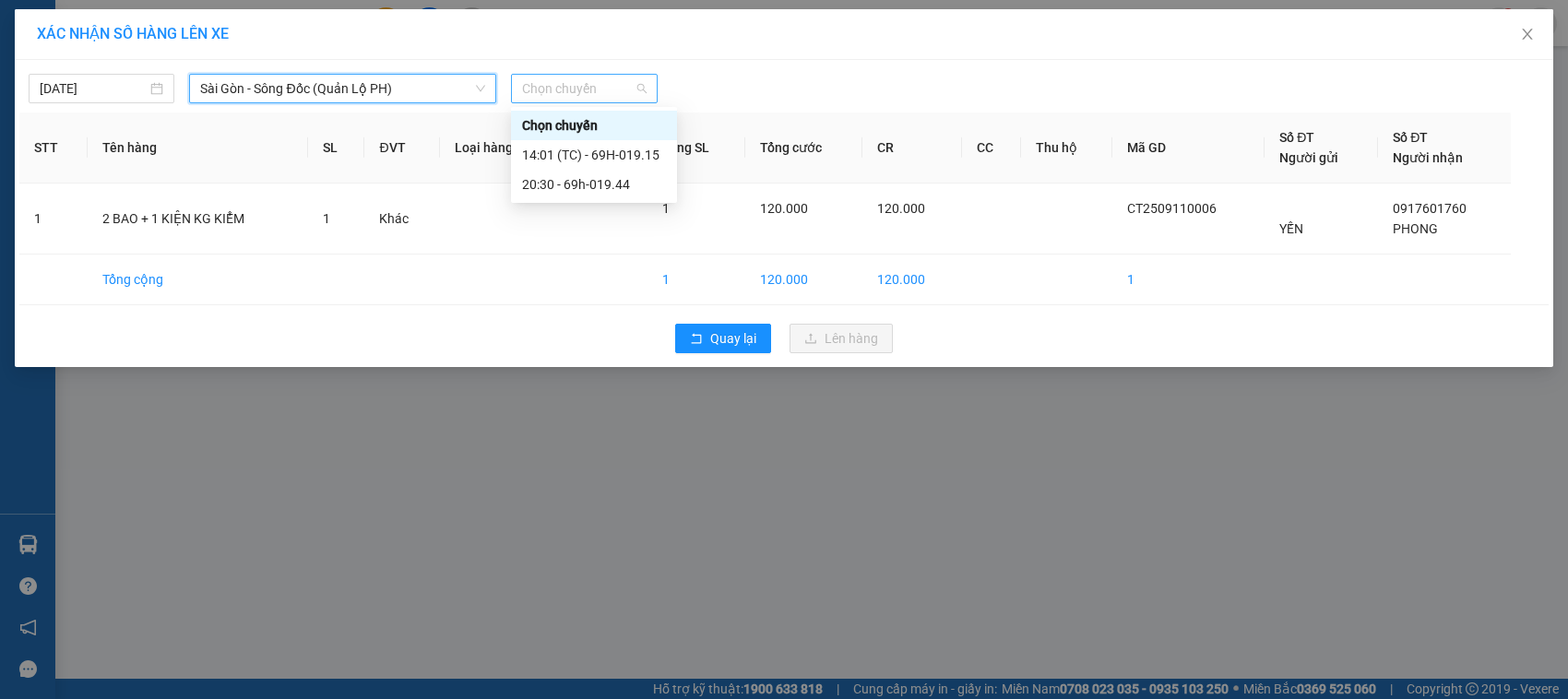
click at [595, 84] on span "Chọn chuyến" at bounding box center [584, 88] width 124 height 28
click at [628, 156] on div "14:01 (TC) - 69H-019.15" at bounding box center [594, 154] width 144 height 21
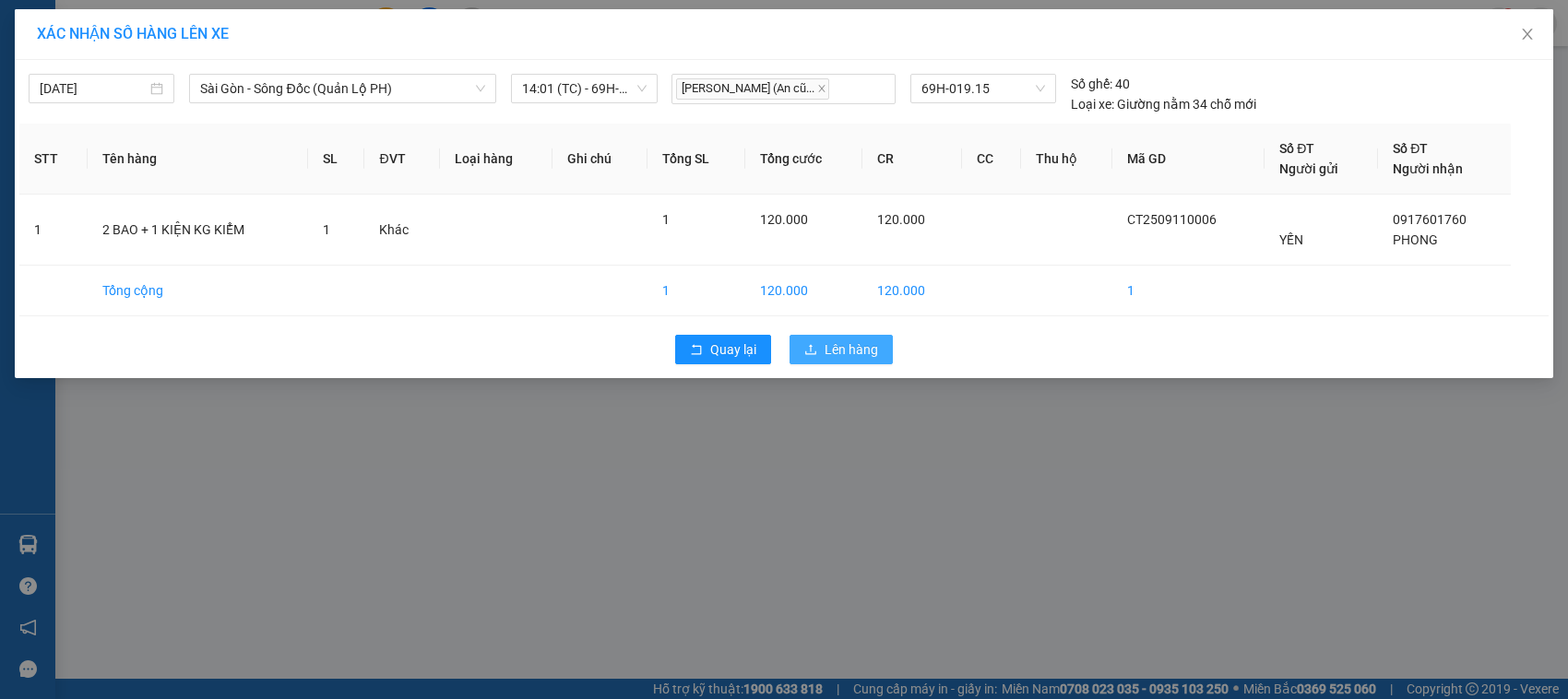
click at [831, 348] on span "Lên hàng" at bounding box center [851, 349] width 53 height 21
